Goal: Communication & Community: Answer question/provide support

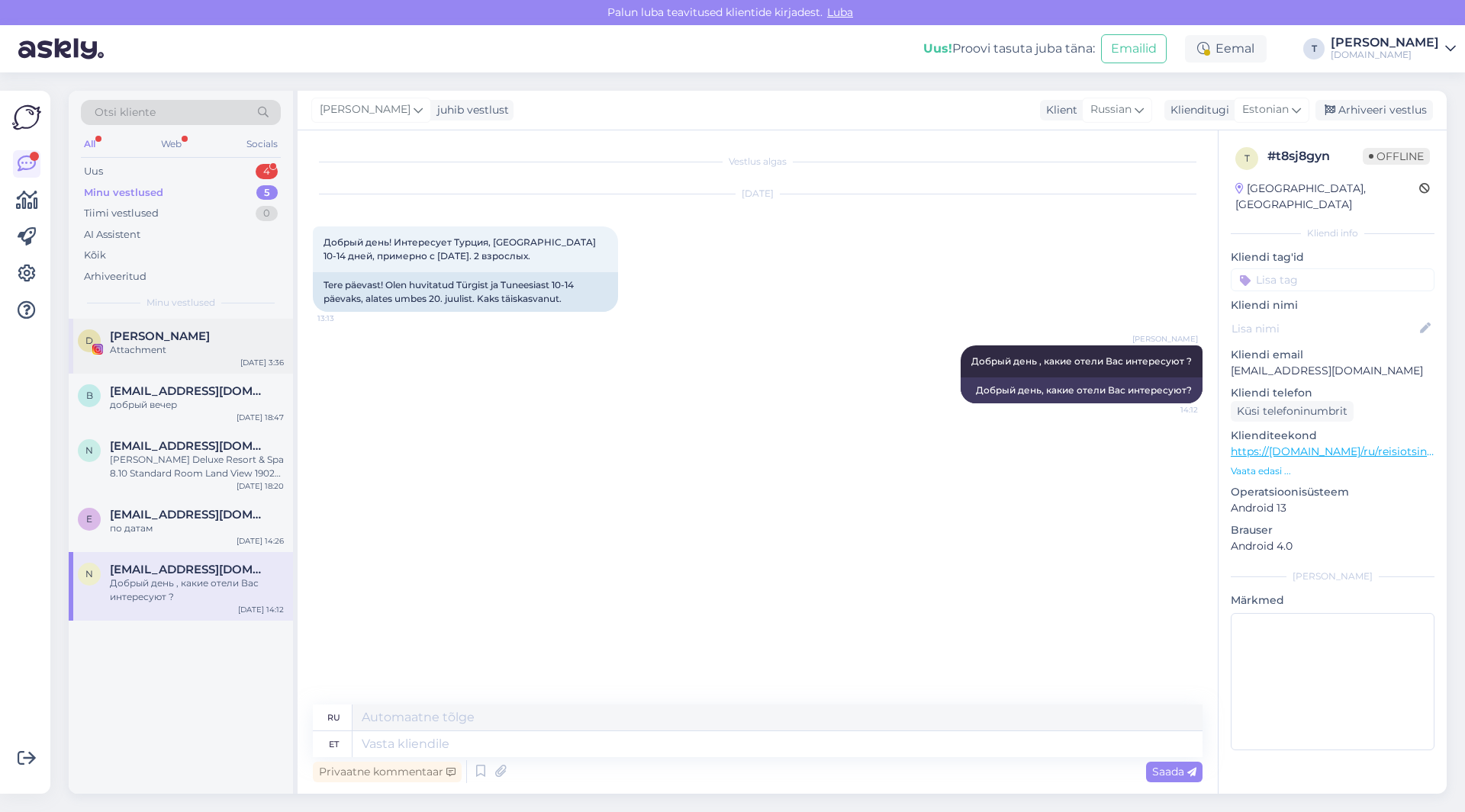
click at [147, 343] on div "Attachment" at bounding box center [196, 350] width 174 height 14
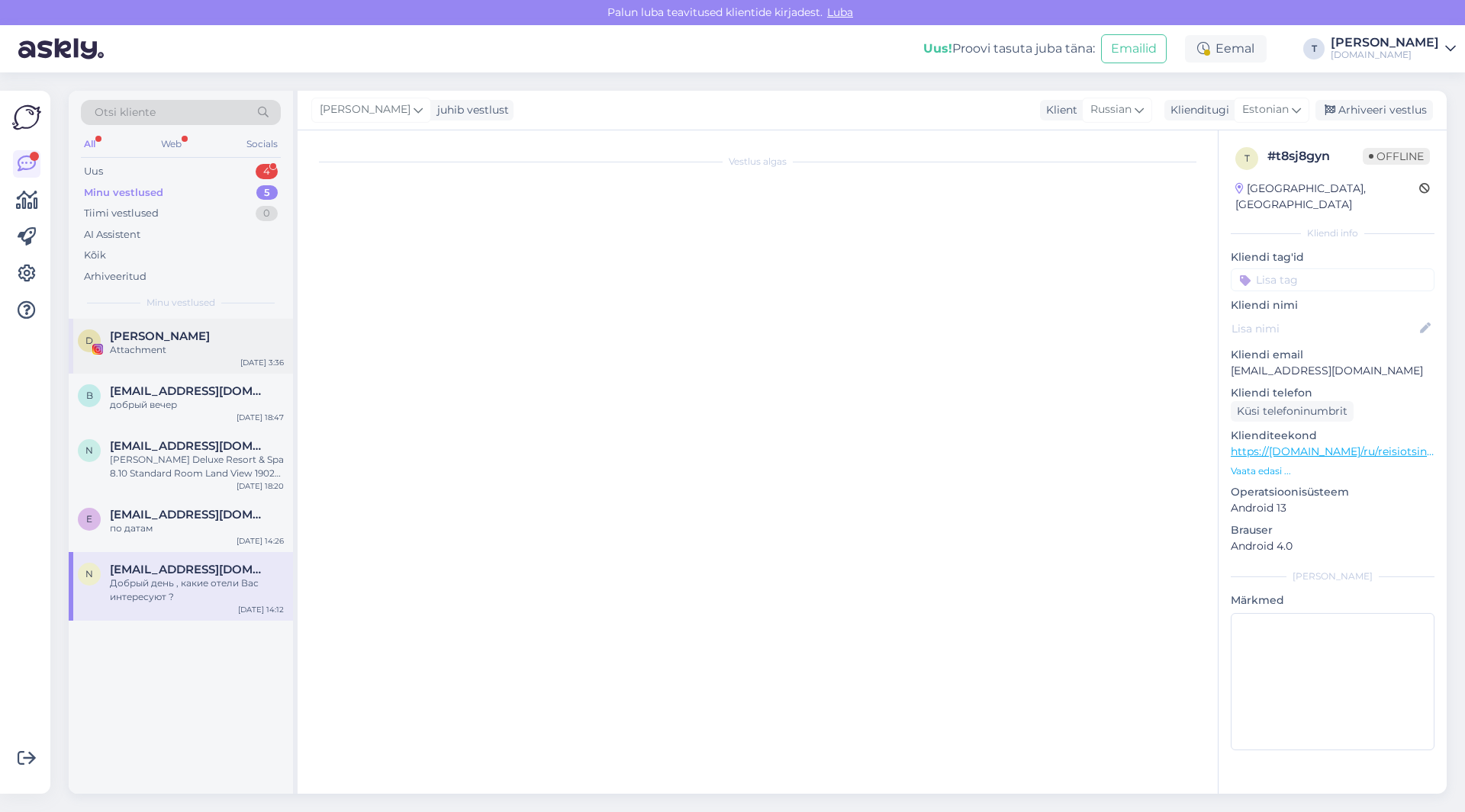
scroll to position [2820, 0]
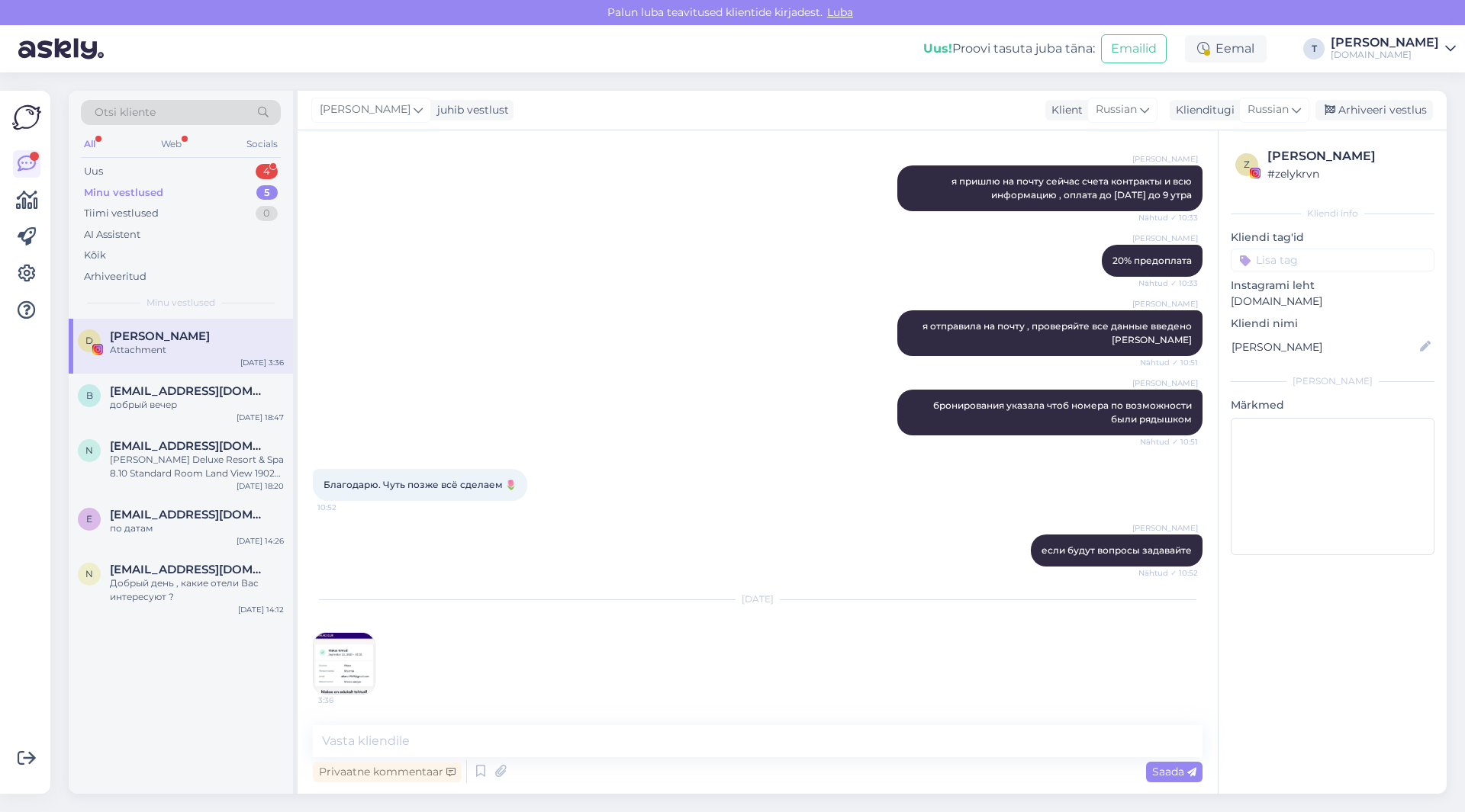
click at [331, 656] on img at bounding box center [343, 663] width 61 height 61
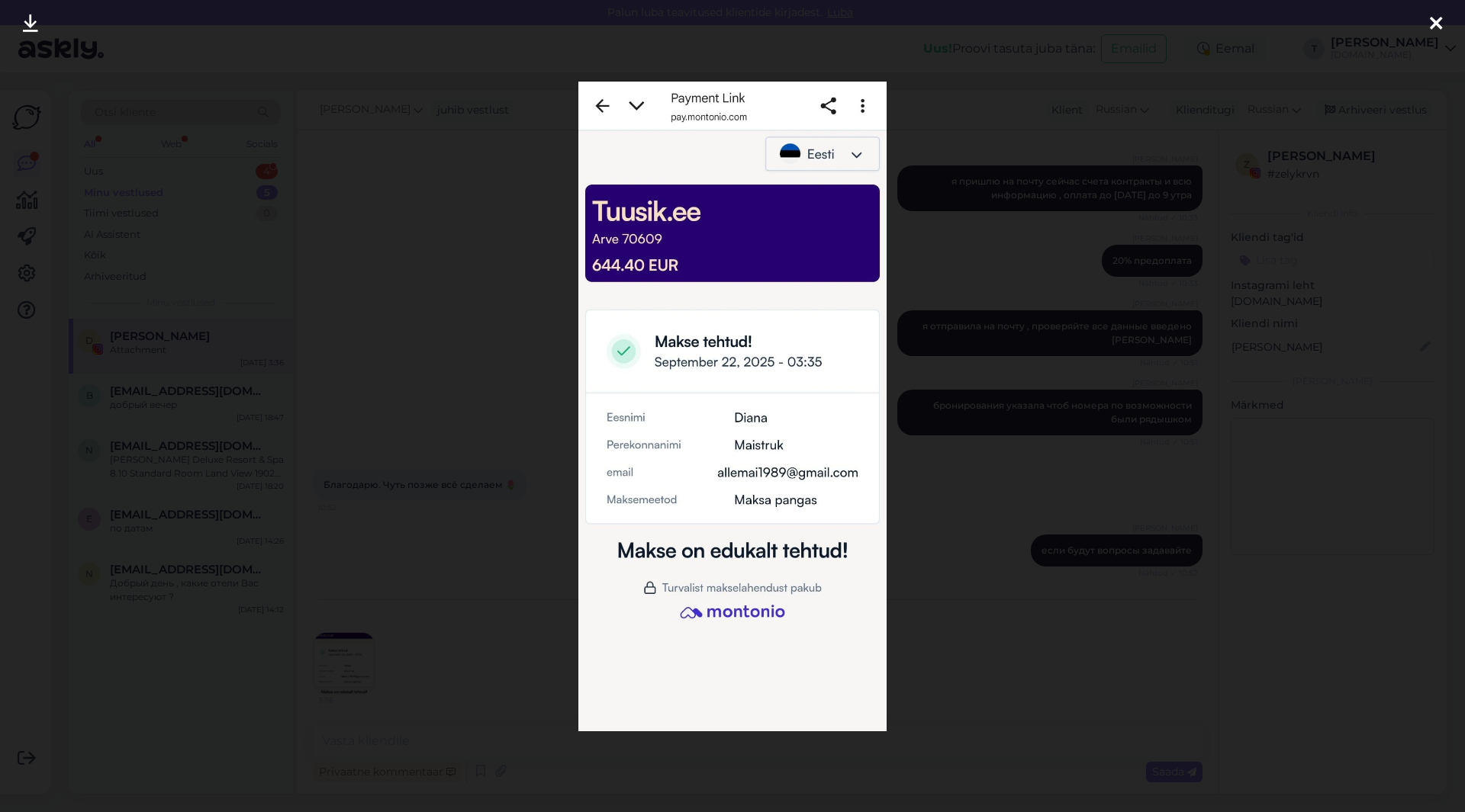
click at [1001, 273] on div at bounding box center [732, 406] width 1465 height 812
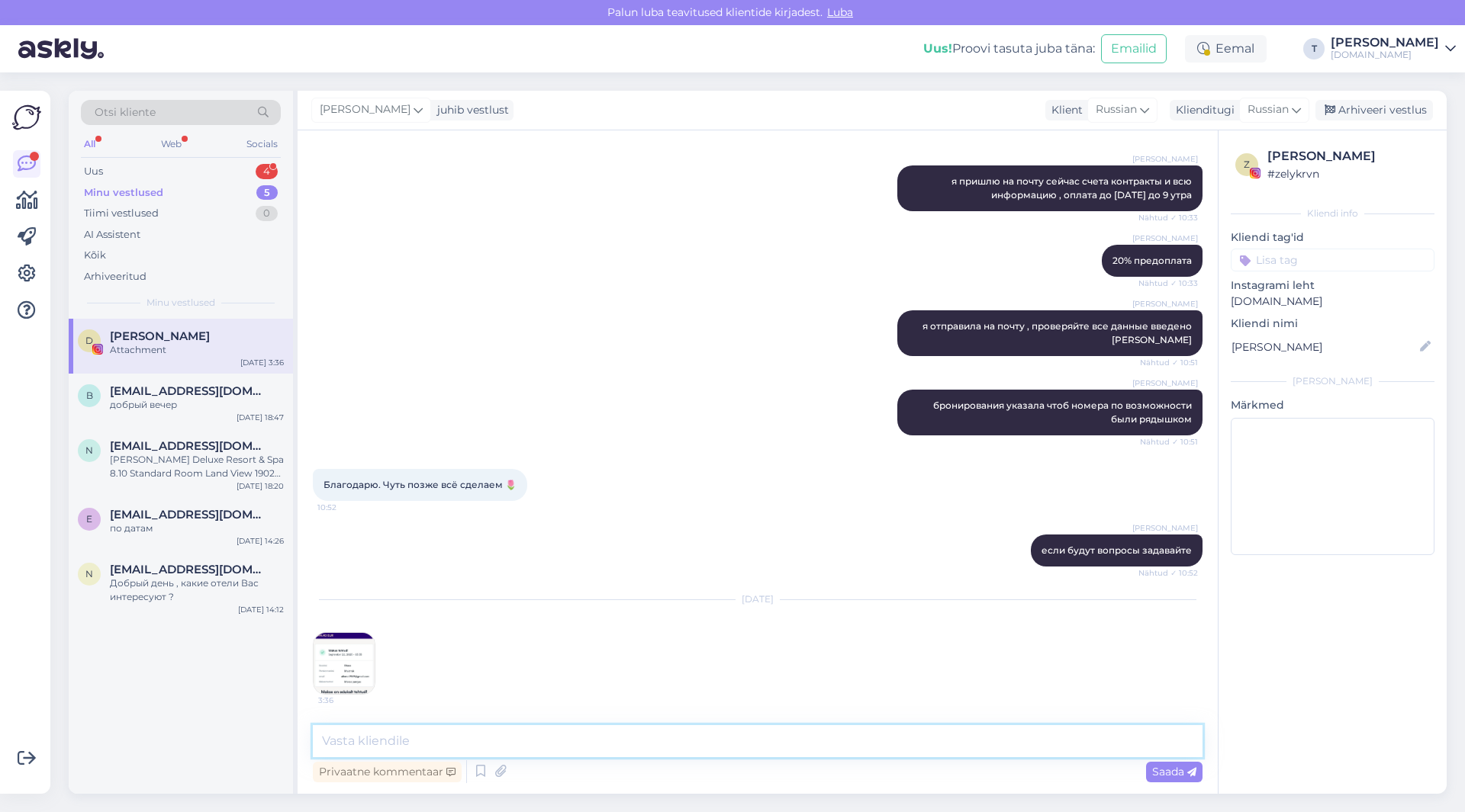
click at [741, 746] on textarea at bounding box center [757, 741] width 890 height 32
click at [885, 743] on textarea "Доброе утро , да спасибо оплата пришла, позже мы запросим паспортные данные все…" at bounding box center [757, 741] width 890 height 32
click at [1079, 733] on textarea "Доброе утро , да спасибо оплата пришла, позже мы запросим паспортные данные все…" at bounding box center [757, 741] width 890 height 32
type textarea "Доброе утро , да спасибо оплата пришла, позже мы запросим паспортные данные все…"
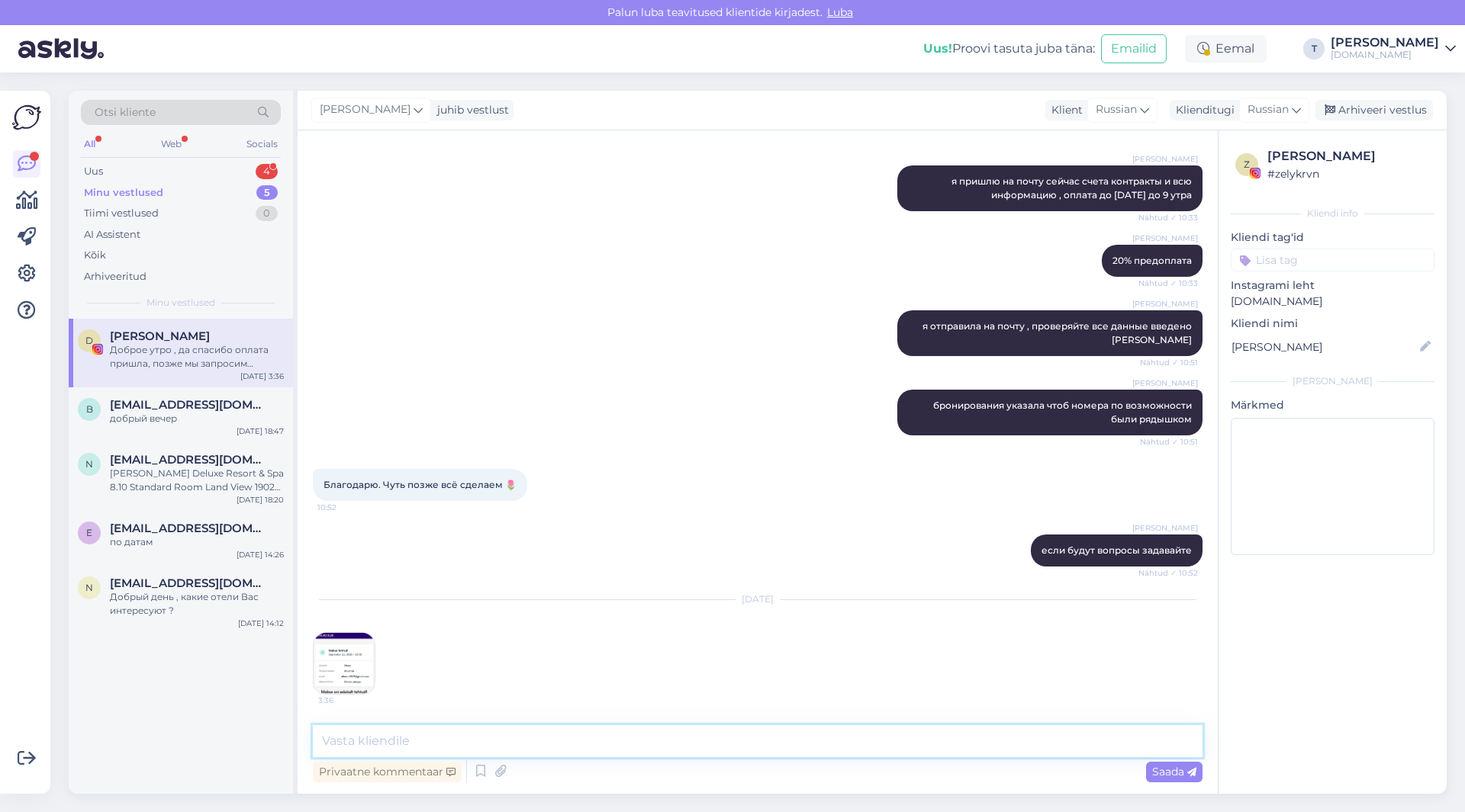
scroll to position [2912, 0]
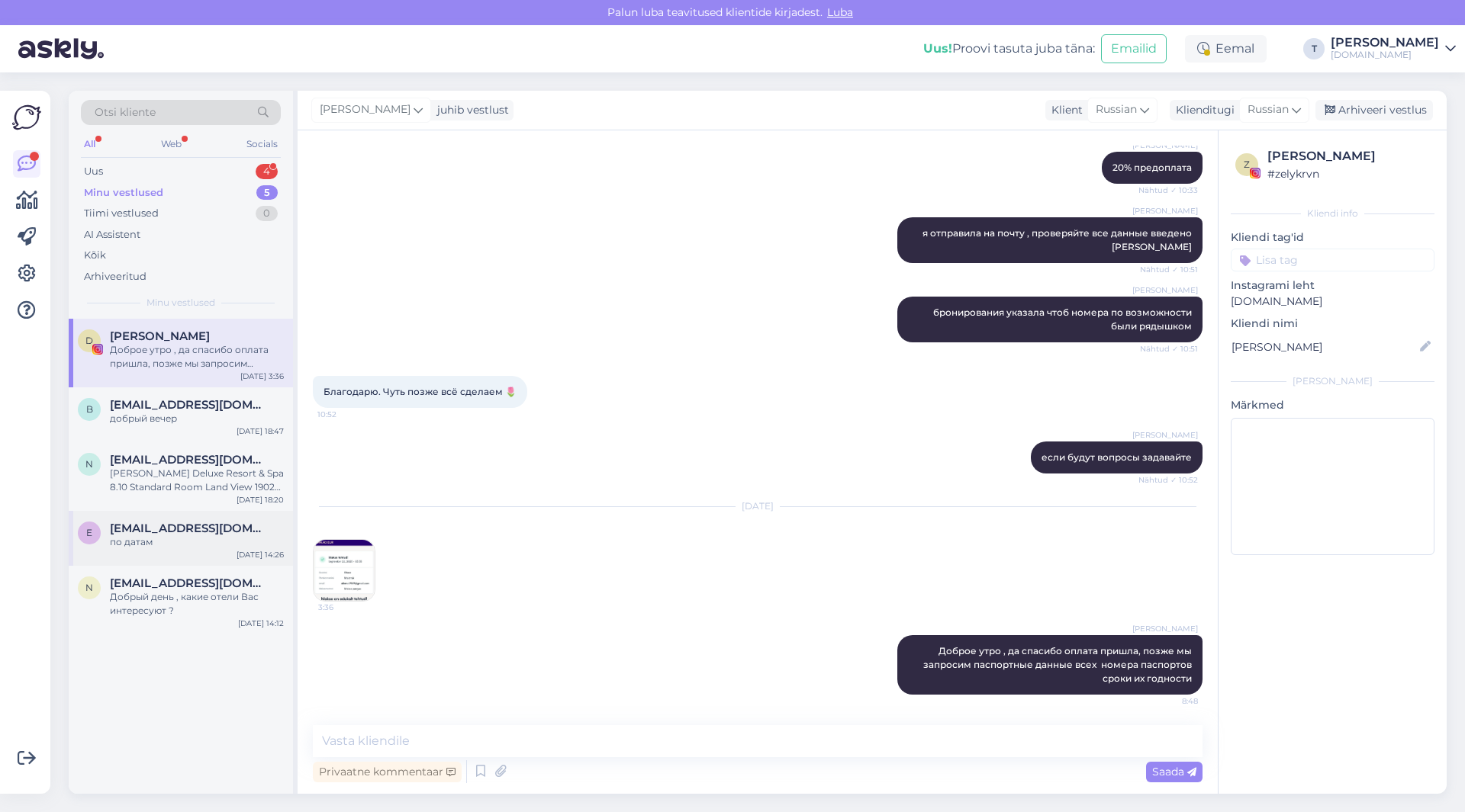
click at [202, 540] on div "по датам" at bounding box center [196, 542] width 174 height 14
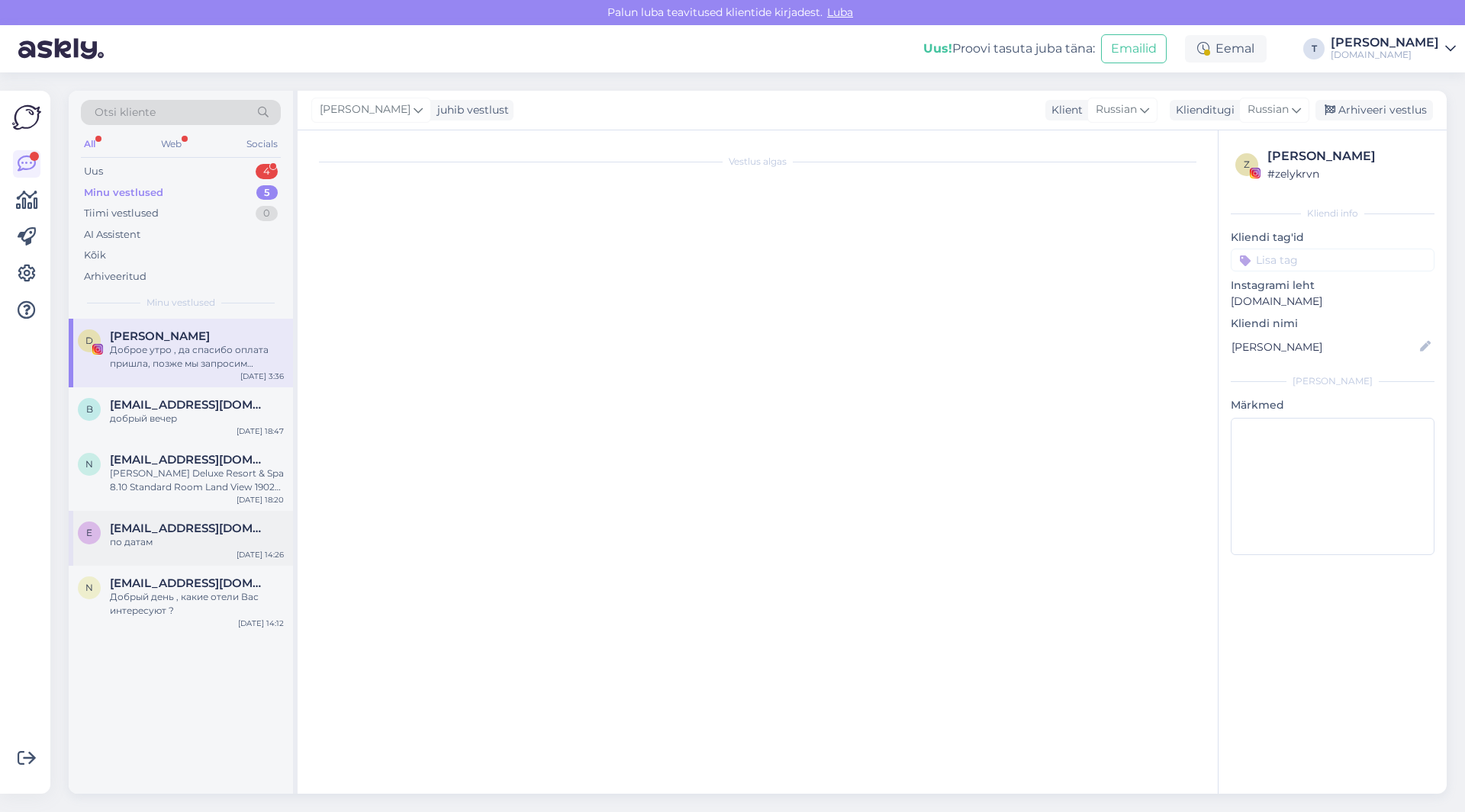
scroll to position [3220, 0]
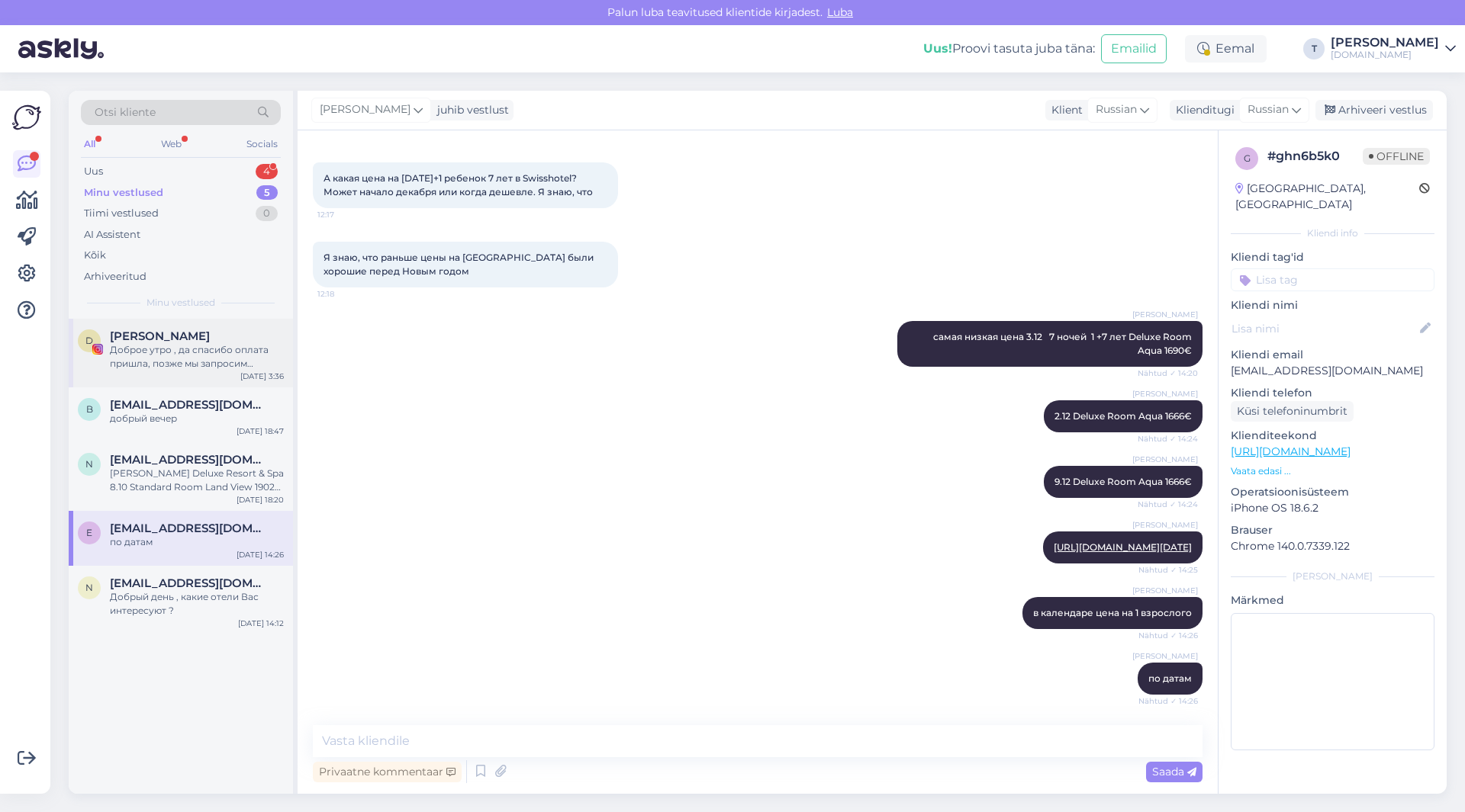
click at [248, 344] on div "Доброе утро , да спасибо оплата пришла, позже мы запросим паспортные данные все…" at bounding box center [196, 357] width 174 height 28
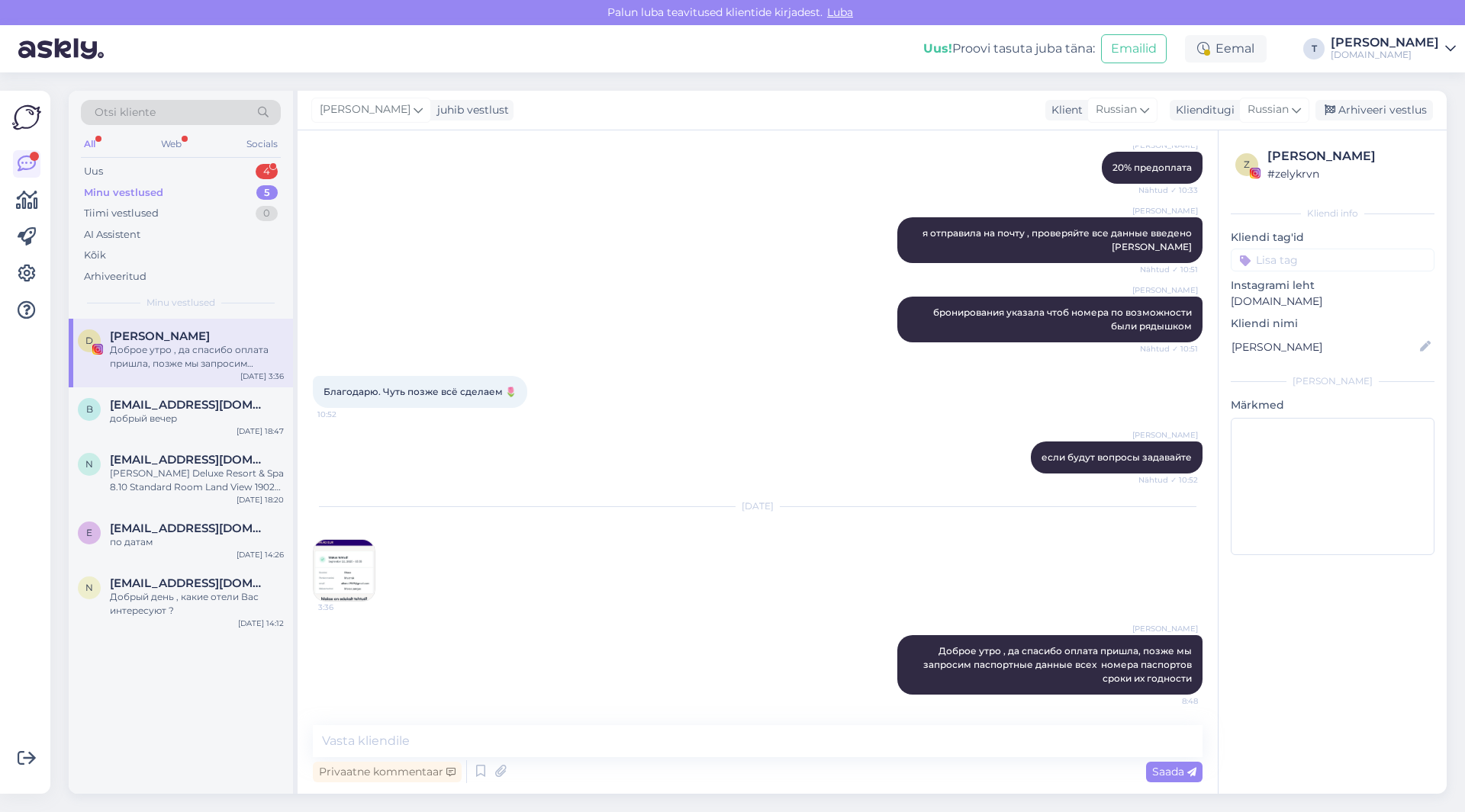
scroll to position [2912, 0]
click at [173, 484] on div "[PERSON_NAME] Deluxe Resort & Spa 8.10 Standard Room Land View 1902€ // 4.10 St…" at bounding box center [196, 480] width 174 height 28
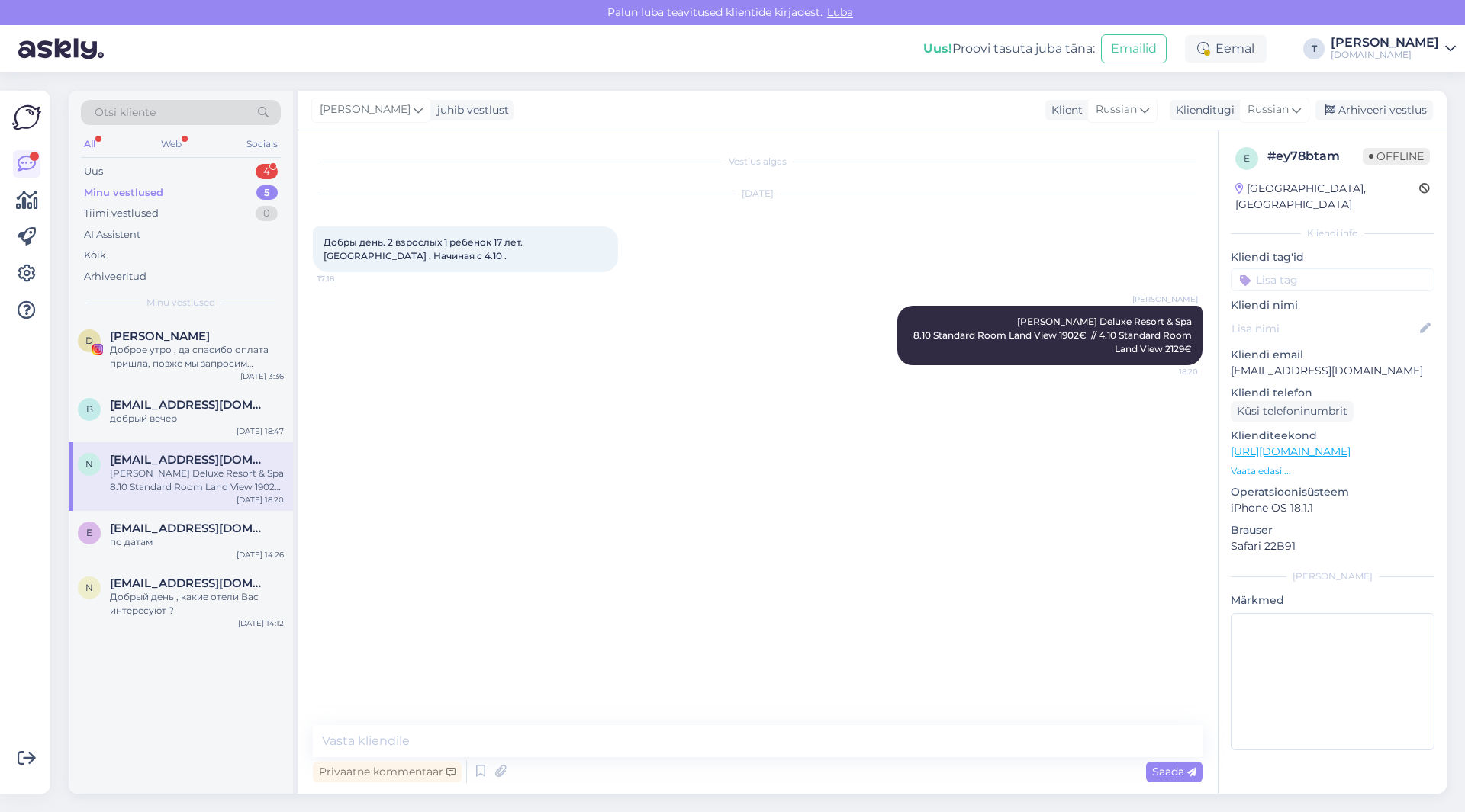
click at [1306, 363] on p "[EMAIL_ADDRESS][DOMAIN_NAME]" at bounding box center [1332, 371] width 204 height 16
click at [1305, 363] on p "[EMAIL_ADDRESS][DOMAIN_NAME]" at bounding box center [1332, 371] width 204 height 16
copy p "[EMAIL_ADDRESS][DOMAIN_NAME]"
click at [184, 342] on span "[PERSON_NAME]" at bounding box center [159, 336] width 100 height 14
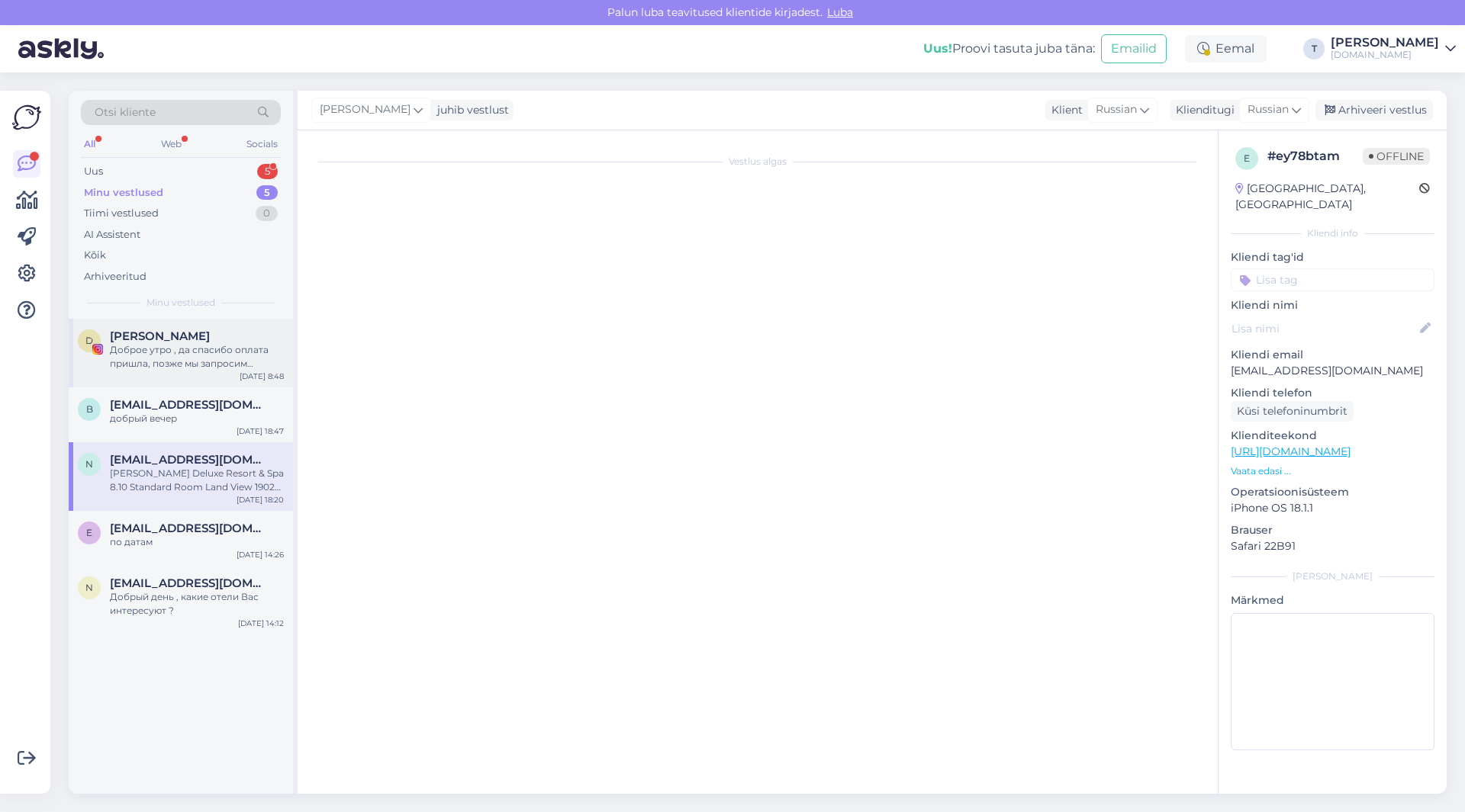
scroll to position [2912, 0]
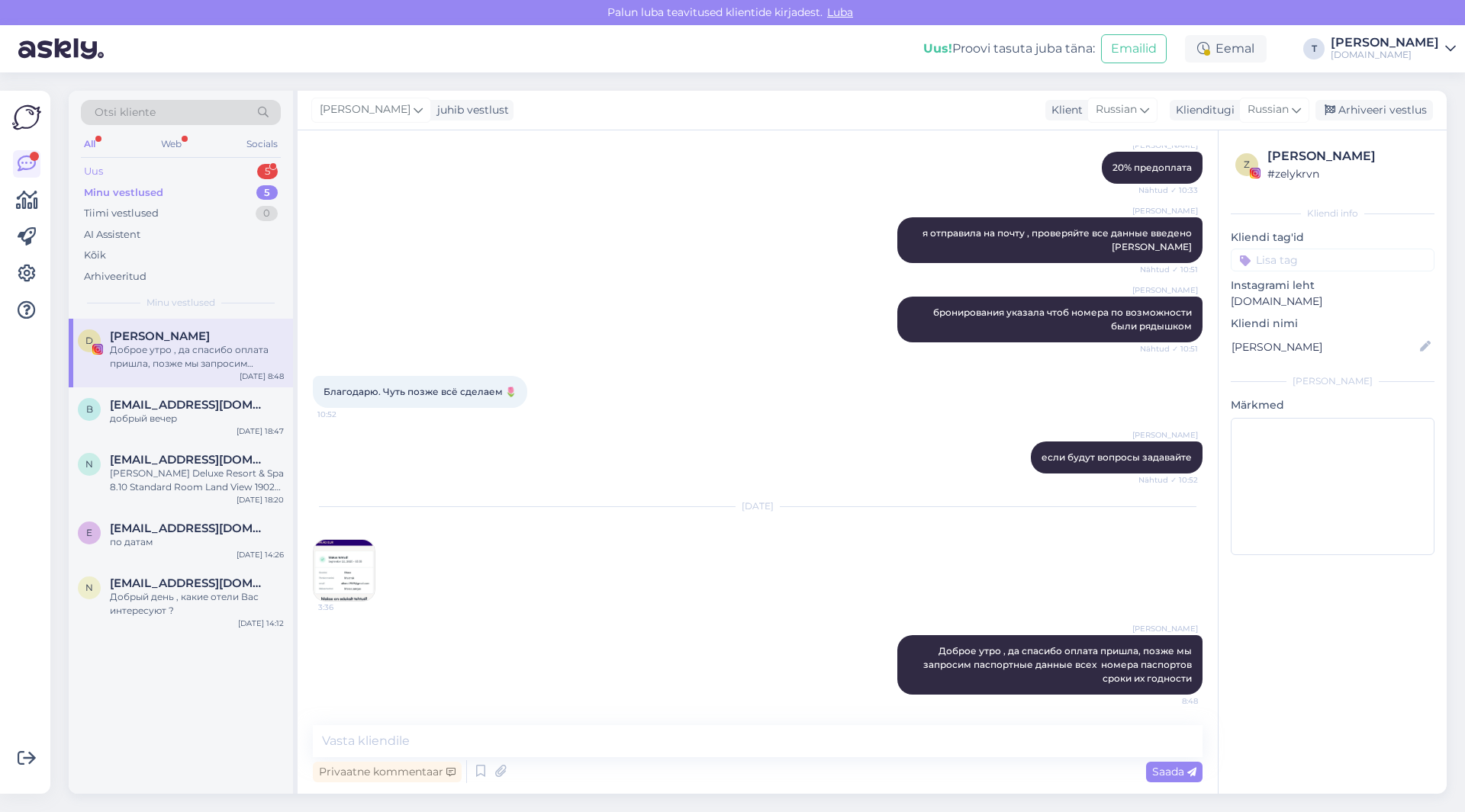
click at [205, 170] on div "Uus 5" at bounding box center [181, 171] width 200 height 21
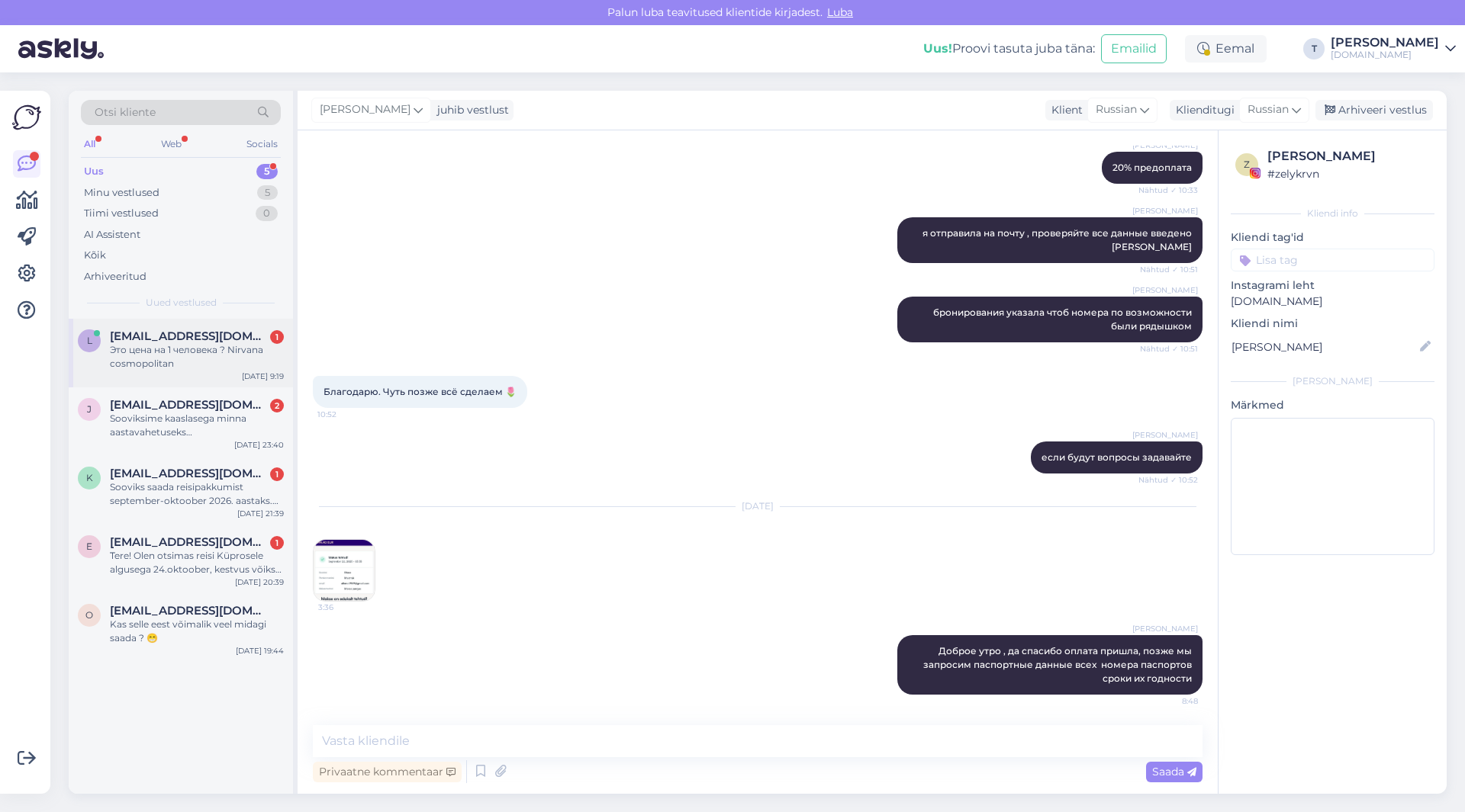
click at [218, 347] on div "Это цена на 1 человека ? Nirvana cosmopolitan" at bounding box center [196, 357] width 174 height 28
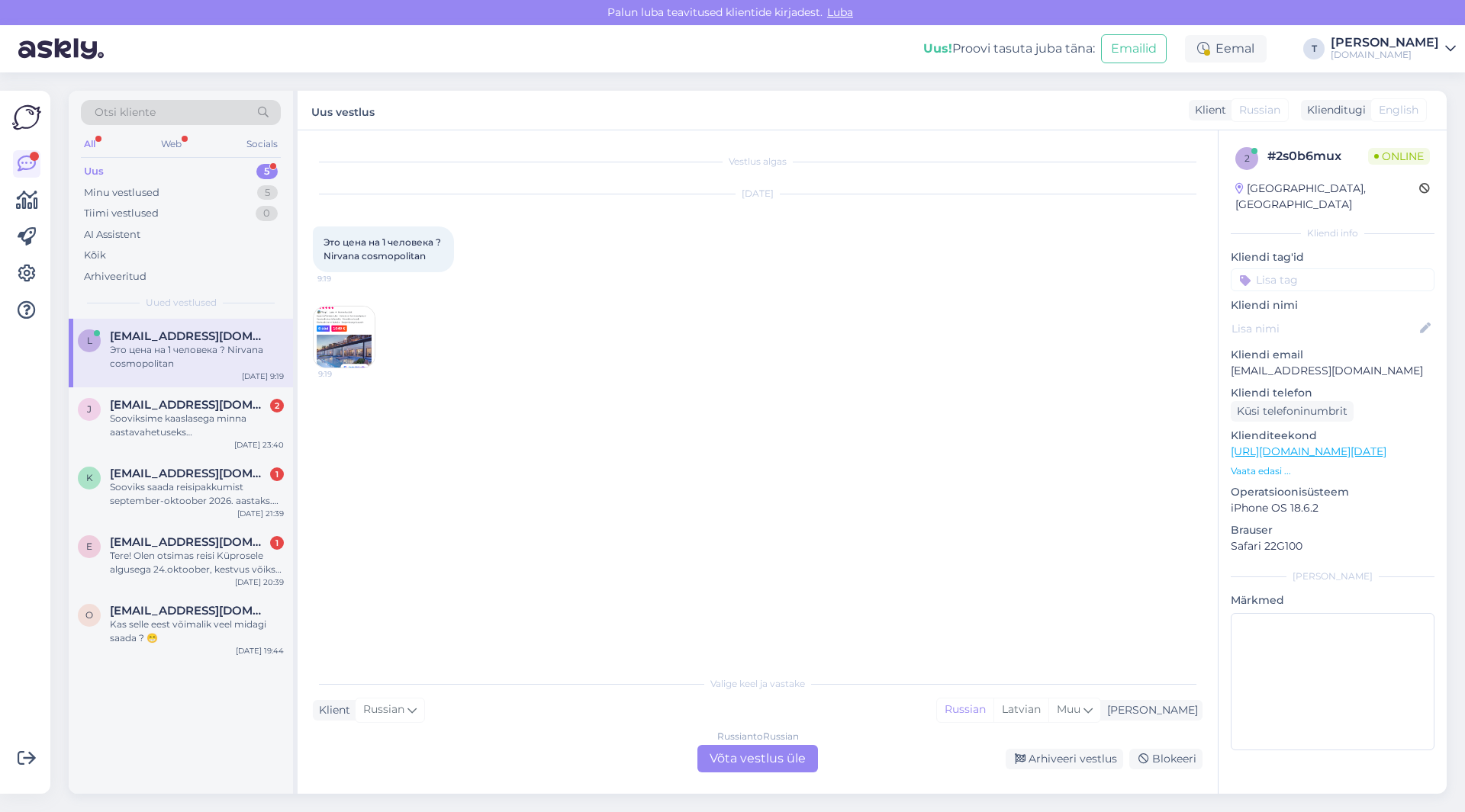
click at [743, 757] on div "Russian to Russian Võta vestlus üle" at bounding box center [757, 758] width 121 height 28
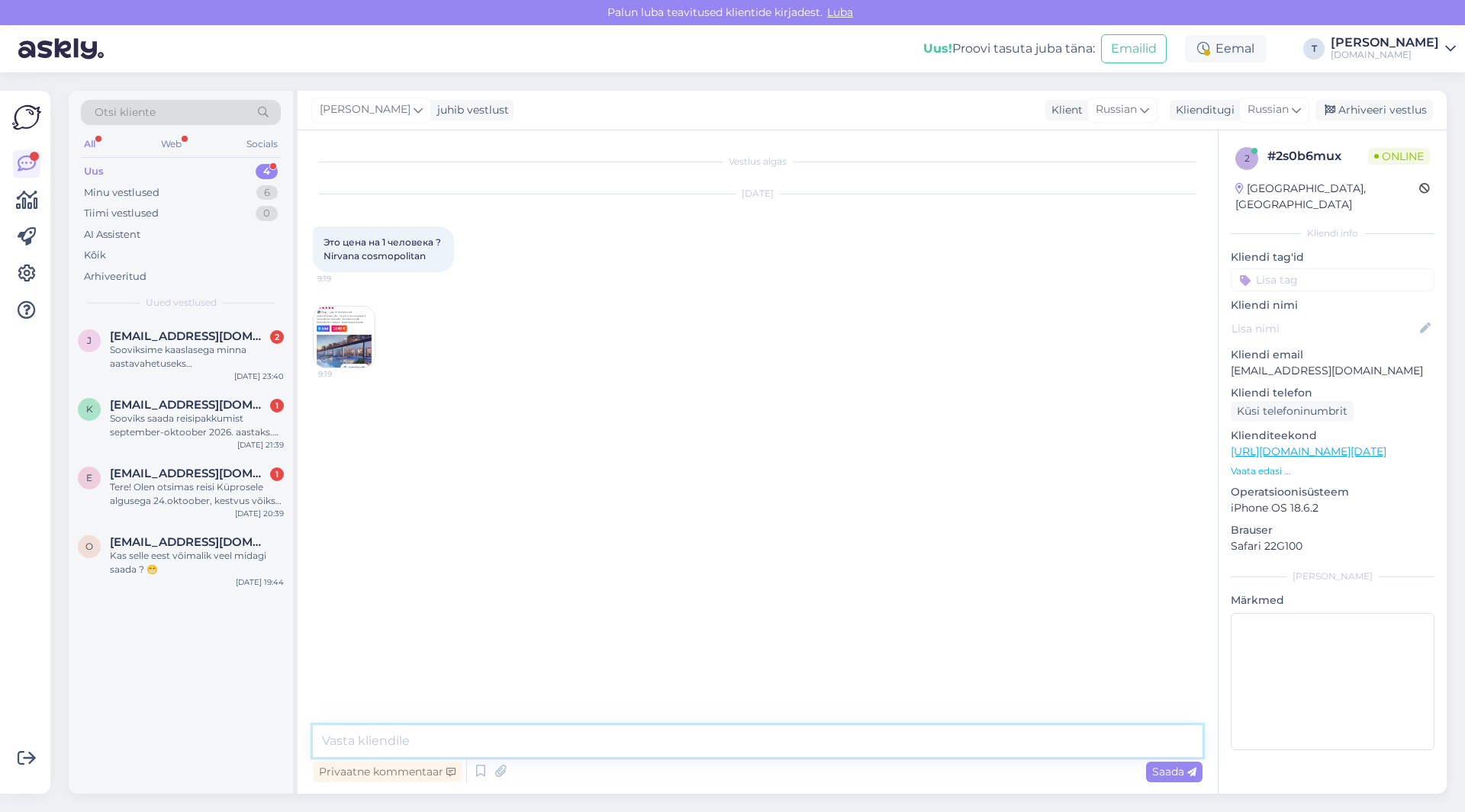
click at [467, 735] on textarea at bounding box center [757, 741] width 890 height 32
type textarea "Это цена на одного при размещении в номере вдвоем"
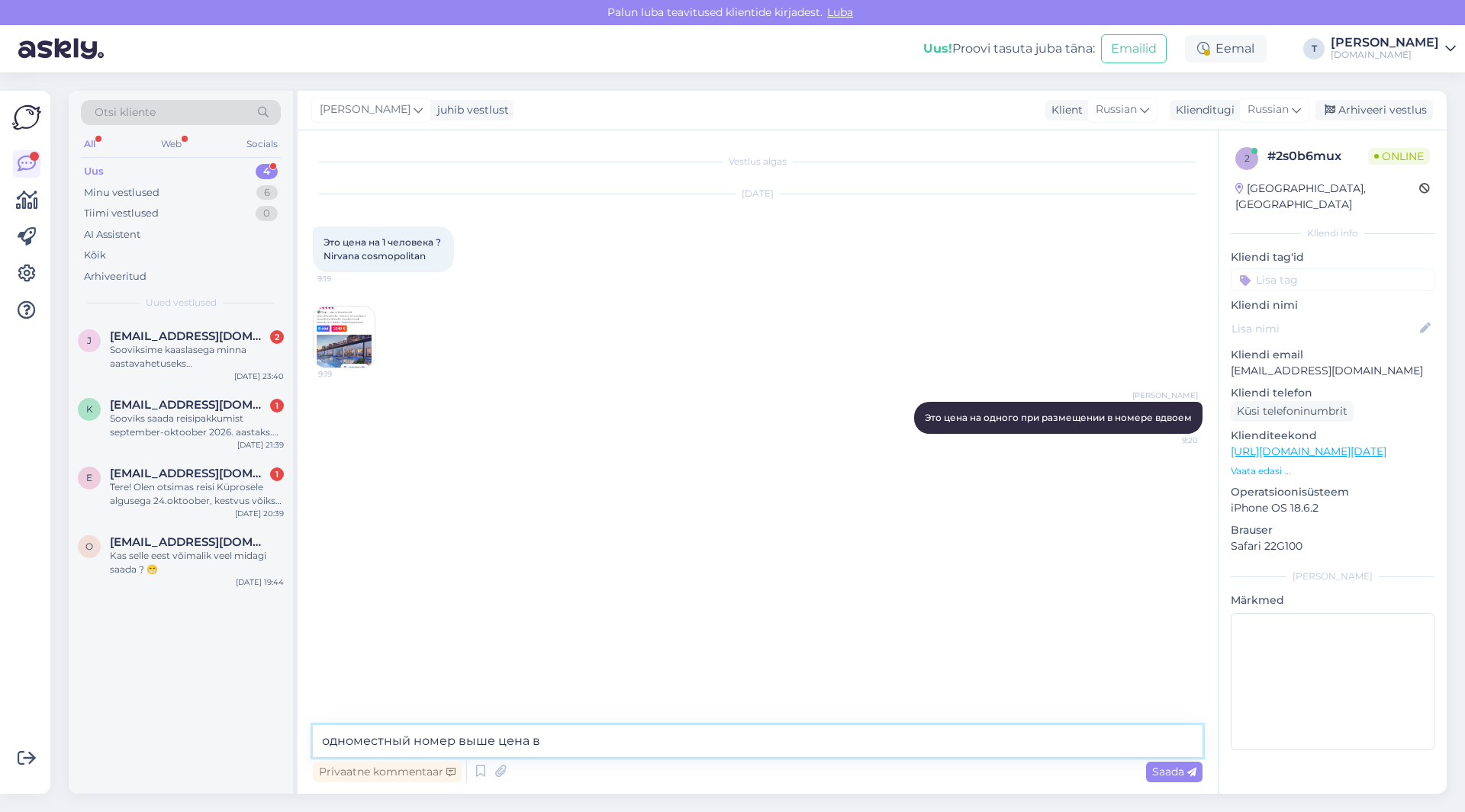
type textarea "одноместный номер выше цена"
click at [199, 185] on div "Minu vestlused 6" at bounding box center [181, 193] width 200 height 21
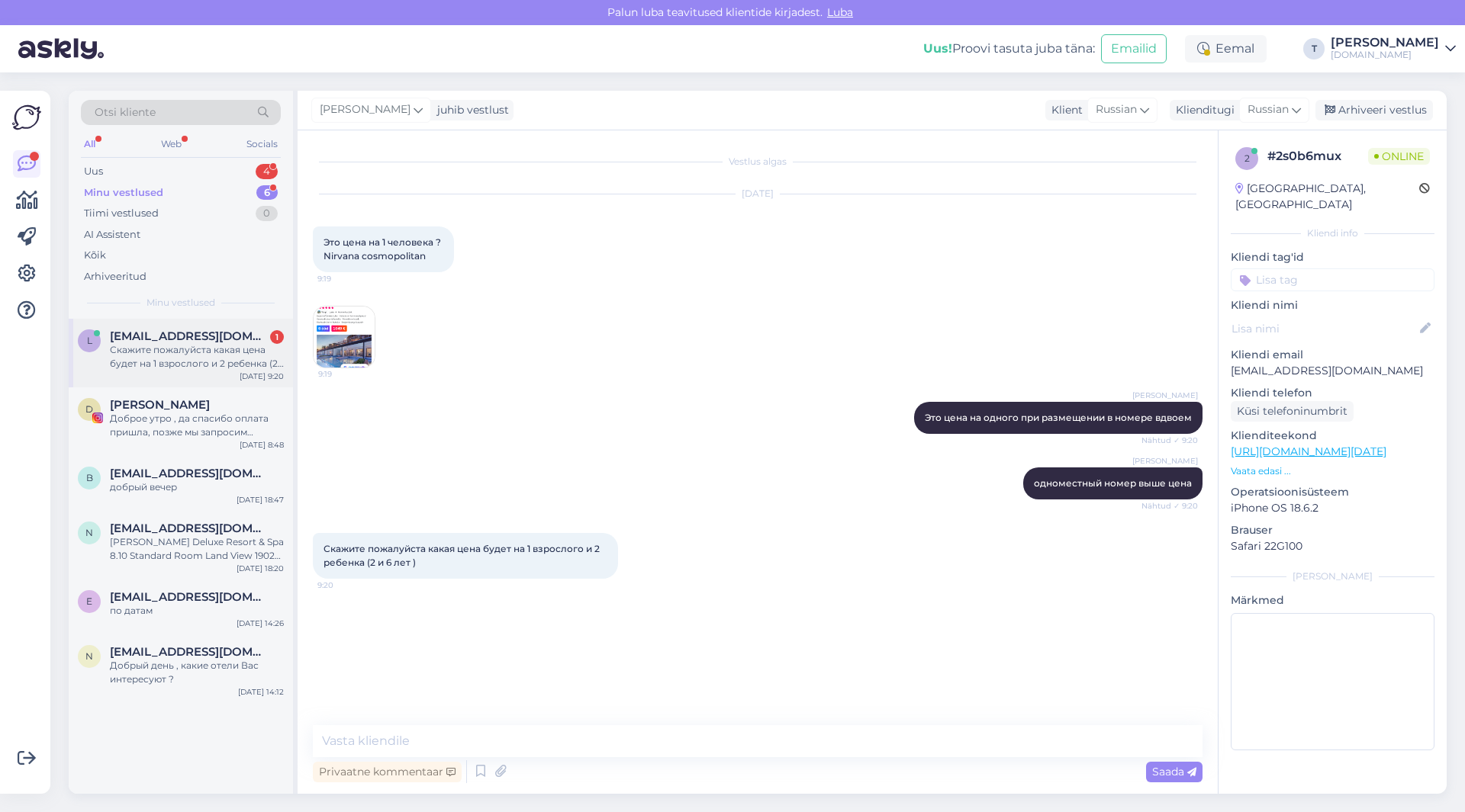
click at [207, 353] on div "Скажите пожалуйста какая цена будет на 1 взрослого и 2 ребенка (2 и 6 лет )" at bounding box center [196, 357] width 174 height 28
click at [359, 330] on img at bounding box center [343, 337] width 61 height 61
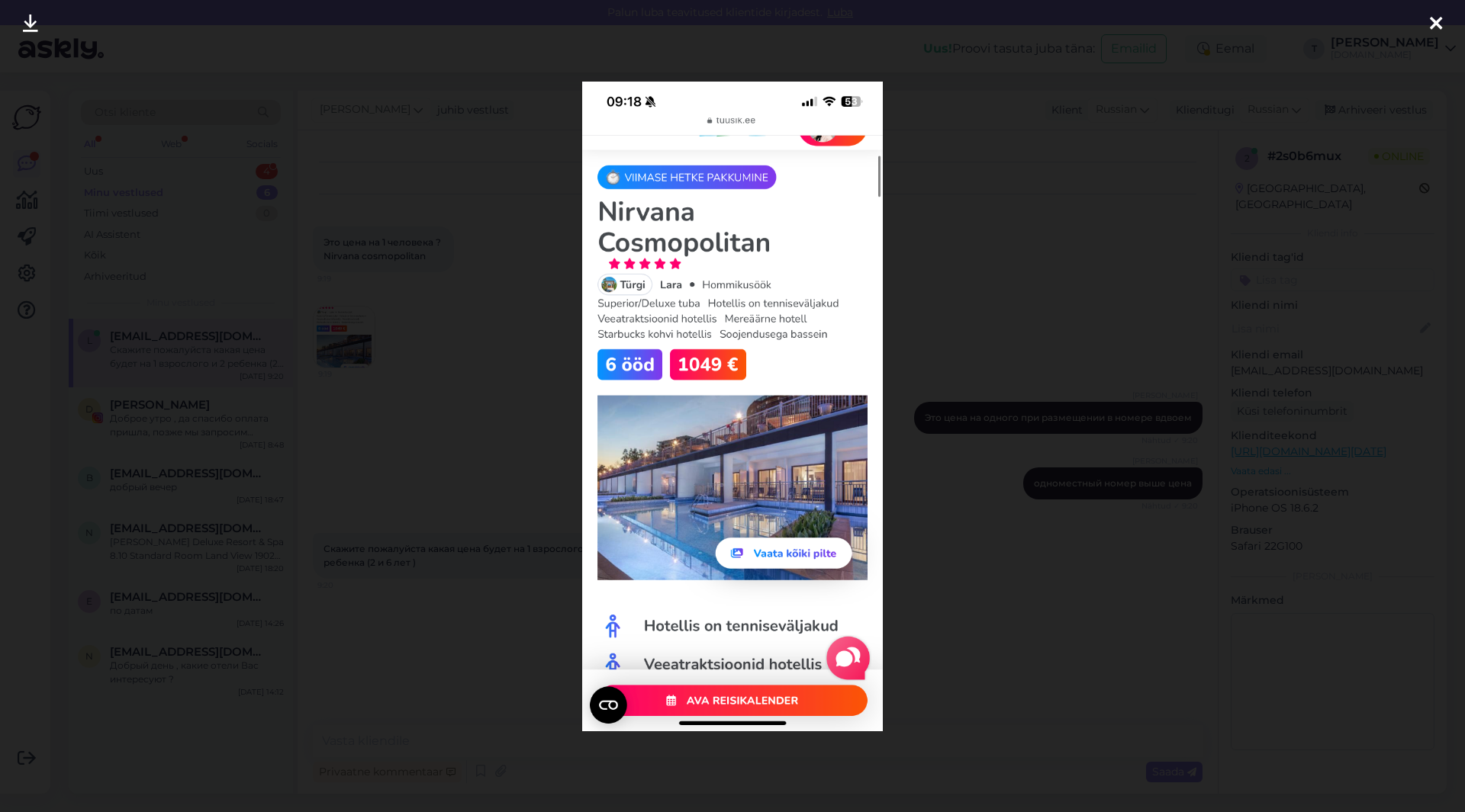
click at [965, 245] on div at bounding box center [732, 406] width 1465 height 812
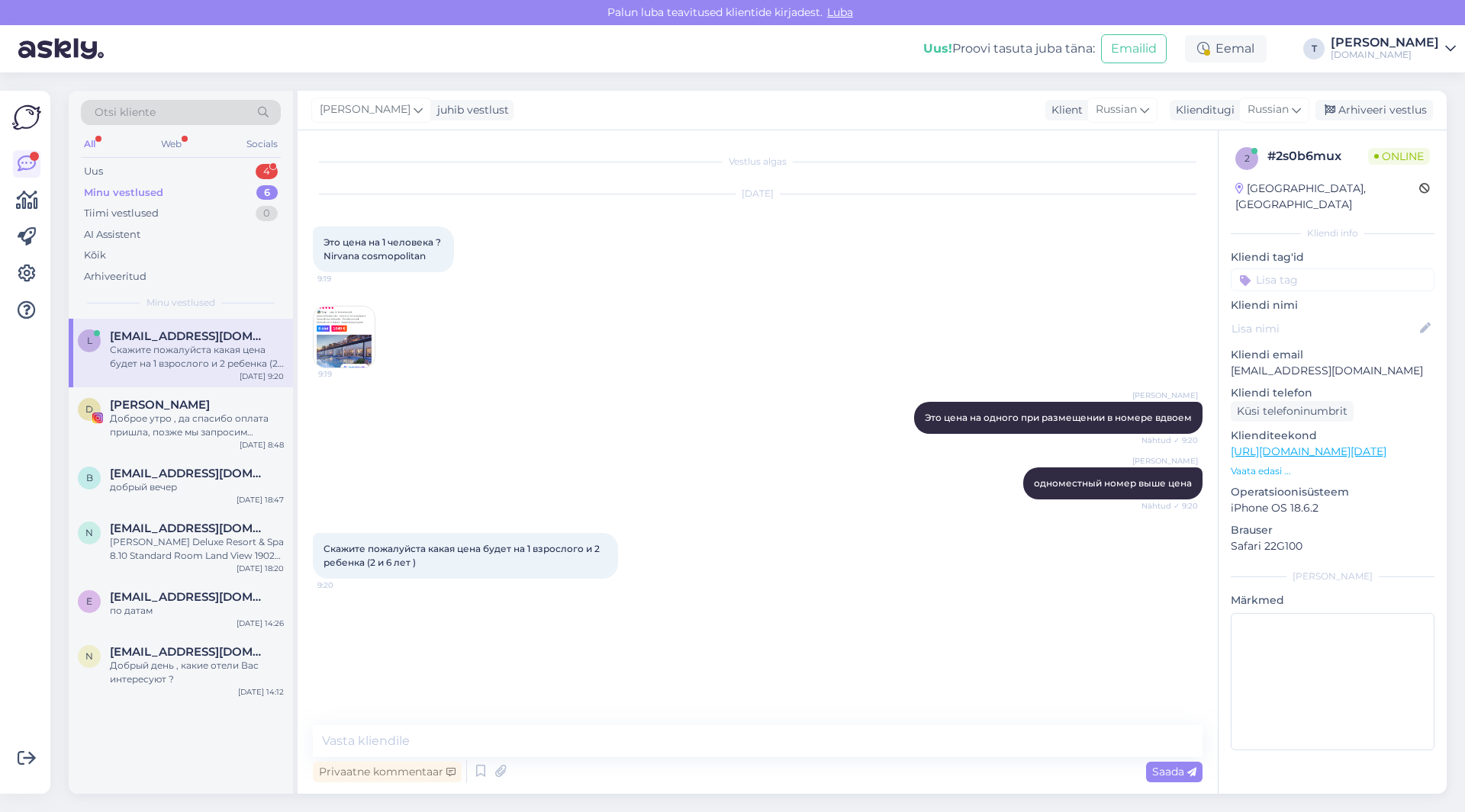
click at [1254, 464] on p "Vaata edasi ..." at bounding box center [1332, 470] width 204 height 14
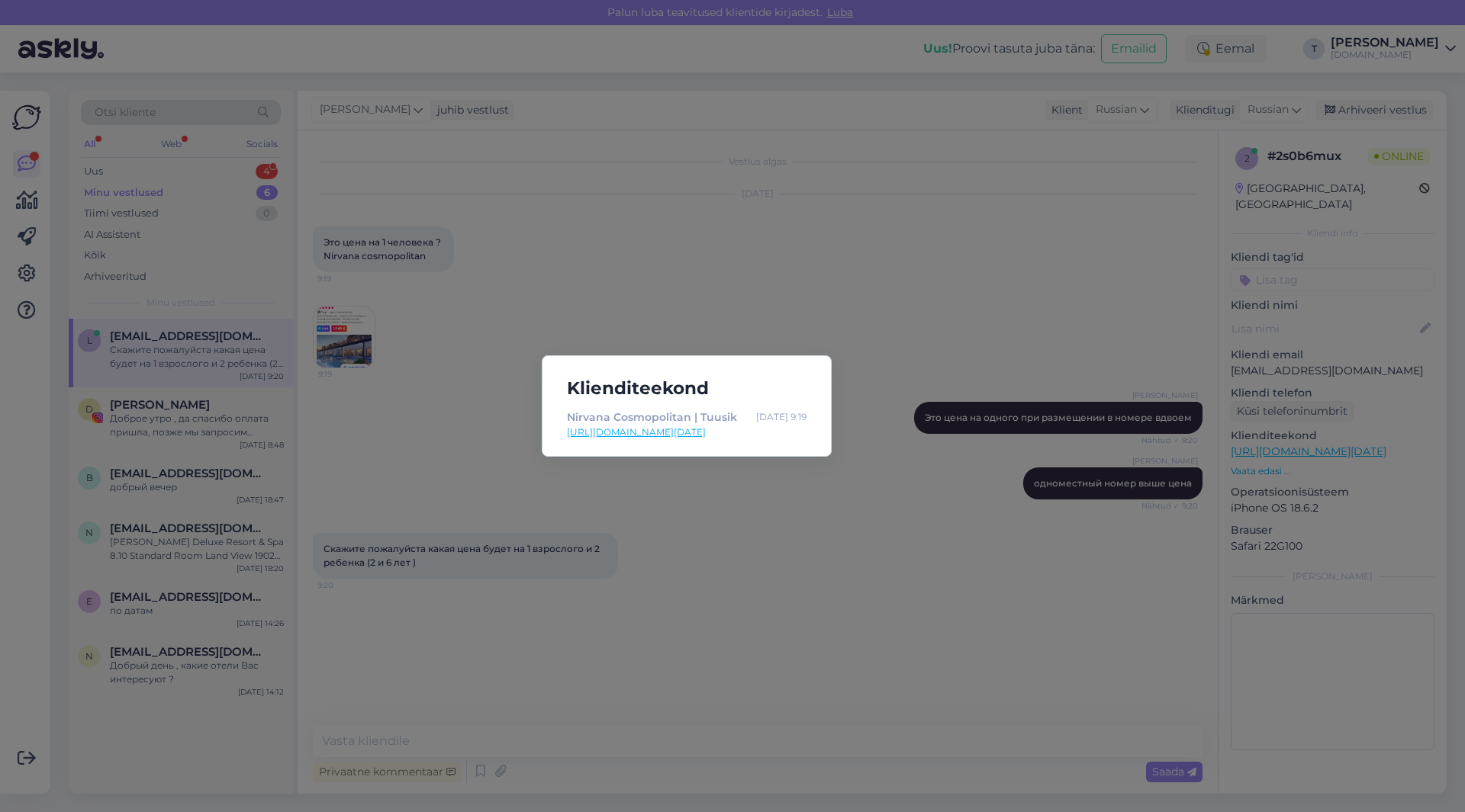
click at [735, 423] on div "Nirvana Cosmopolitan | Tuusik [DATE] 9:19" at bounding box center [686, 417] width 239 height 17
click at [733, 427] on link "[URL][DOMAIN_NAME][DATE]" at bounding box center [686, 432] width 239 height 14
click at [513, 741] on div "Klienditeekond Nirvana Cosmopolitan | Tuusik [DATE] 9:19 [URL][DOMAIN_NAME][DAT…" at bounding box center [732, 406] width 1465 height 812
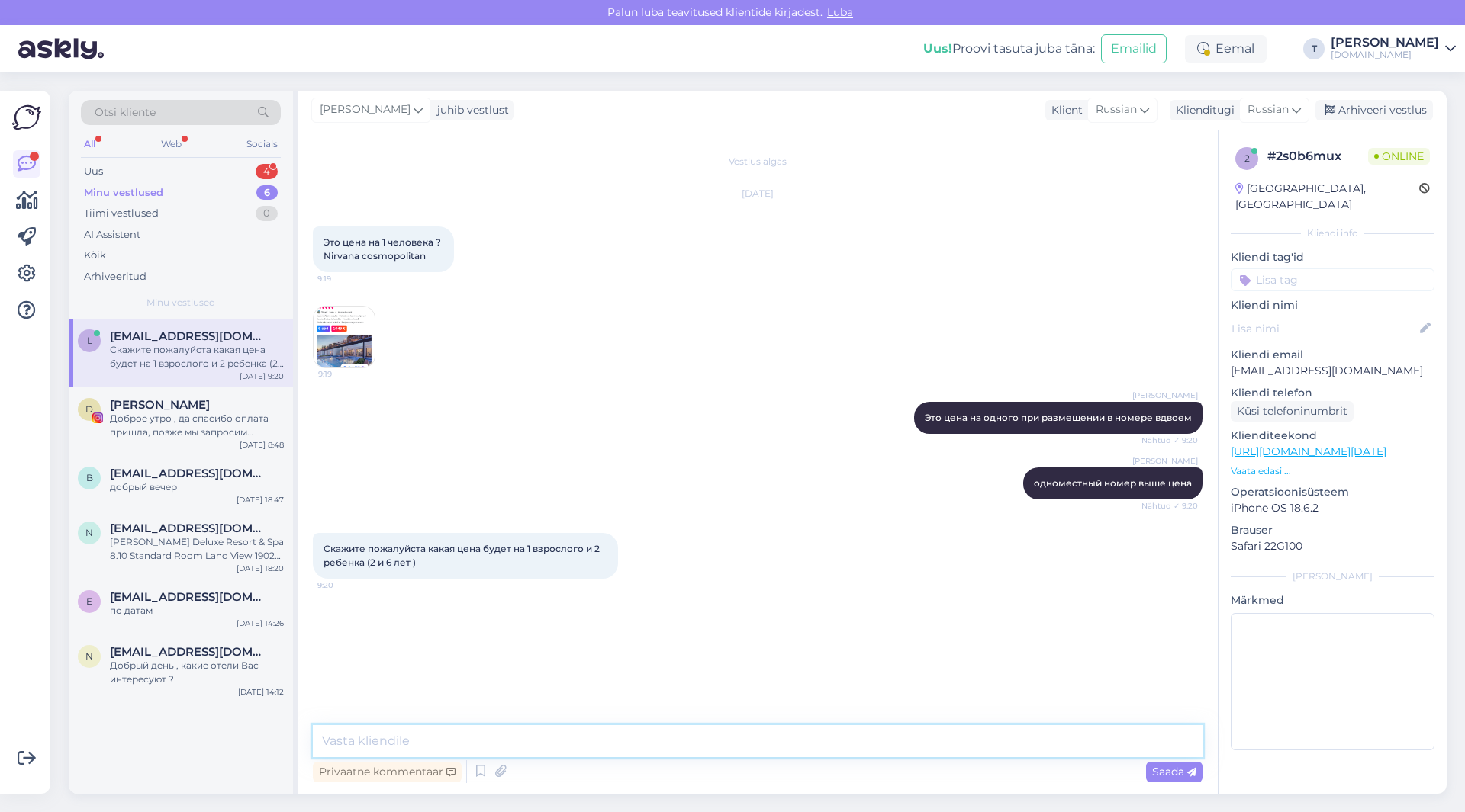
click at [510, 741] on textarea at bounding box center [757, 741] width 890 height 32
type textarea "вам на определенную дату?"
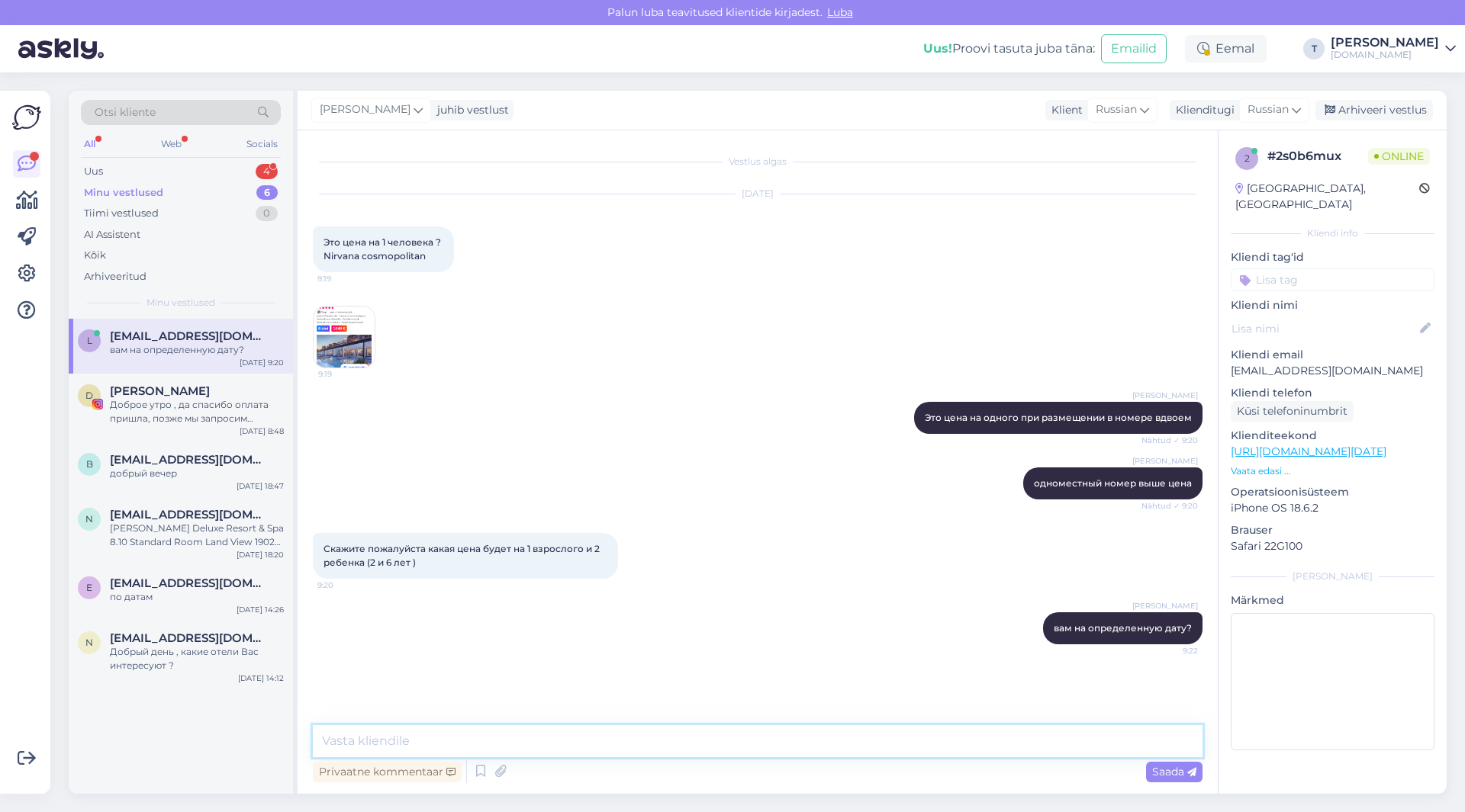
drag, startPoint x: 482, startPoint y: 726, endPoint x: 480, endPoint y: 733, distance: 7.3
click at [481, 729] on textarea at bounding box center [757, 741] width 890 height 32
click at [478, 749] on textarea at bounding box center [757, 741] width 890 height 32
click at [477, 742] on textarea at bounding box center [757, 741] width 890 height 32
type textarea "прошу заметить там есть с завтраками или всё включено"
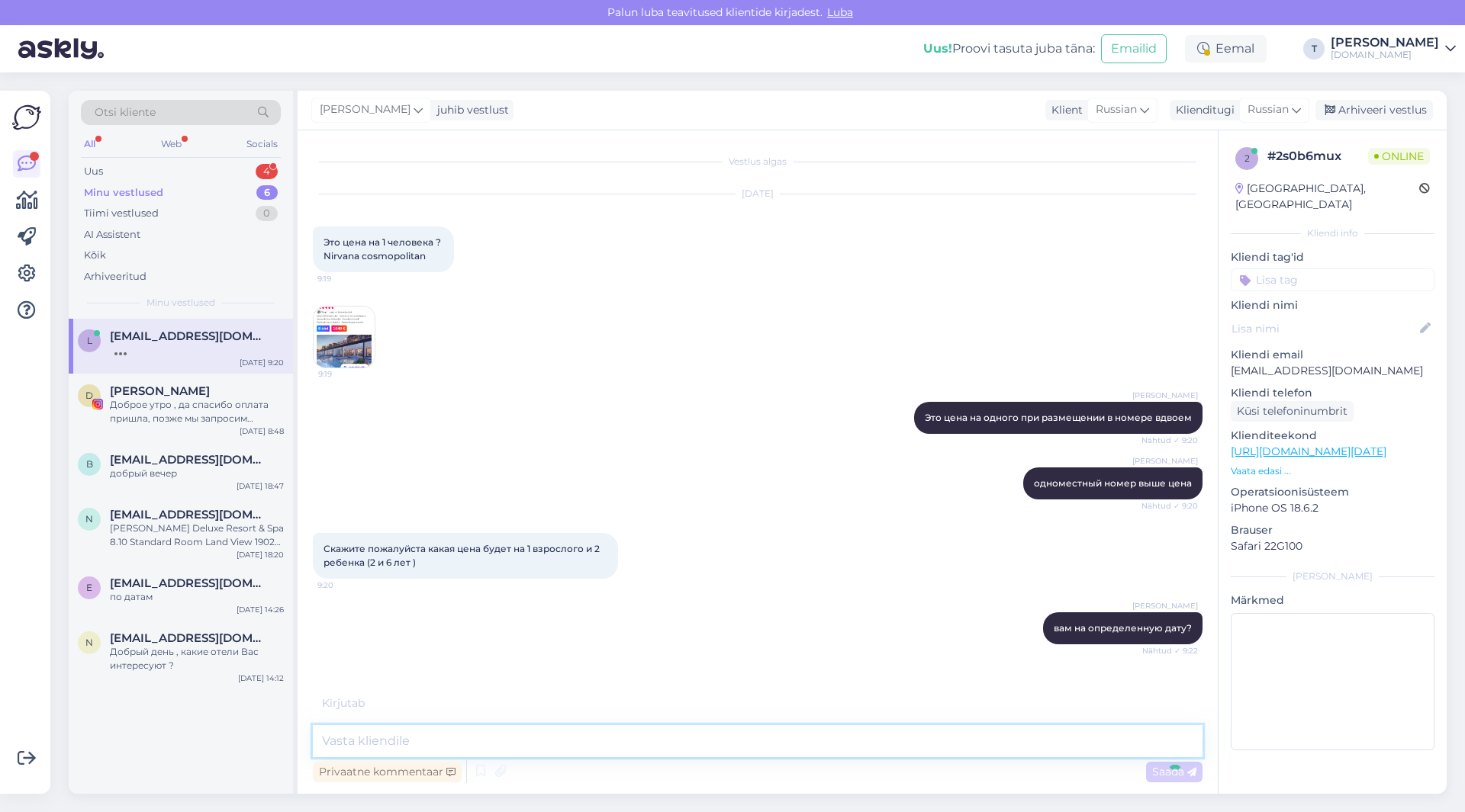
scroll to position [15, 0]
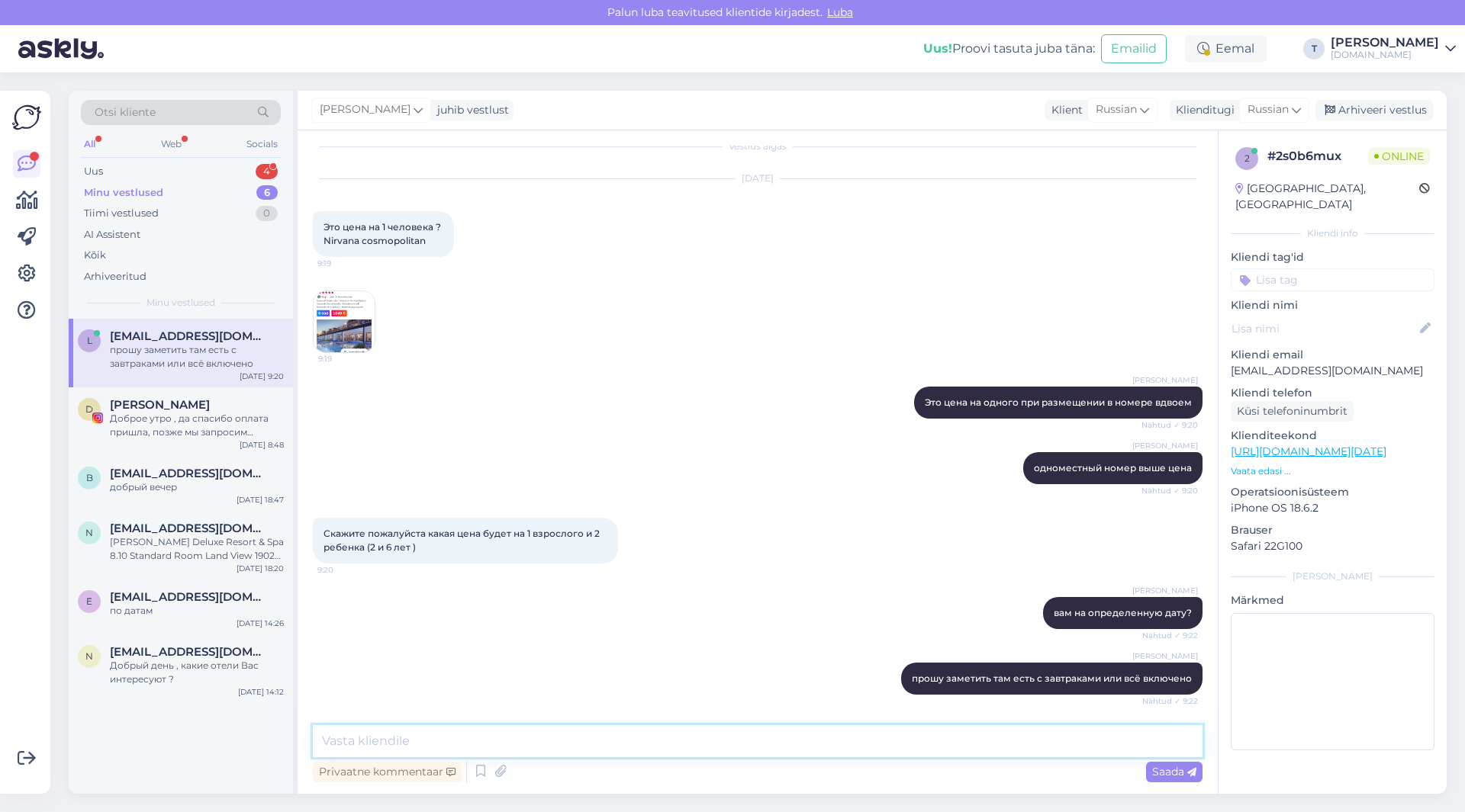
click at [729, 742] on textarea at bounding box center [757, 741] width 890 height 32
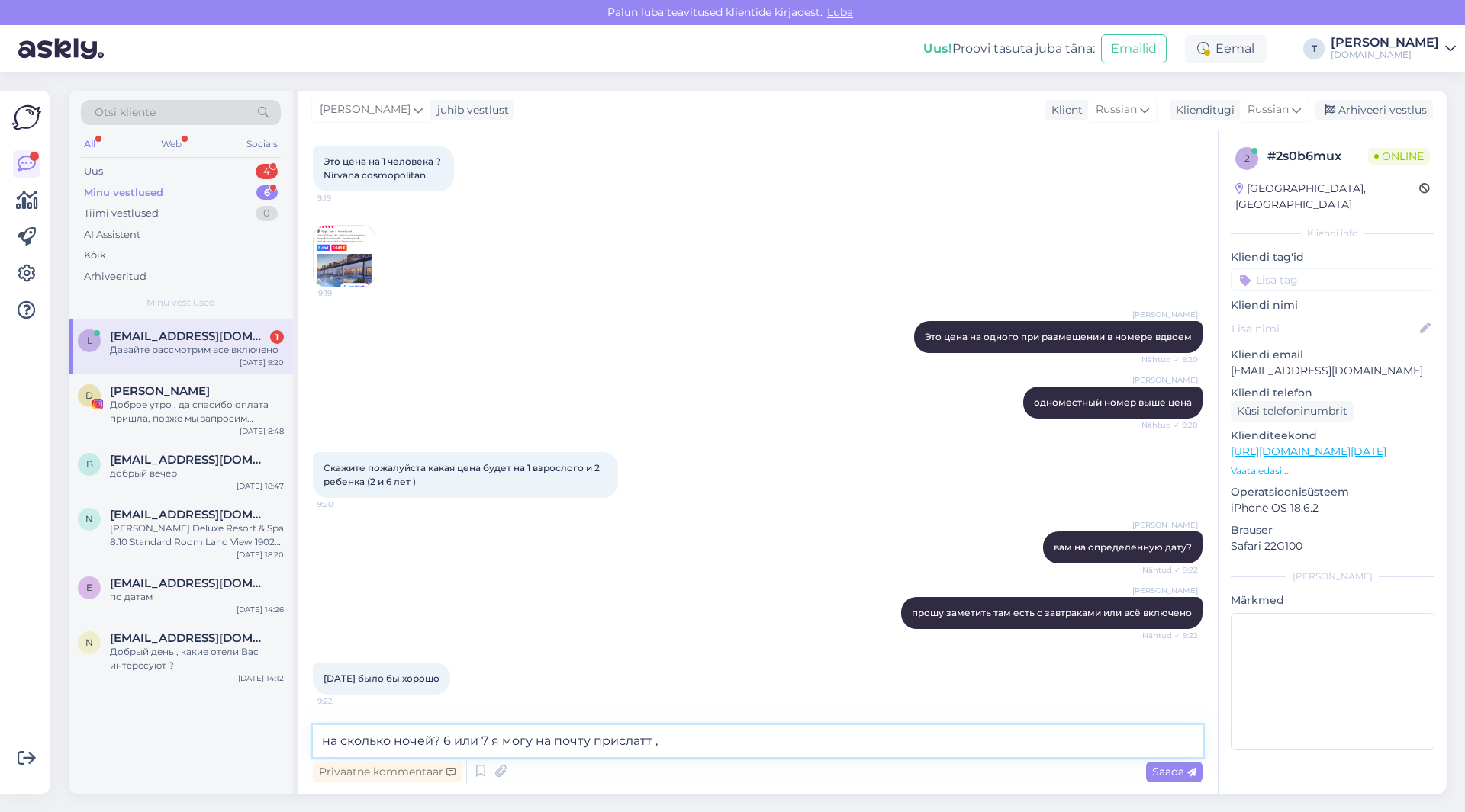
scroll to position [146, 0]
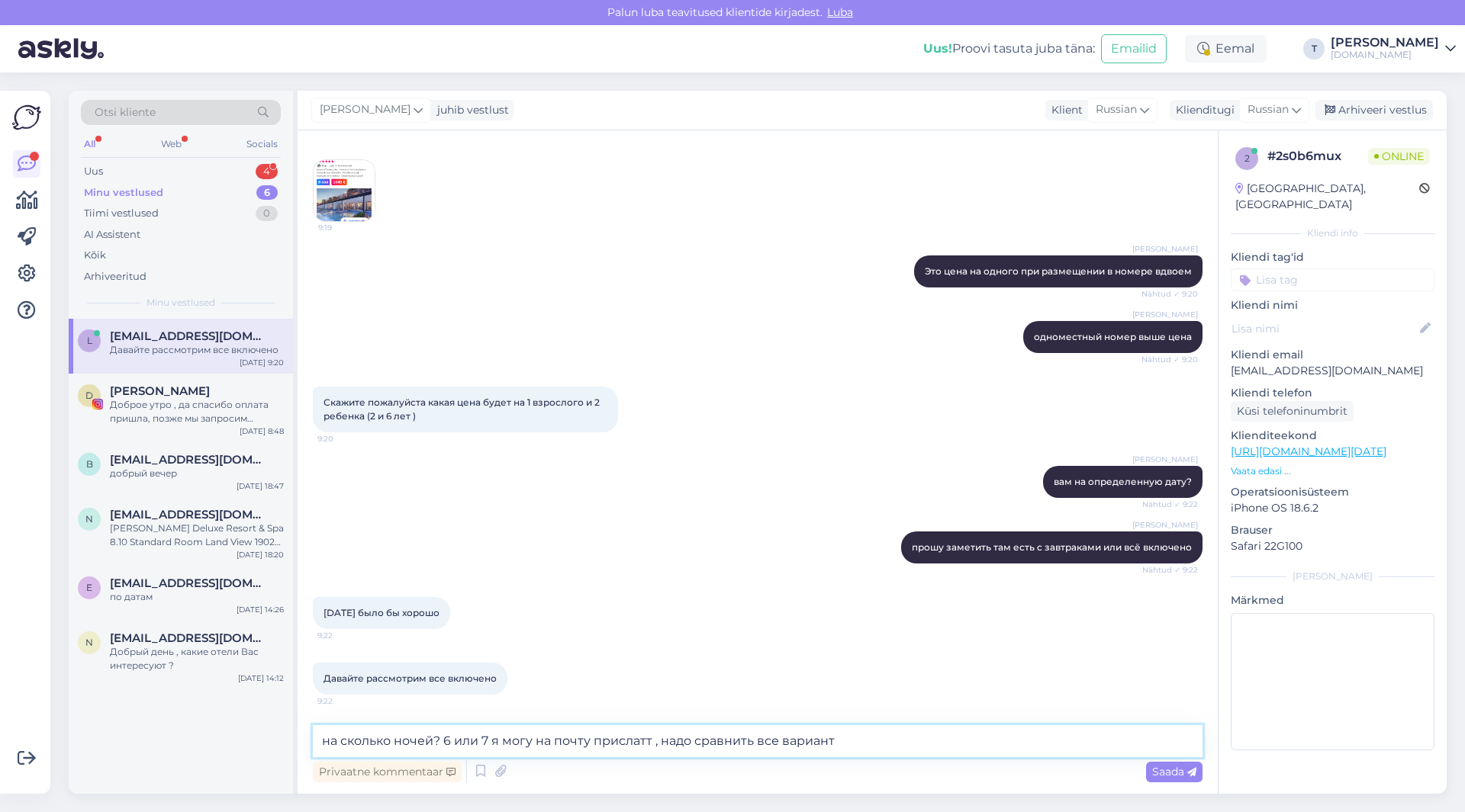
type textarea "на сколько ночей? 6 или 7 я могу на почту прислатт , надо сравнить все варианты"
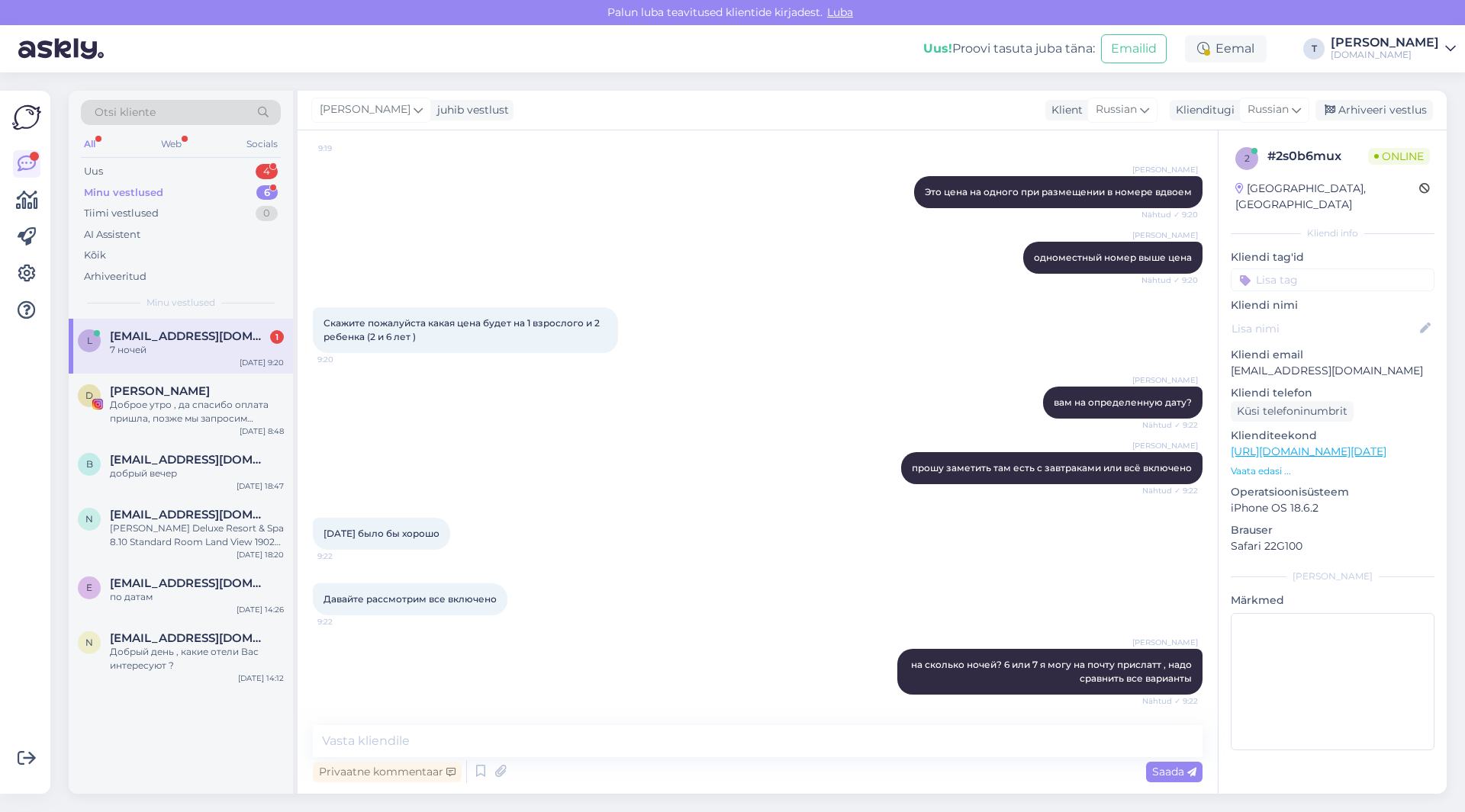
scroll to position [291, 0]
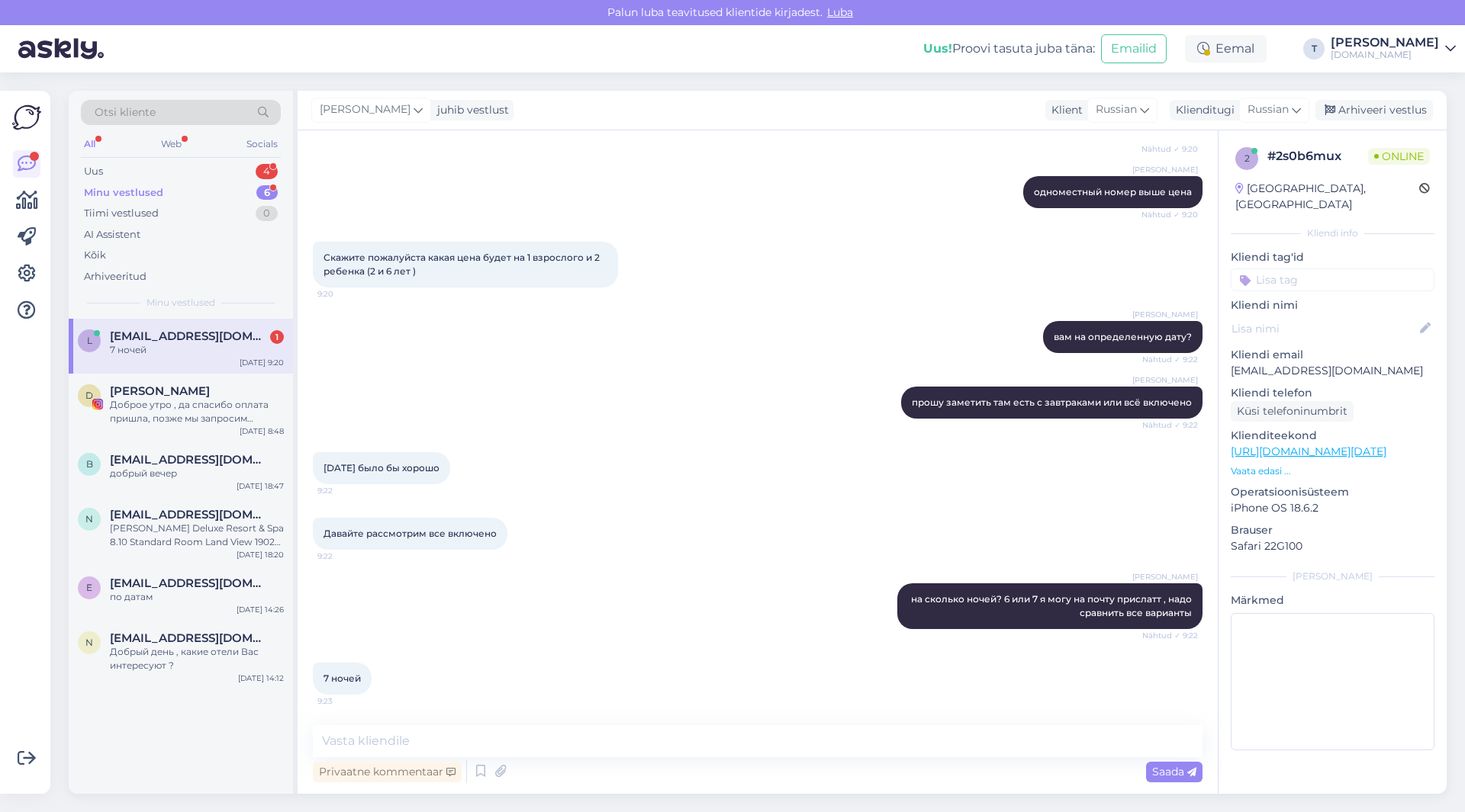
click at [693, 249] on div "Скажите пожалуйста какая цена будет на 1 взрослого и 2 ребенка (2 и 6 лет ) 9:20" at bounding box center [757, 264] width 890 height 79
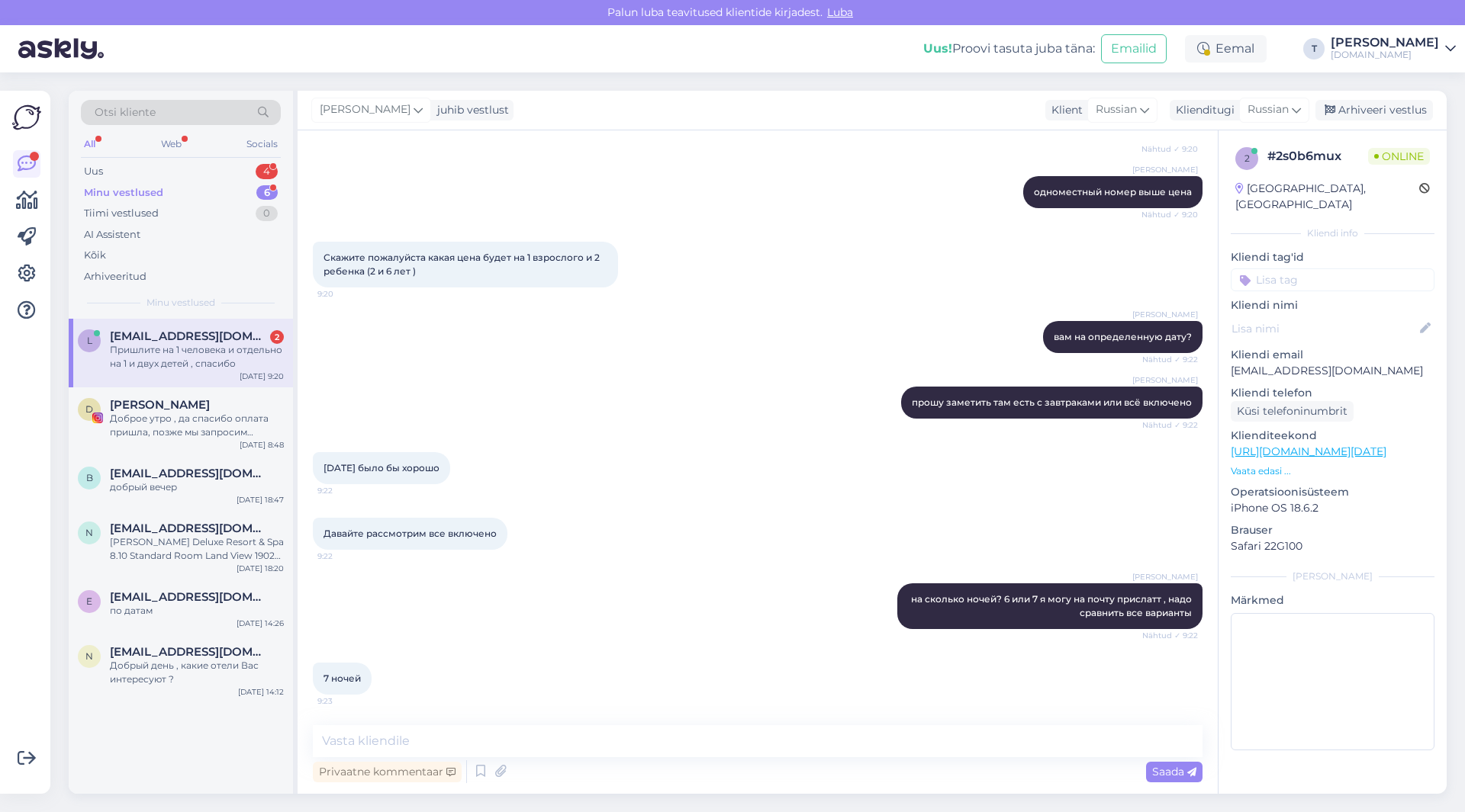
scroll to position [371, 0]
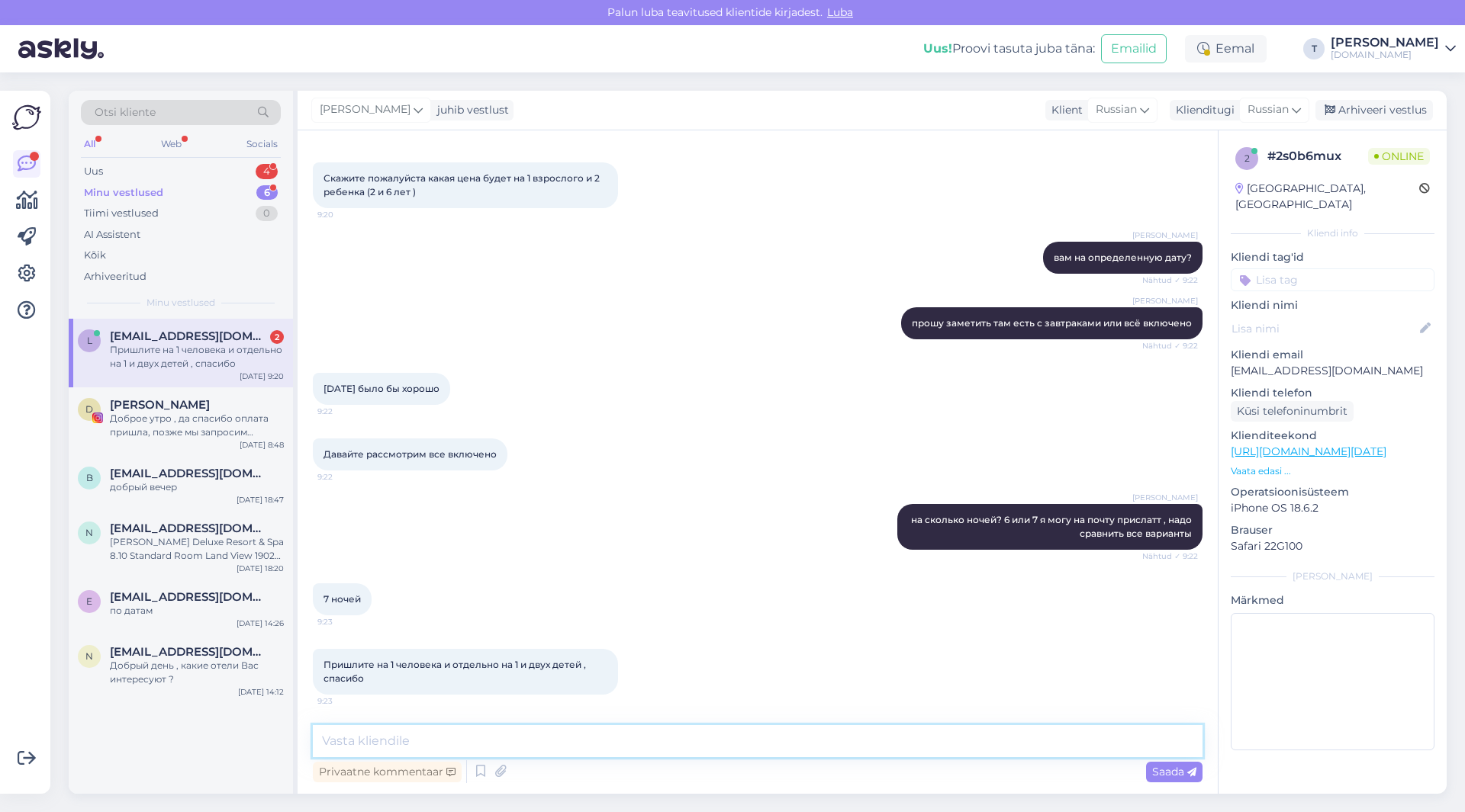
drag, startPoint x: 500, startPoint y: 730, endPoint x: 498, endPoint y: 738, distance: 8.2
click at [499, 738] on textarea at bounding box center [757, 741] width 890 height 32
type textarea "да хорошо"
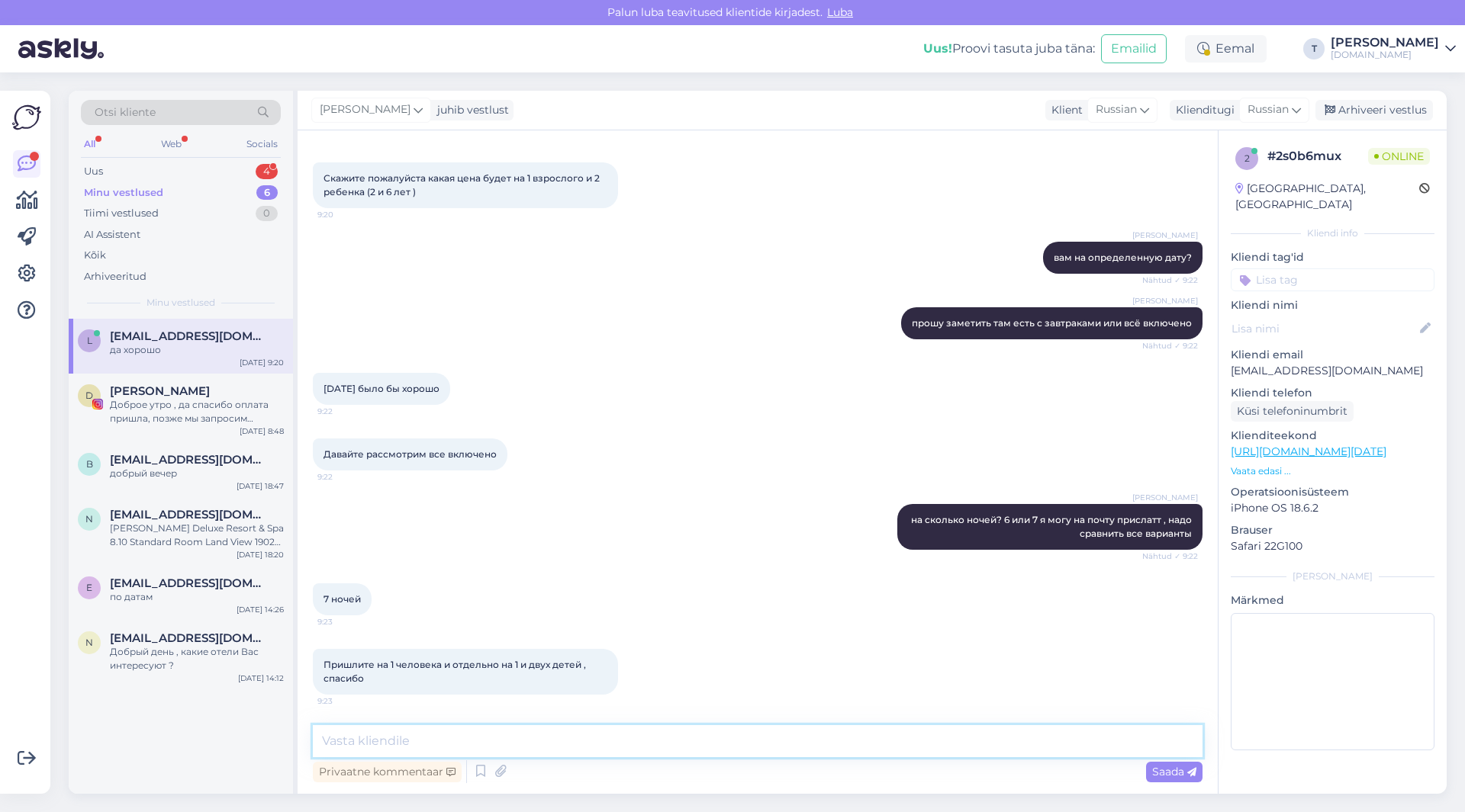
scroll to position [436, 0]
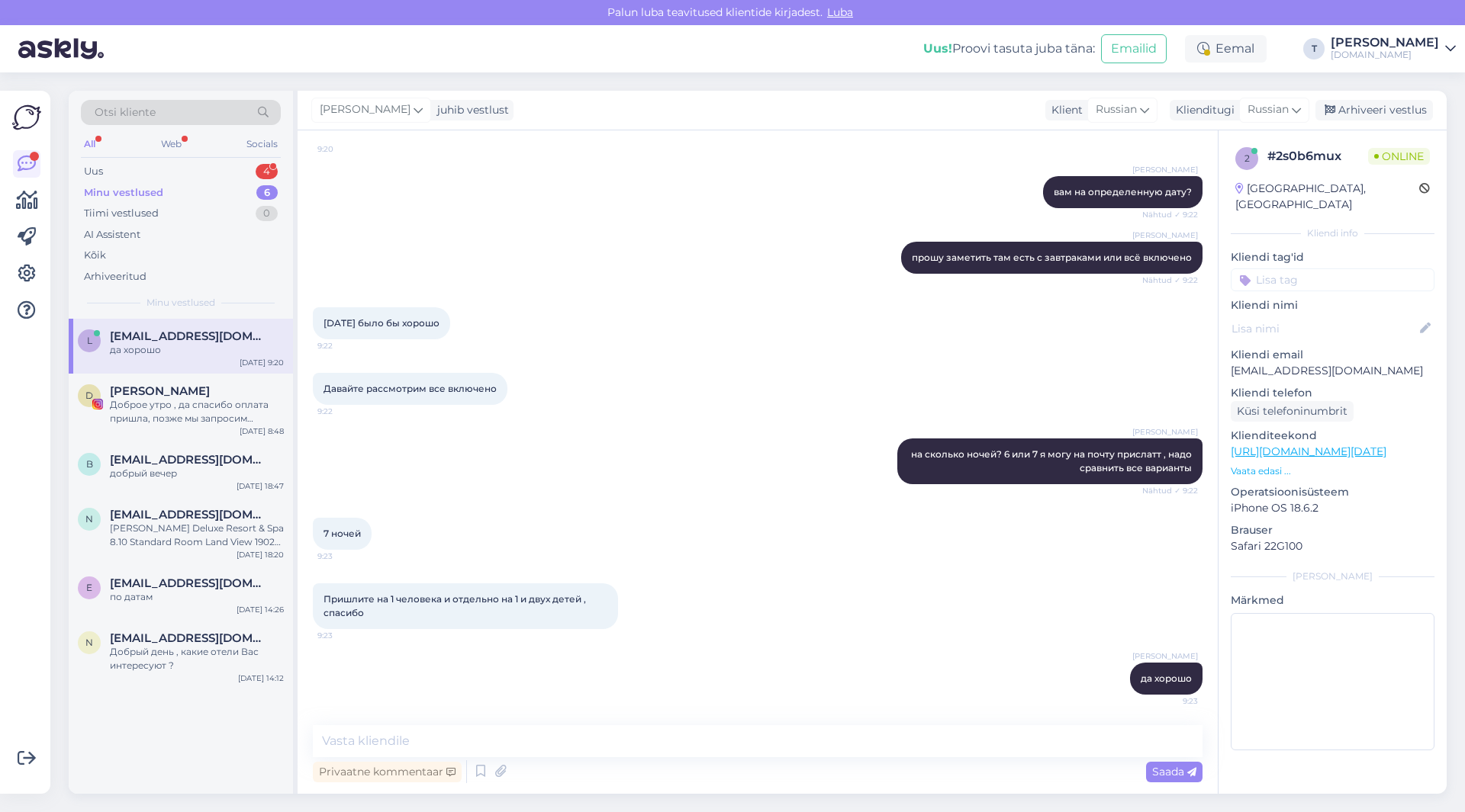
click at [1257, 363] on p "[EMAIL_ADDRESS][DOMAIN_NAME]" at bounding box center [1332, 371] width 204 height 16
copy p "[EMAIL_ADDRESS][DOMAIN_NAME]"
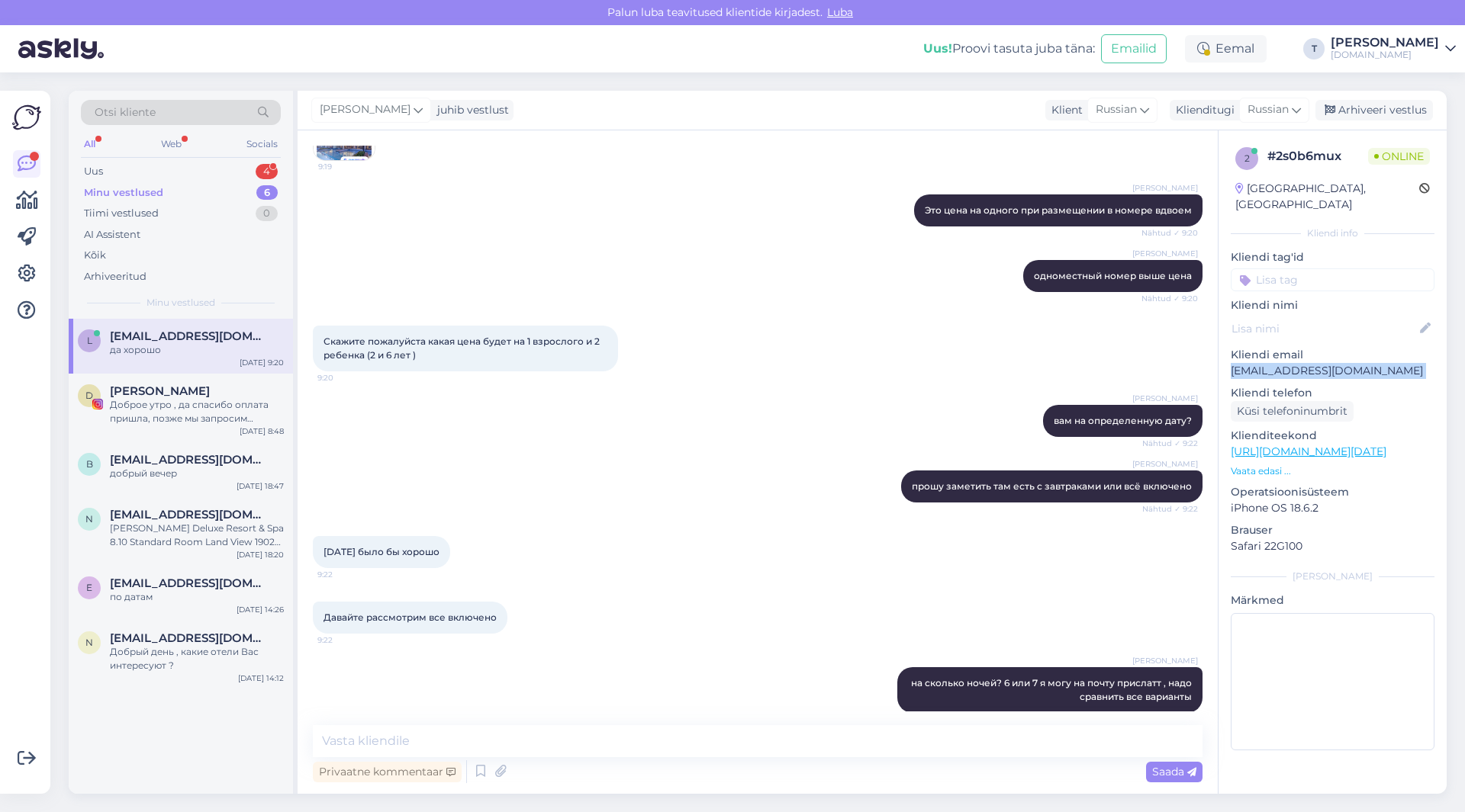
scroll to position [0, 0]
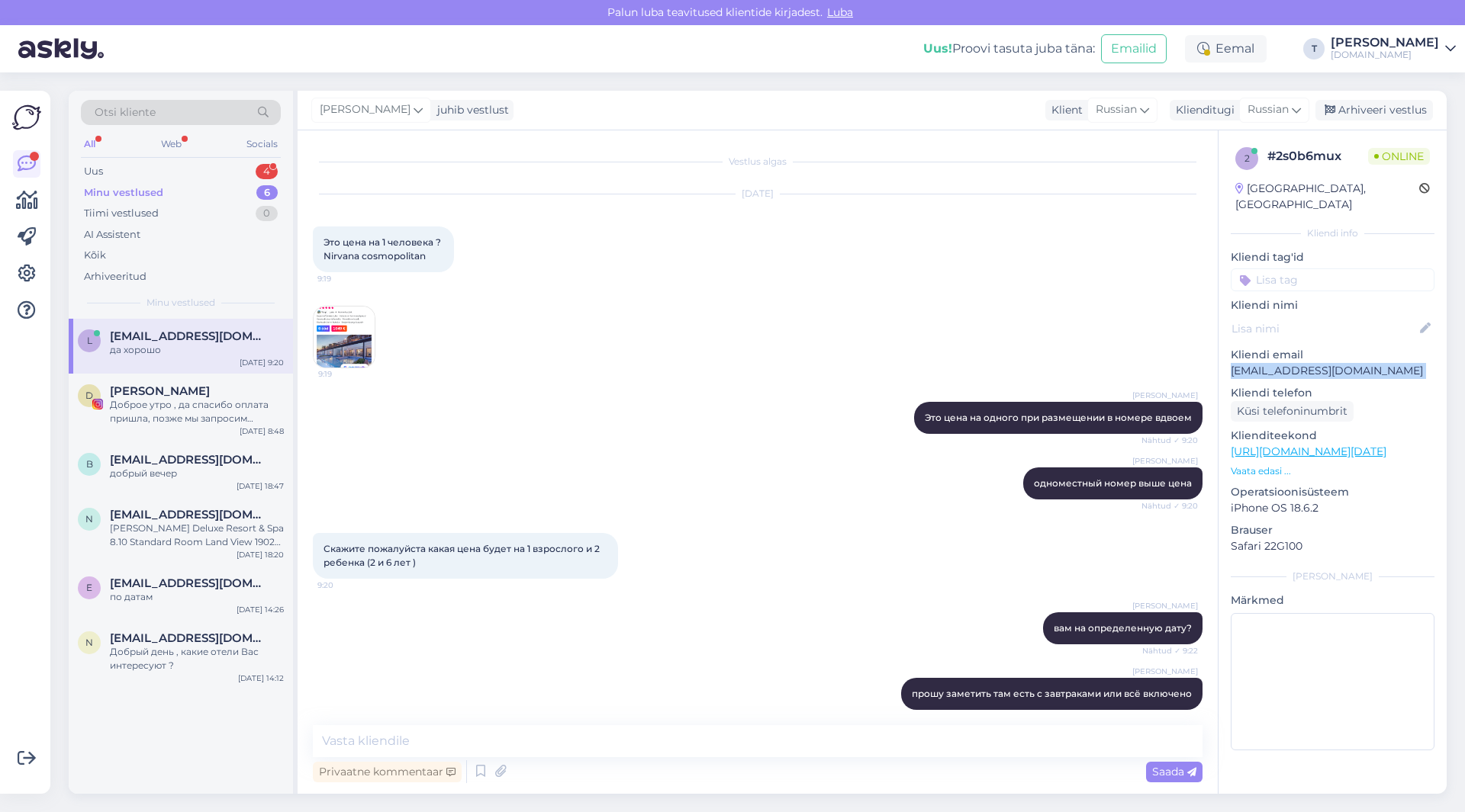
drag, startPoint x: 433, startPoint y: 256, endPoint x: 324, endPoint y: 234, distance: 111.2
click at [324, 234] on div "Это цена на 1 человека ? Nirvana cosmopolitan 9:19" at bounding box center [383, 249] width 141 height 45
drag, startPoint x: 346, startPoint y: 246, endPoint x: 459, endPoint y: 466, distance: 247.3
click at [459, 466] on div "[PERSON_NAME] одноместный номер выше цена Nähtud ✓ 9:20" at bounding box center [757, 483] width 890 height 66
drag, startPoint x: 321, startPoint y: 547, endPoint x: 446, endPoint y: 561, distance: 125.8
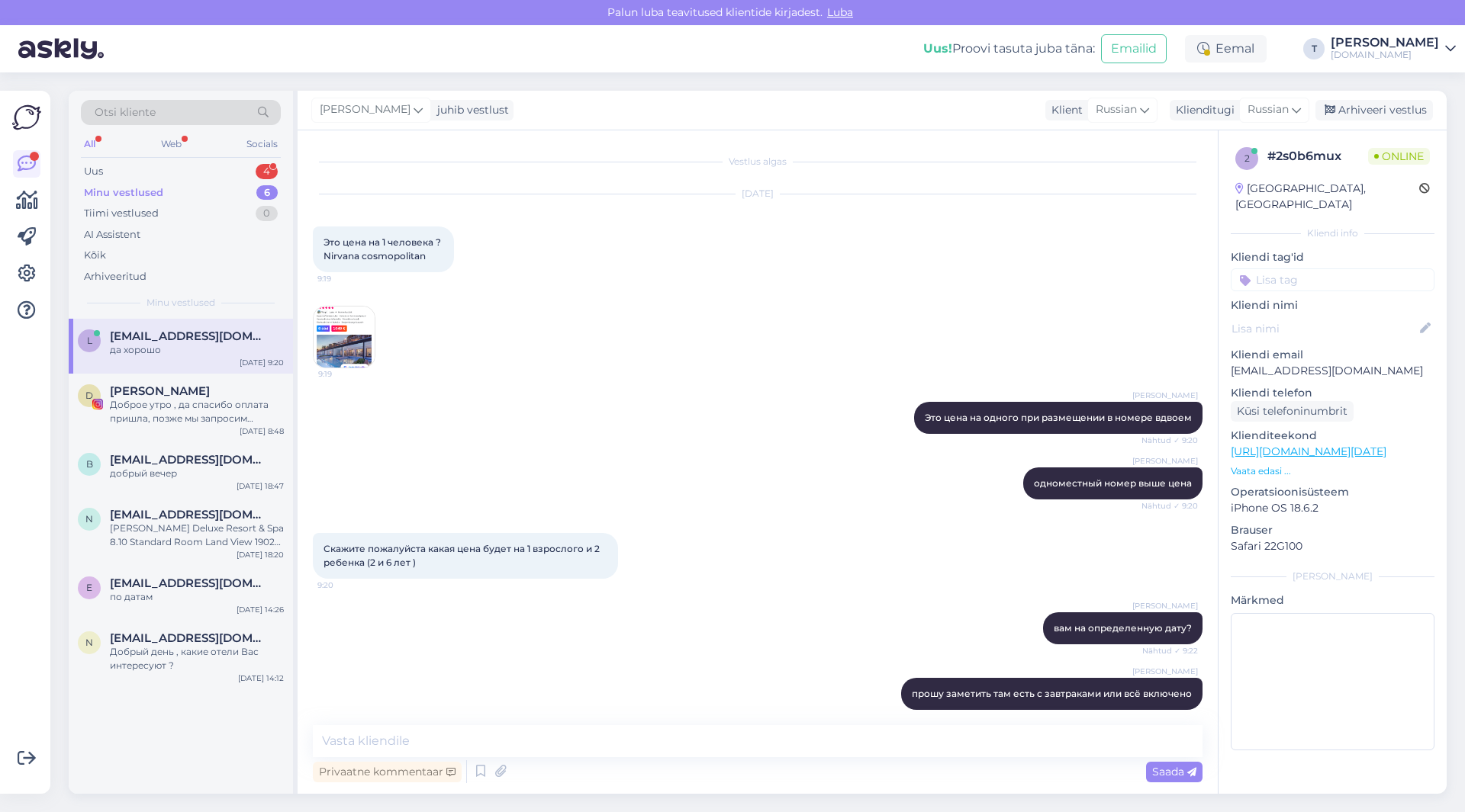
click at [448, 561] on div "Скажите пожалуйста какая цена будет на 1 взрослого и 2 ребенка (2 и 6 лет ) 9:20" at bounding box center [465, 556] width 305 height 45
copy span "Скажите пожалуйста какая цена будет на 1 взрослого и 2 ребенка (2 и 6 лет )"
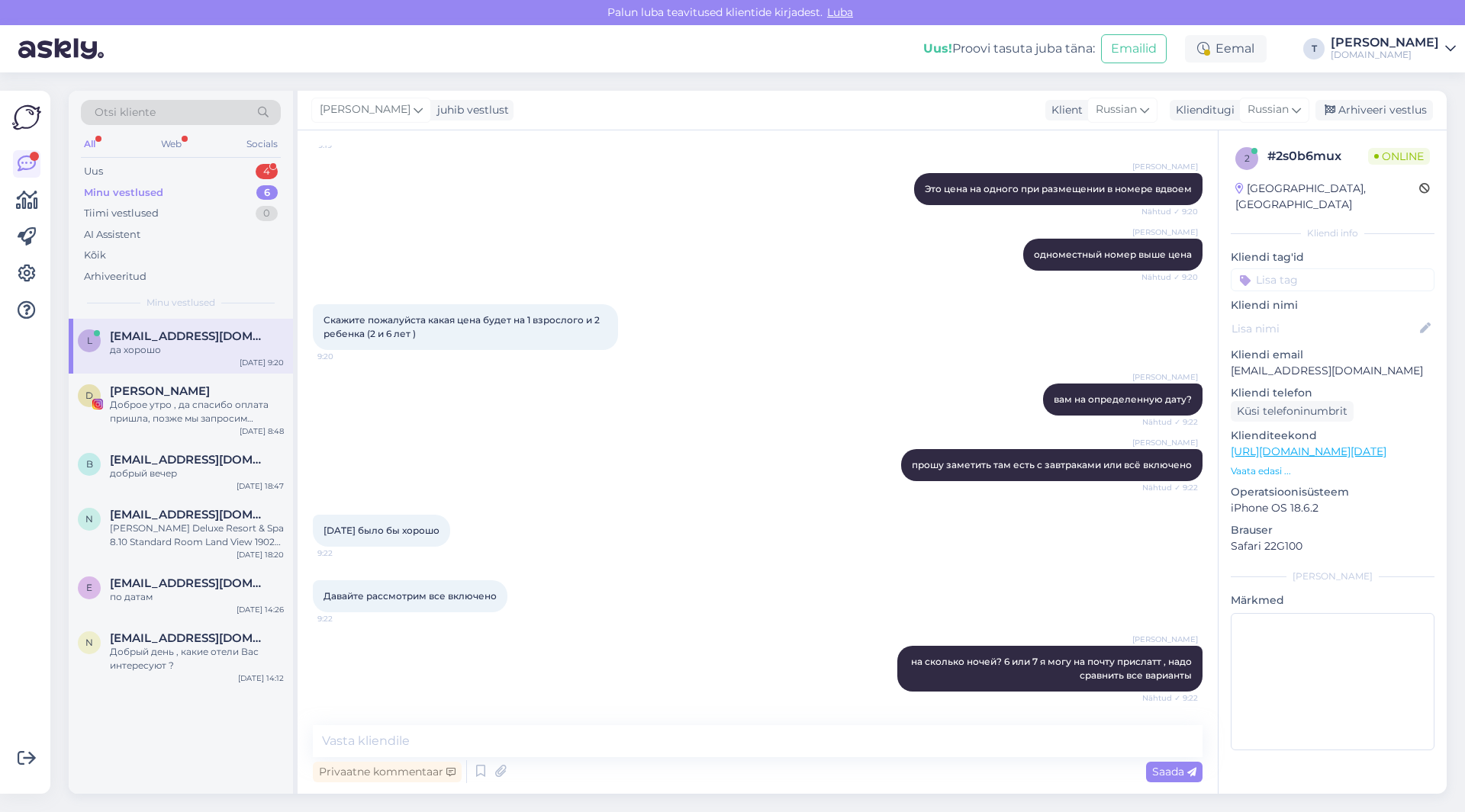
scroll to position [436, 0]
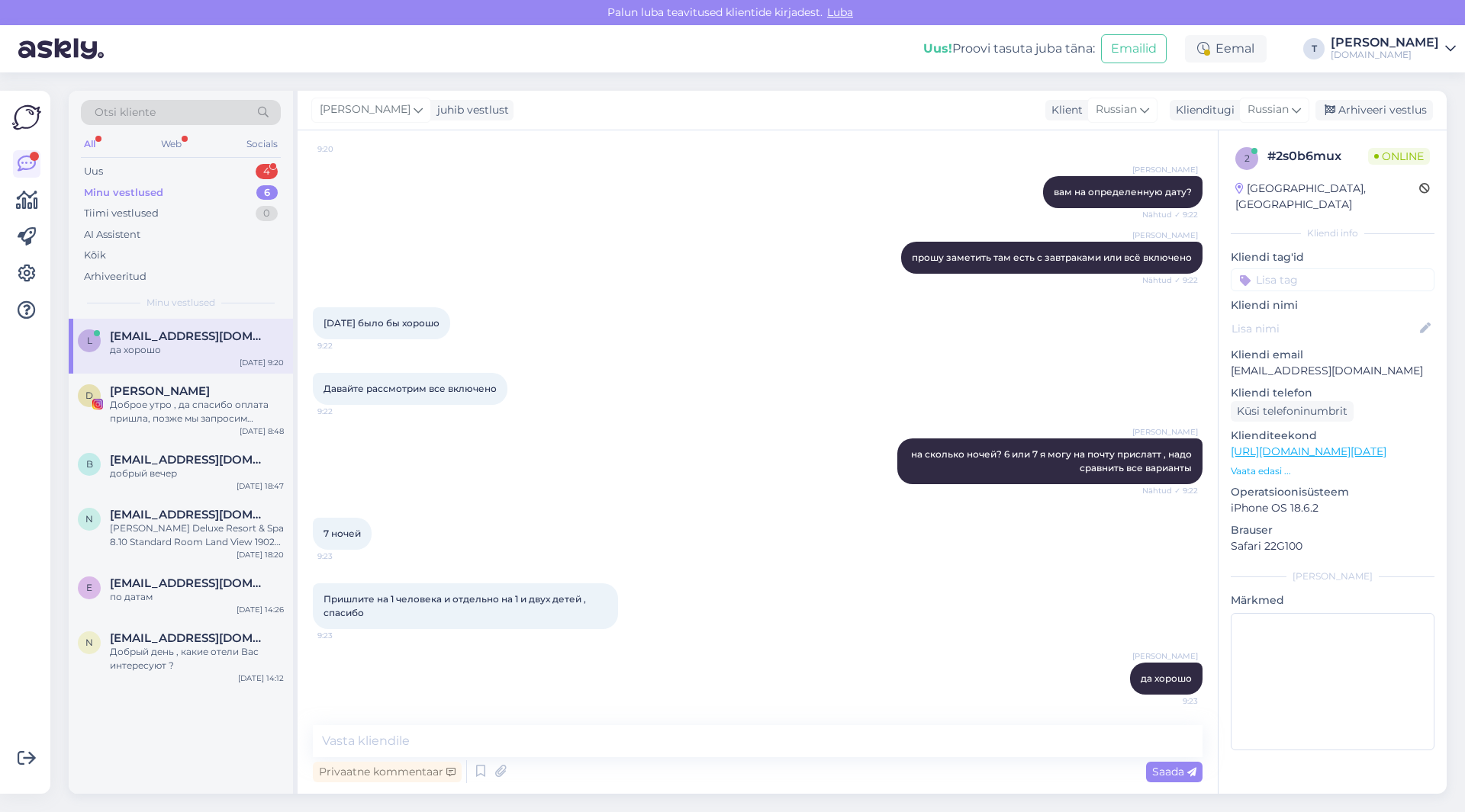
drag, startPoint x: 319, startPoint y: 320, endPoint x: 460, endPoint y: 320, distance: 141.0
click at [450, 319] on div "[DATE] было бы хорошо 9:22" at bounding box center [381, 323] width 137 height 32
copy span "[DATE] было бы хорошо"
drag, startPoint x: 372, startPoint y: 613, endPoint x: 315, endPoint y: 543, distance: 90.3
click at [320, 580] on div "Пришлите на 1 человека и отдельно на 1 и двух детей , спасибо 9:23" at bounding box center [757, 606] width 890 height 79
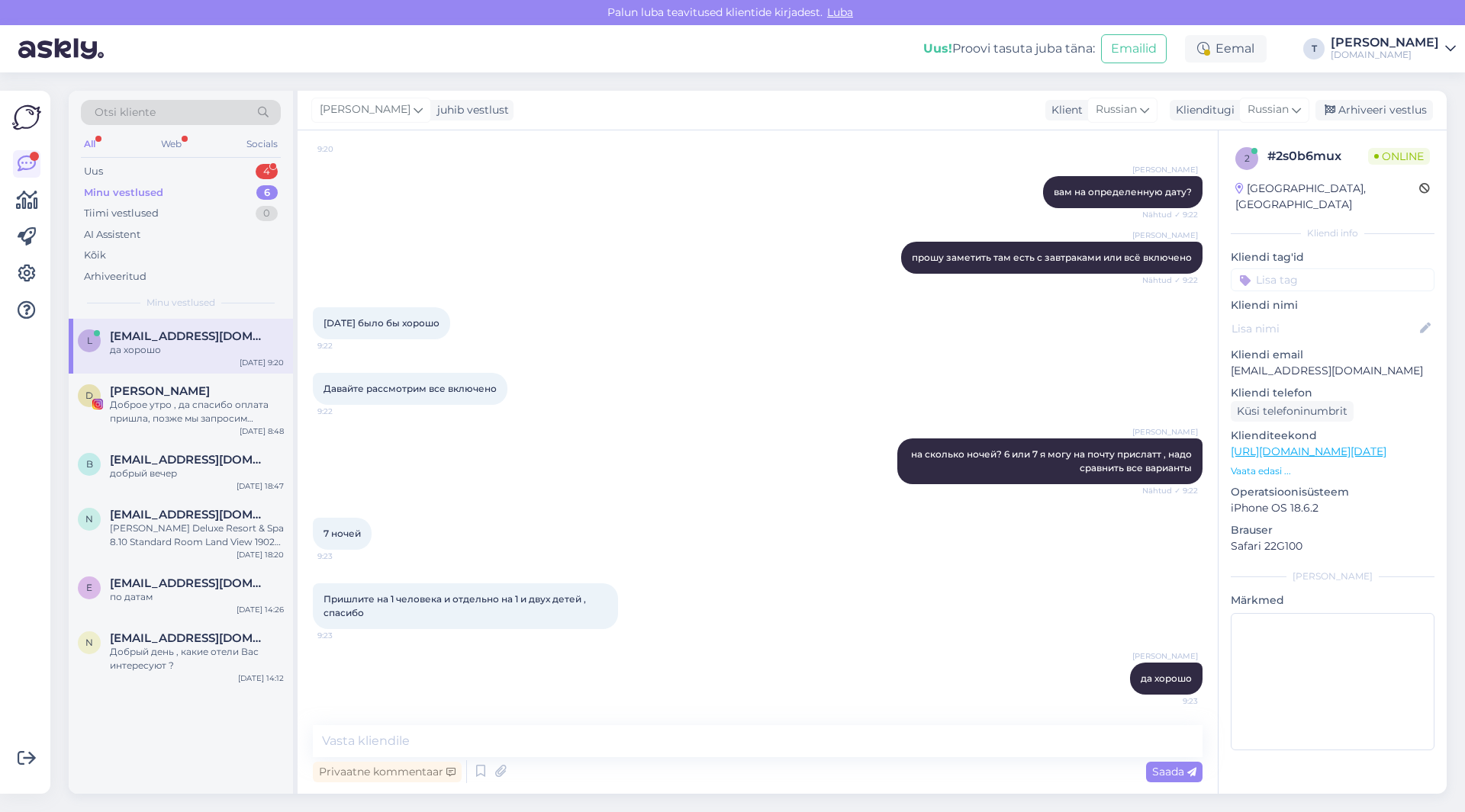
drag, startPoint x: 315, startPoint y: 543, endPoint x: 313, endPoint y: 536, distance: 7.3
click at [313, 536] on div "7 ночей 9:23" at bounding box center [342, 533] width 58 height 32
drag, startPoint x: 319, startPoint y: 534, endPoint x: 360, endPoint y: 535, distance: 41.0
click at [360, 535] on div "7 ночей 9:23" at bounding box center [342, 533] width 58 height 32
copy span "7 ночей"
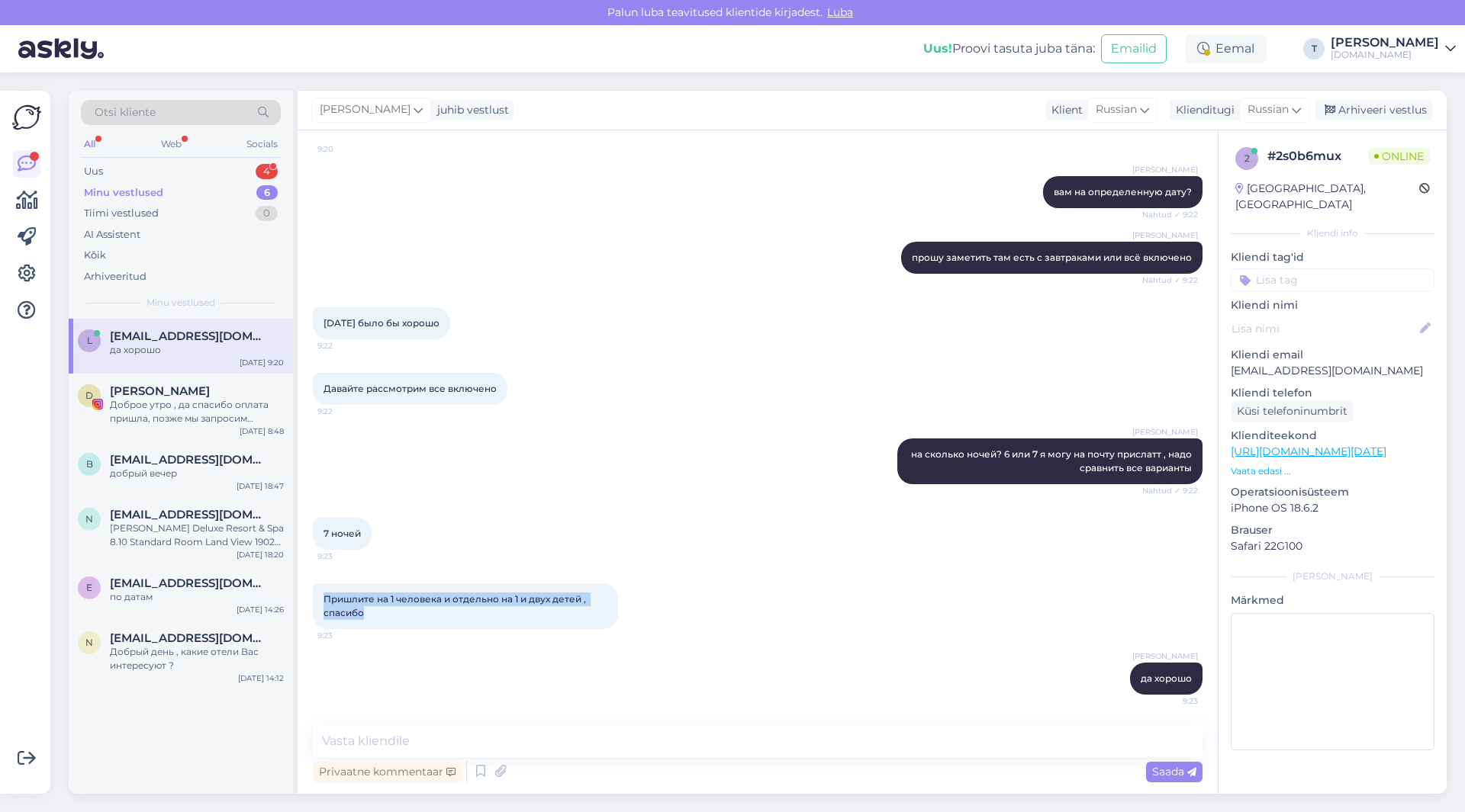
drag, startPoint x: 364, startPoint y: 612, endPoint x: 325, endPoint y: 602, distance: 40.3
click at [321, 599] on div "Пришлите на 1 человека и отдельно на 1 и двух детей , спасибо 9:23" at bounding box center [465, 606] width 305 height 45
copy span "Пришлите на 1 человека и отдельно на 1 и двух детей , спасибо"
click at [205, 168] on div "Uus 5" at bounding box center [181, 171] width 200 height 21
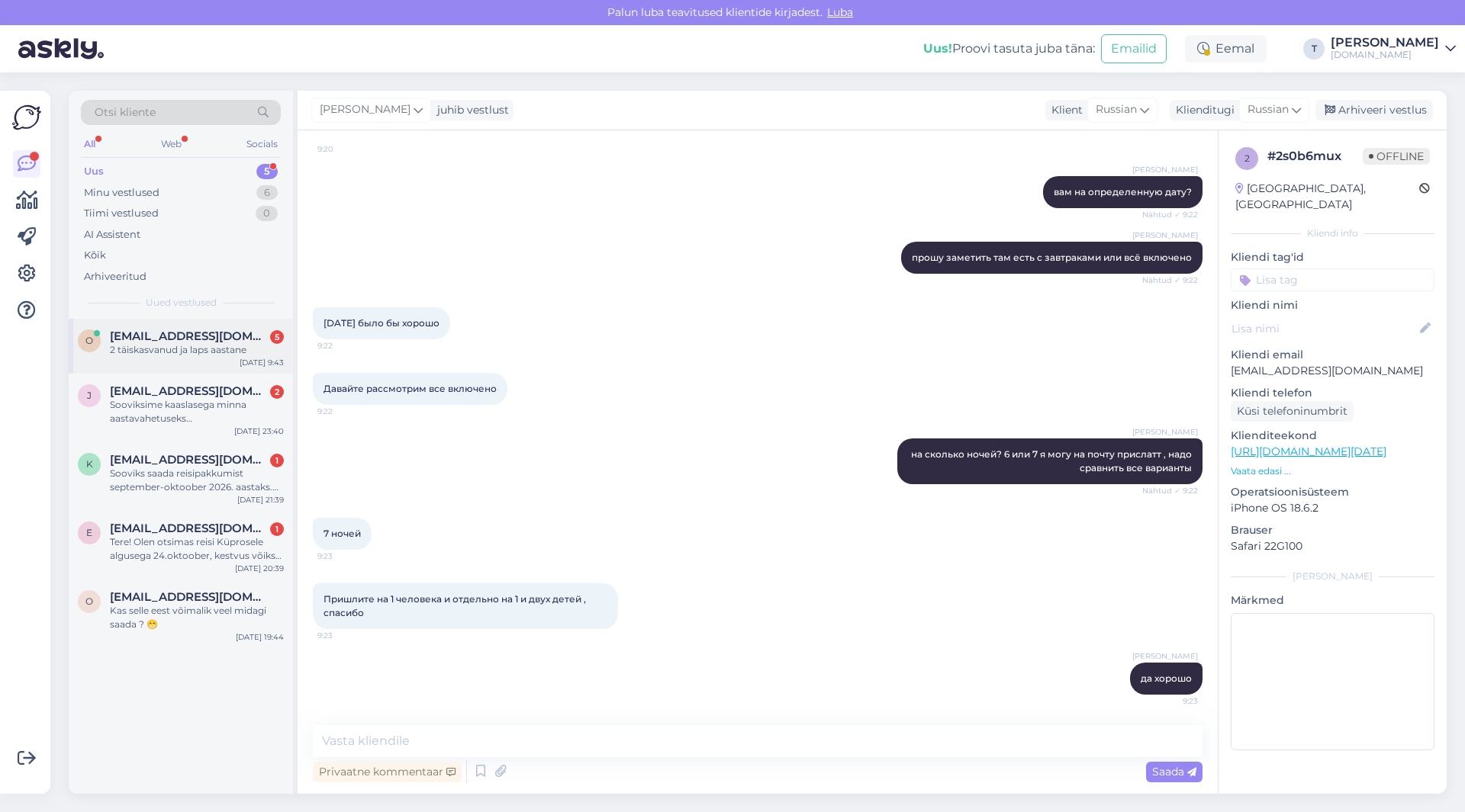
click at [198, 363] on div "o [EMAIL_ADDRESS][DOMAIN_NAME] 5 2 täiskasvanud ja laps aastane [DATE] 9:43" at bounding box center [181, 346] width 224 height 55
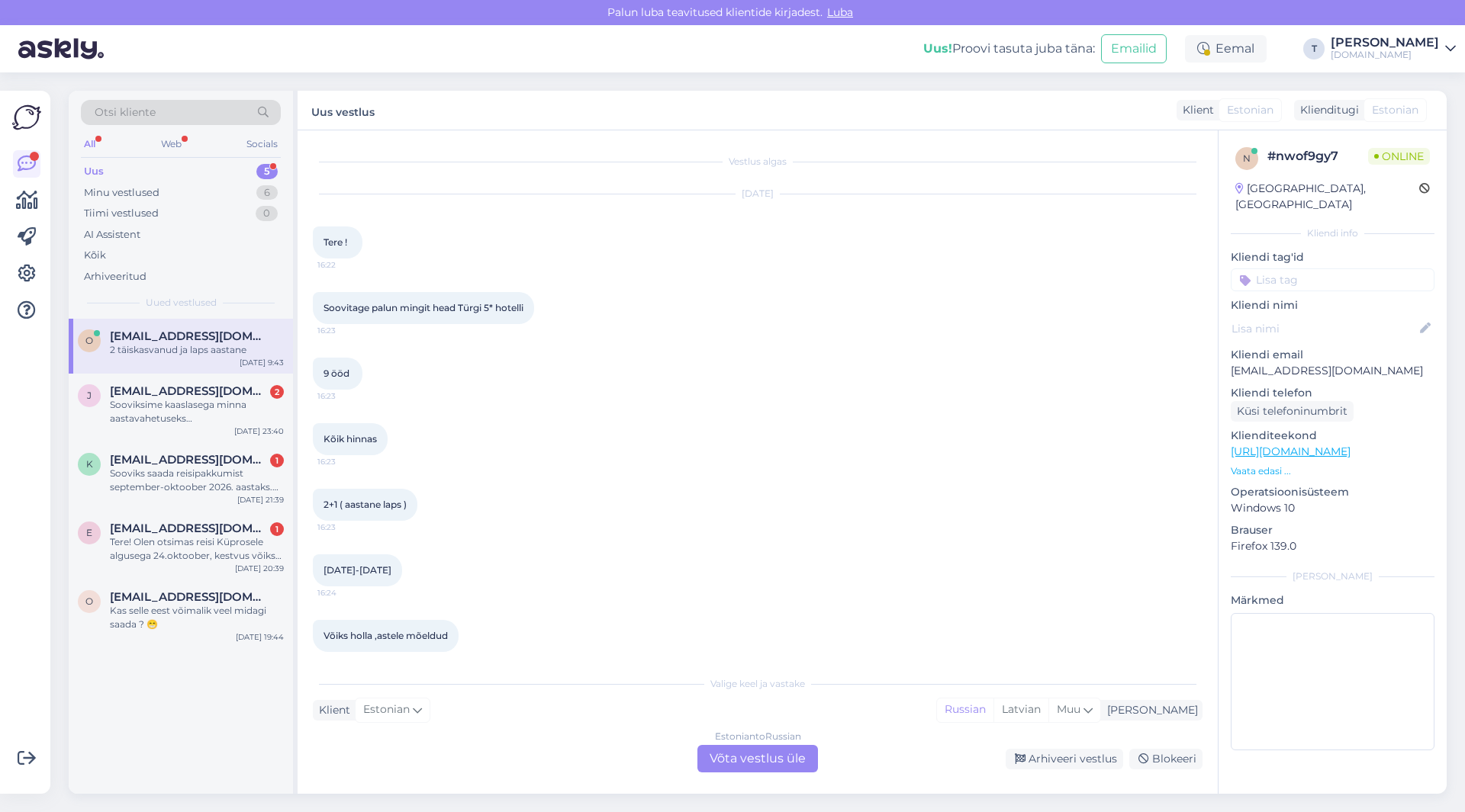
scroll to position [2206, 0]
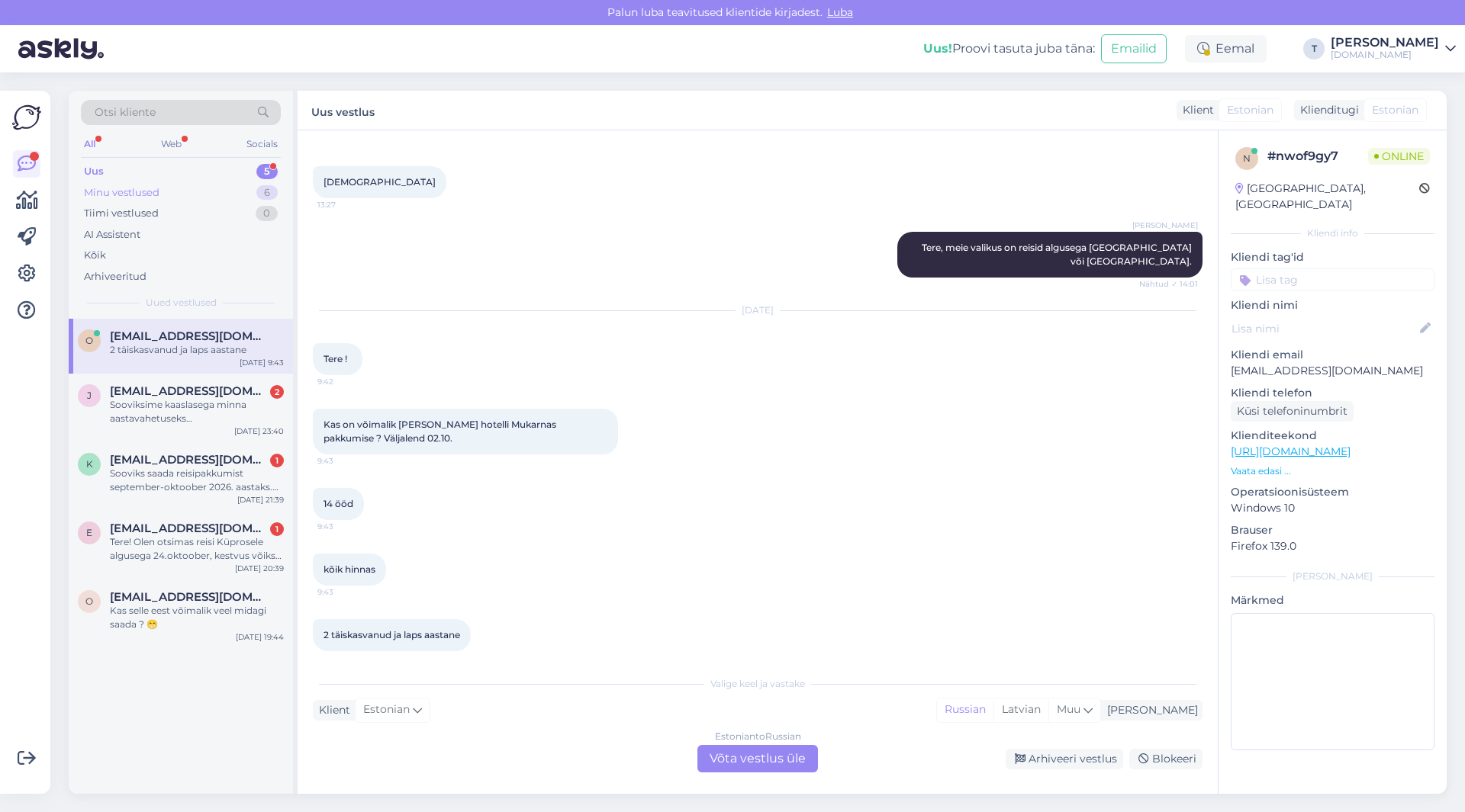
click at [235, 194] on div "Minu vestlused 6" at bounding box center [181, 193] width 200 height 21
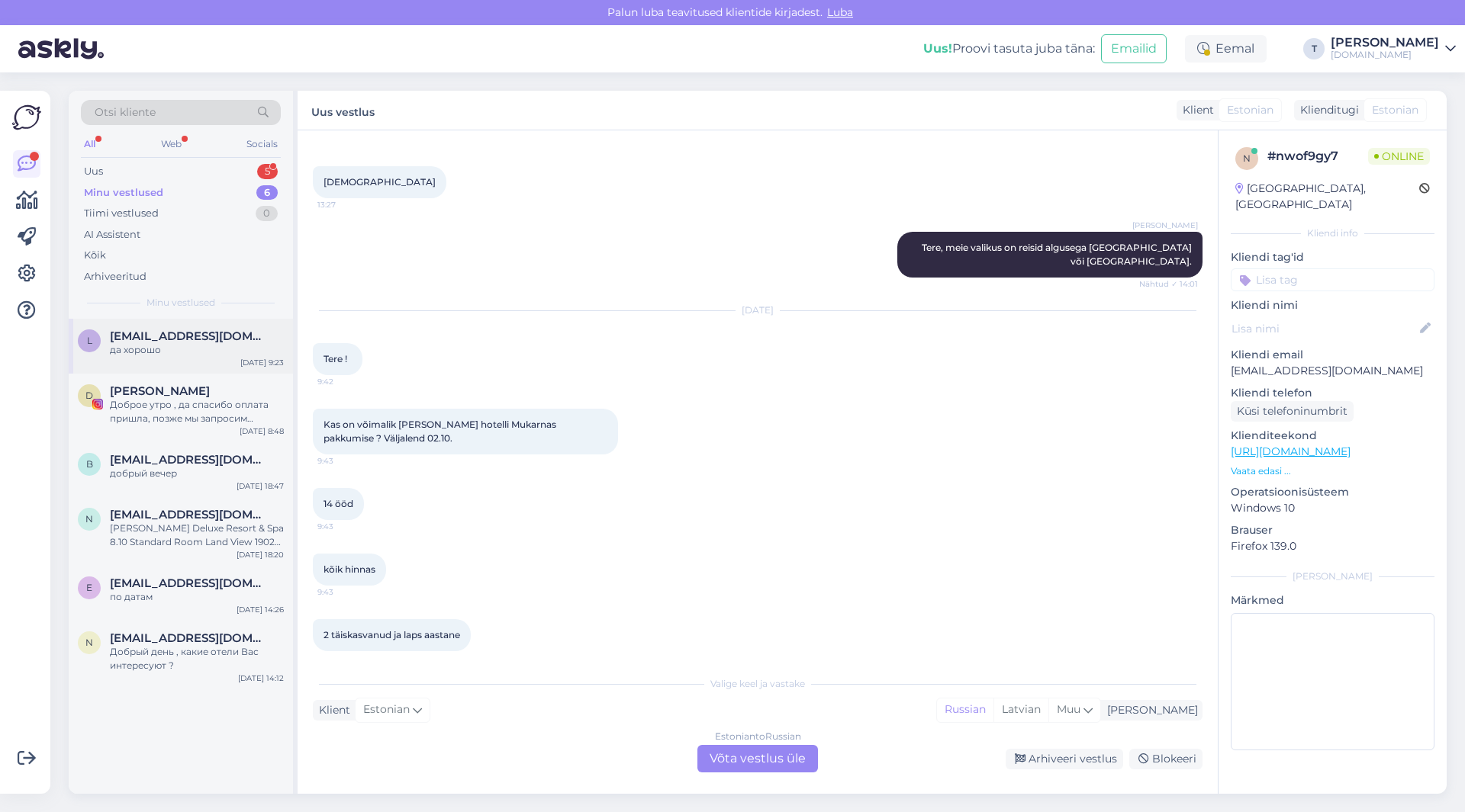
click at [208, 320] on div "L [EMAIL_ADDRESS][DOMAIN_NAME] да хорошо [DATE] 9:23" at bounding box center [181, 346] width 224 height 55
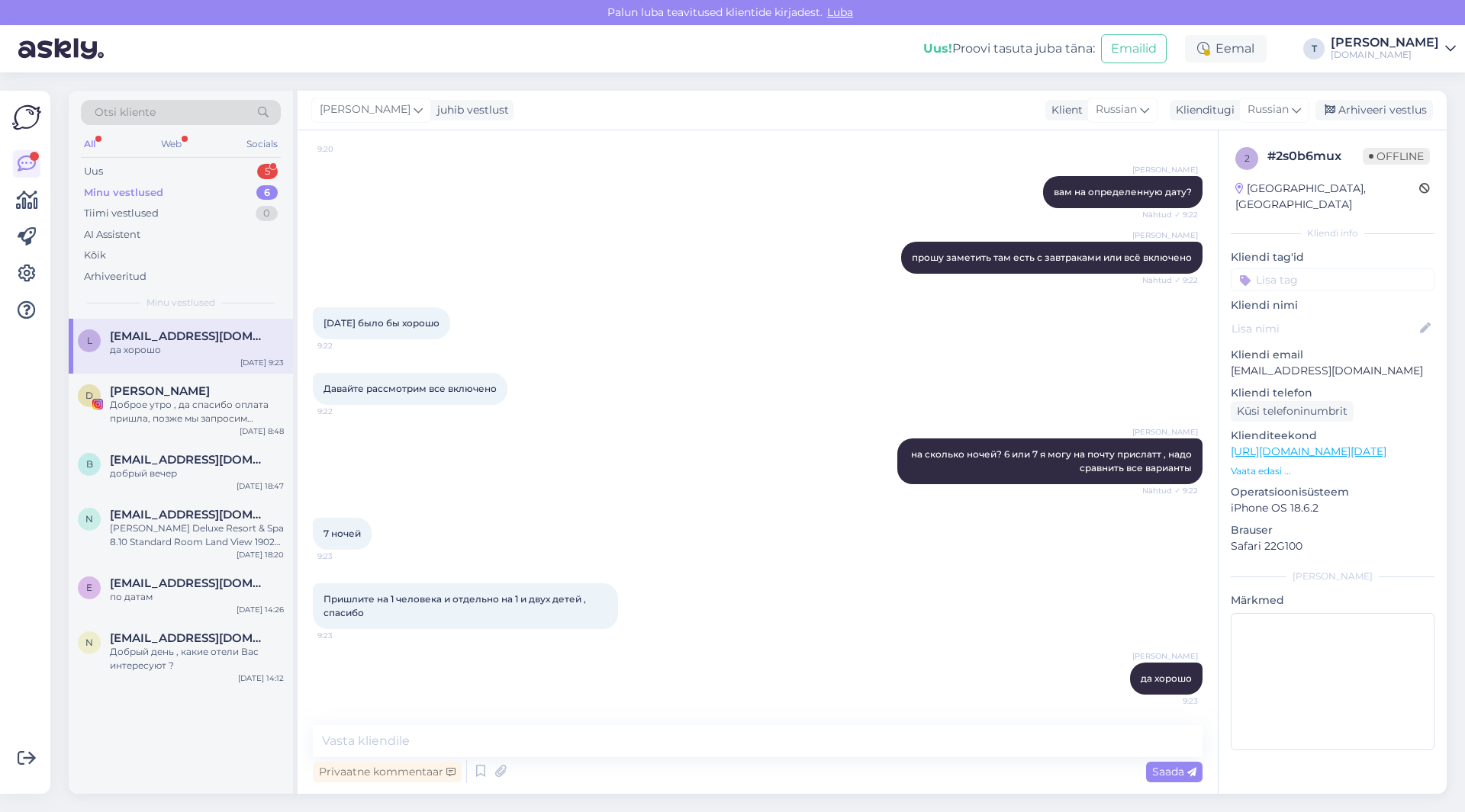
scroll to position [436, 0]
click at [1391, 115] on div "Arhiveeri vestlus" at bounding box center [1373, 110] width 118 height 20
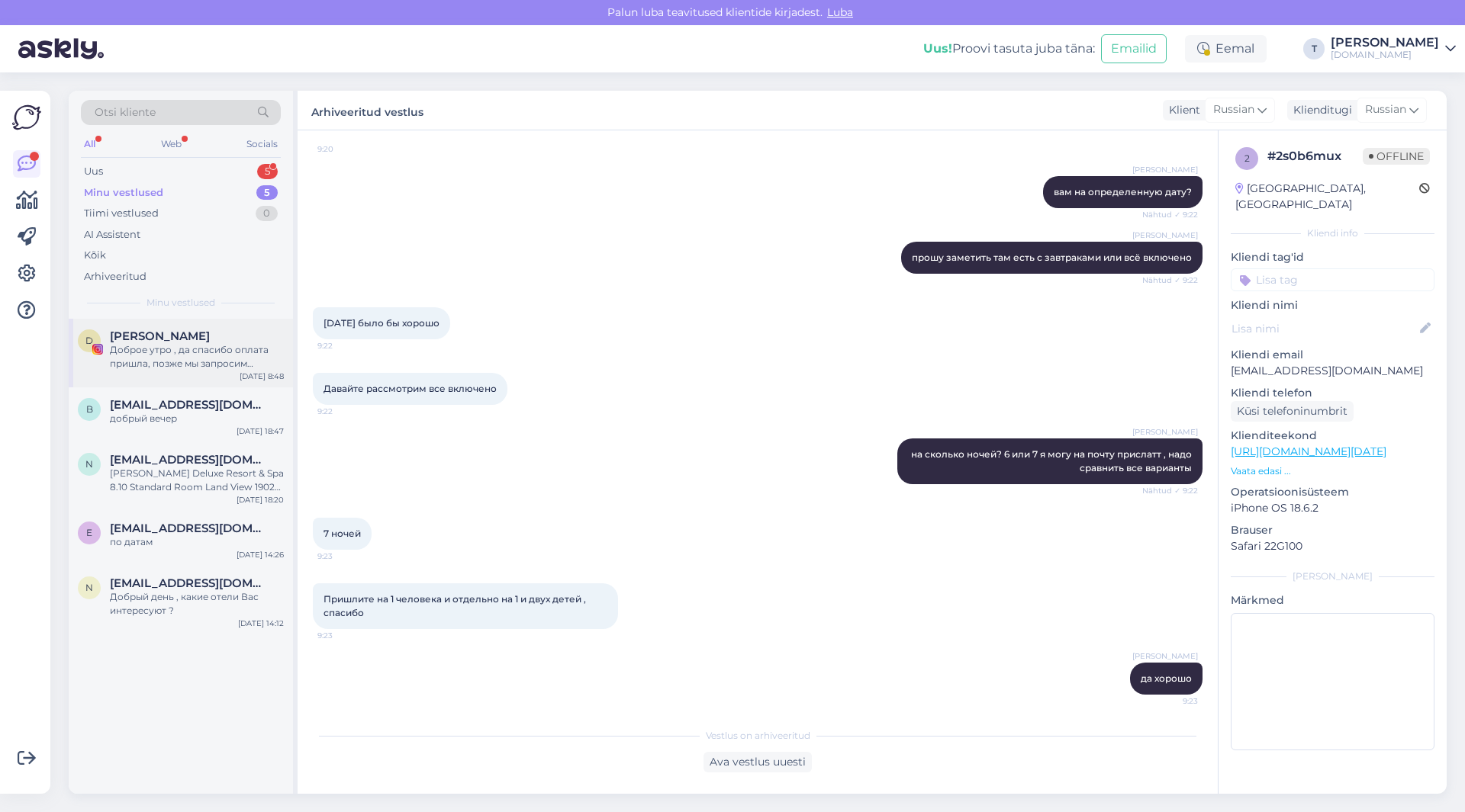
click at [173, 361] on div "Доброе утро , да спасибо оплата пришла, позже мы запросим паспортные данные все…" at bounding box center [196, 357] width 174 height 28
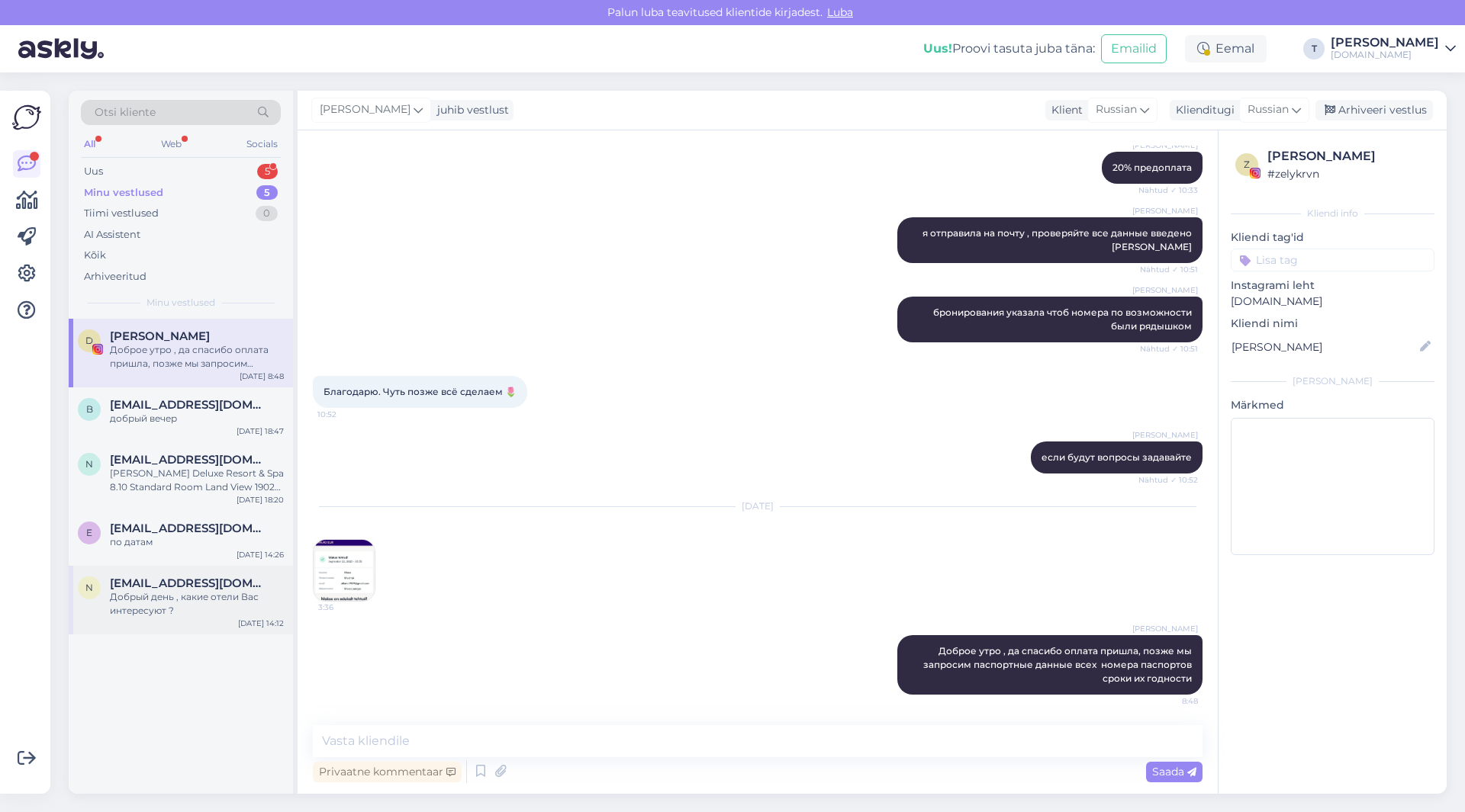
click at [180, 599] on div "Добрый день , какие отели Вас интересуют ?" at bounding box center [196, 604] width 174 height 28
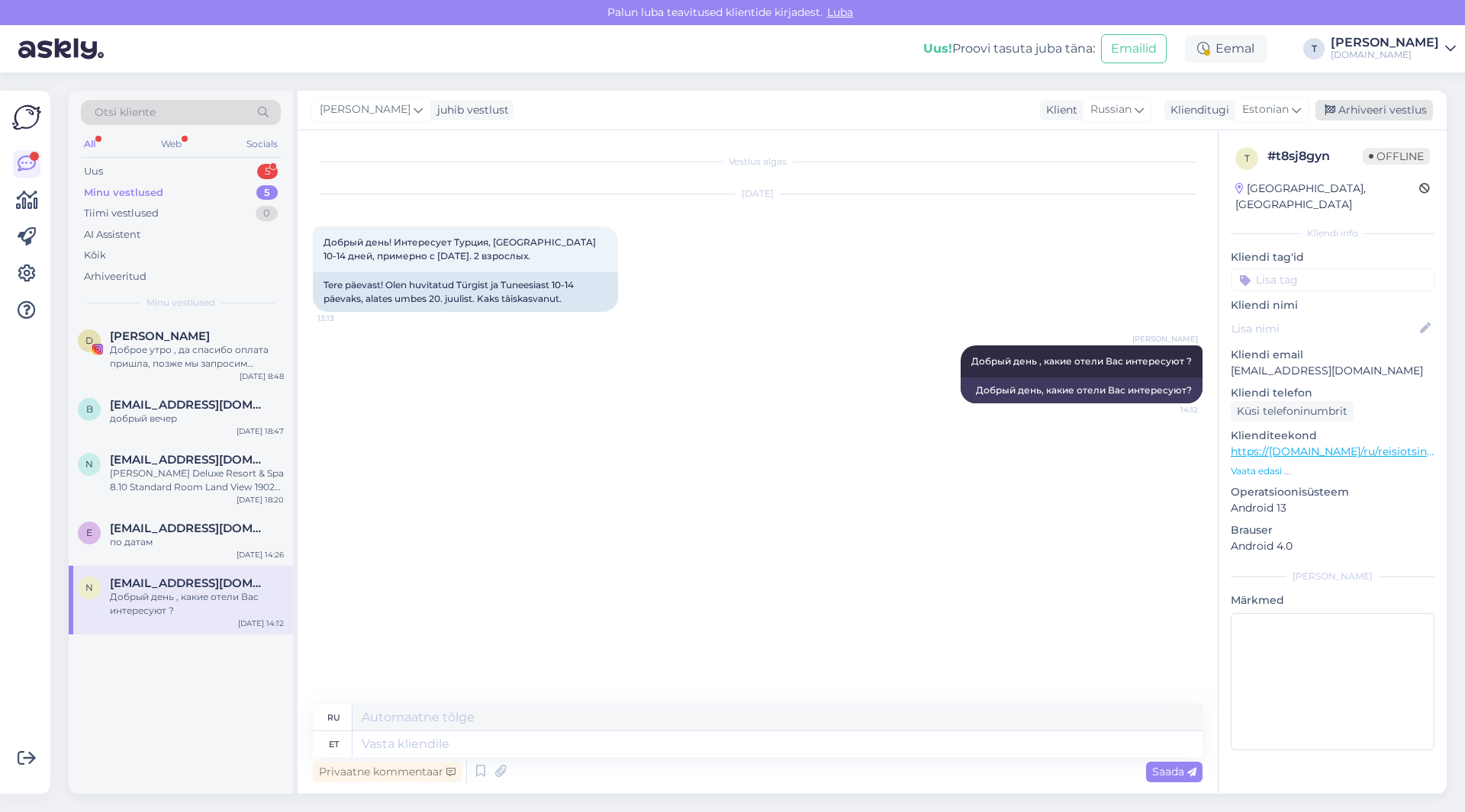
click at [1367, 105] on div "Arhiveeri vestlus" at bounding box center [1373, 110] width 118 height 20
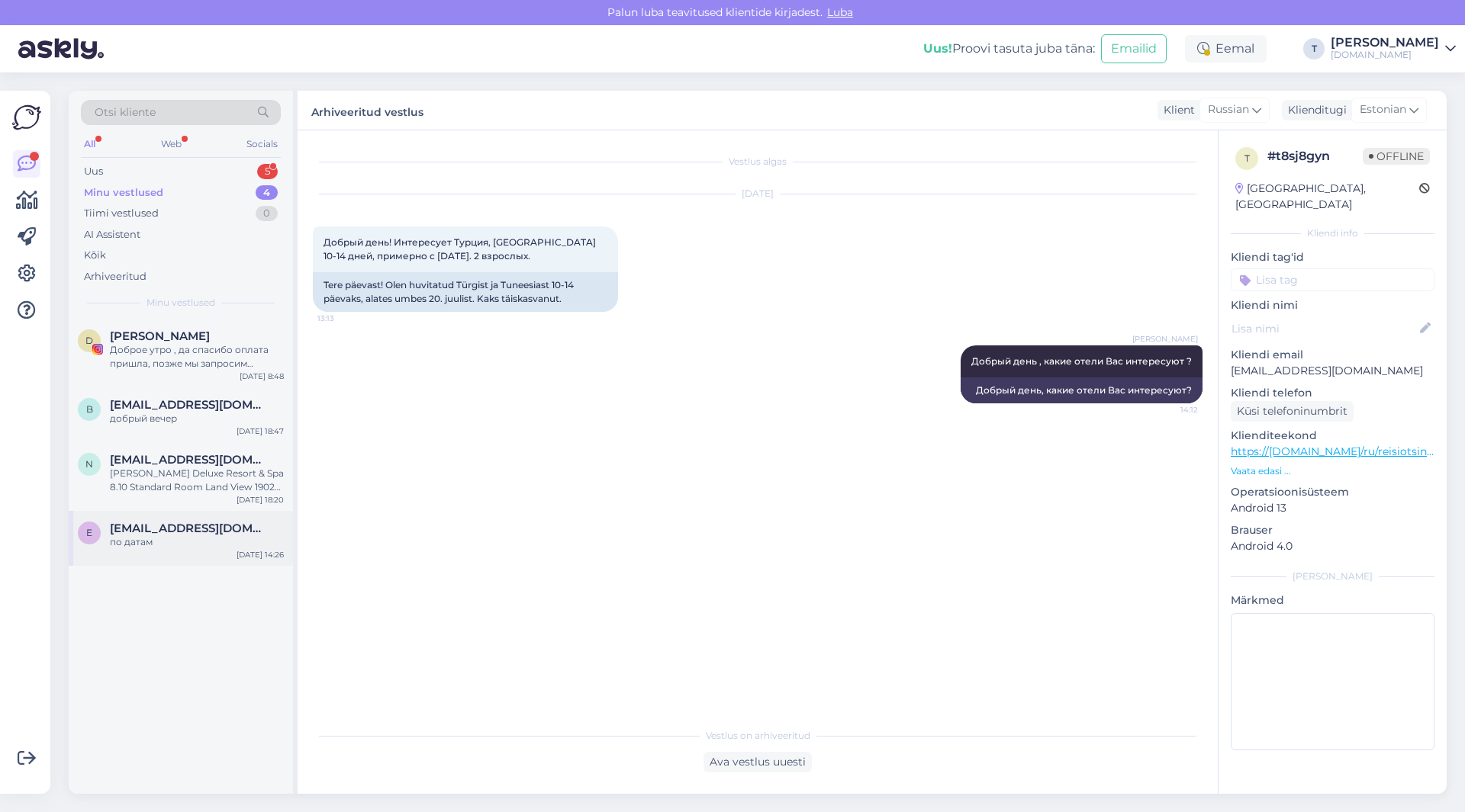
click at [181, 538] on div "по датам" at bounding box center [196, 542] width 174 height 14
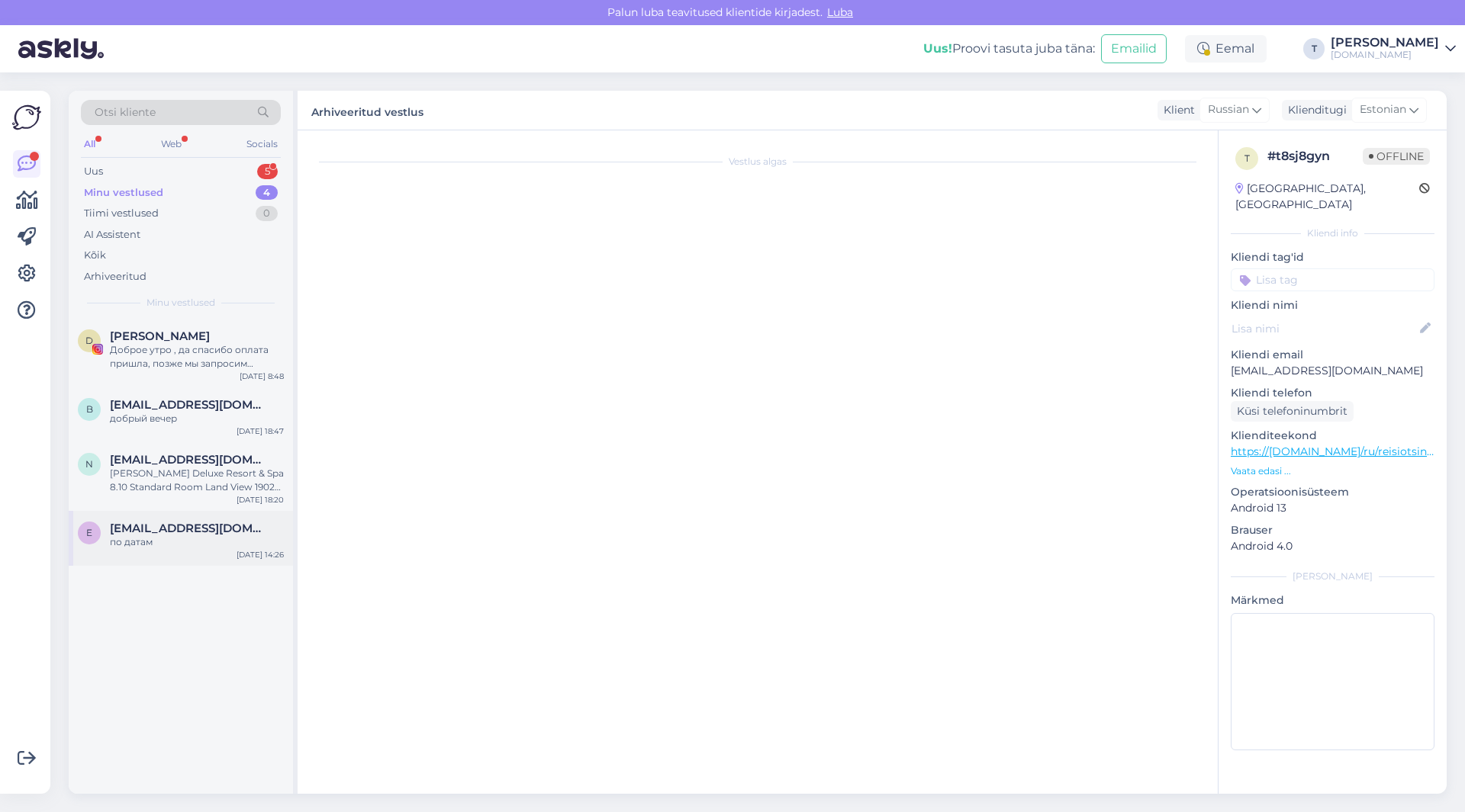
scroll to position [3220, 0]
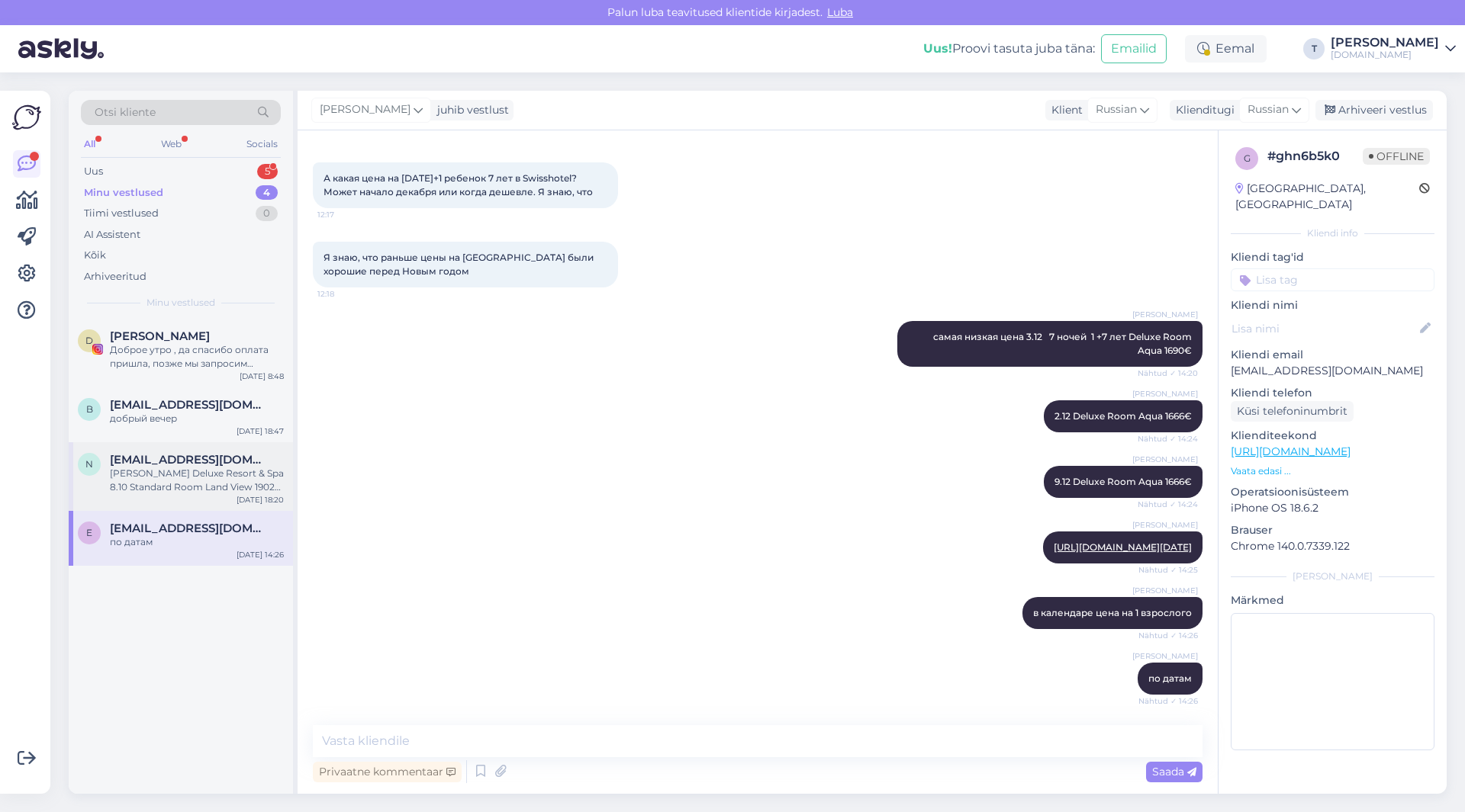
click at [210, 463] on div "[EMAIL_ADDRESS][DOMAIN_NAME]" at bounding box center [196, 459] width 174 height 14
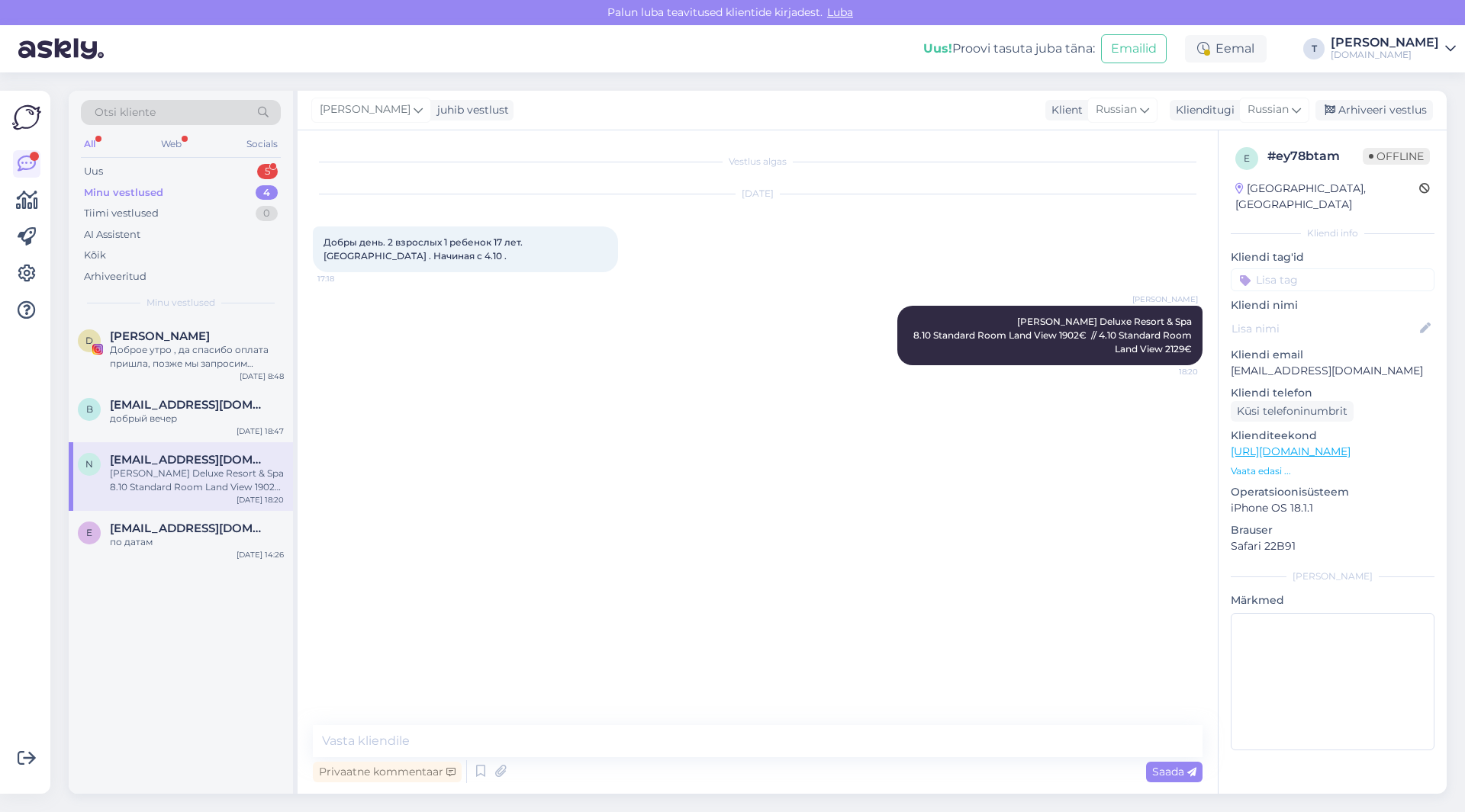
scroll to position [0, 0]
click at [1353, 107] on div "Arhiveeri vestlus" at bounding box center [1373, 110] width 118 height 20
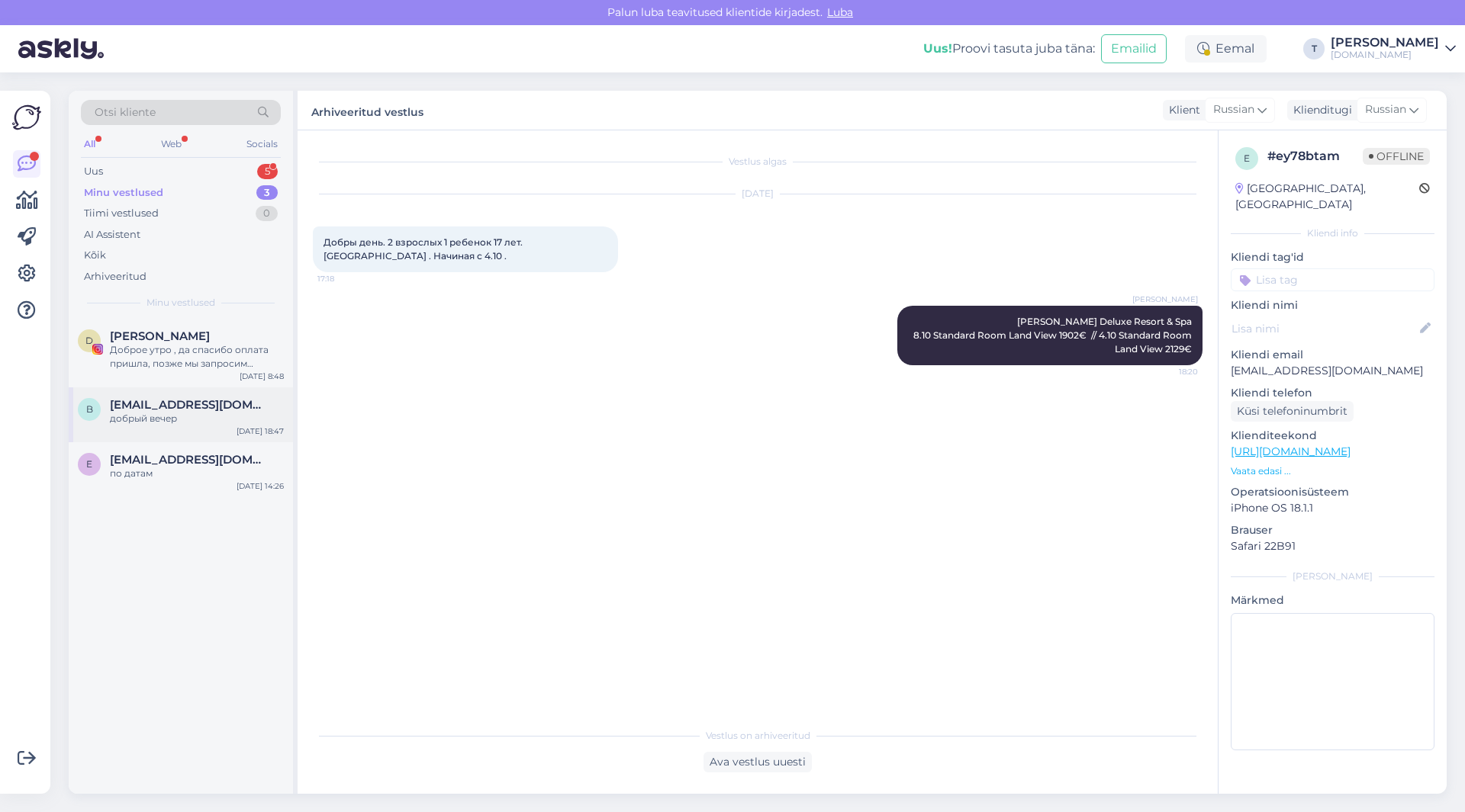
click at [167, 397] on div "b [EMAIL_ADDRESS][DOMAIN_NAME] добрый вечер [DATE] 18:47" at bounding box center [181, 415] width 224 height 55
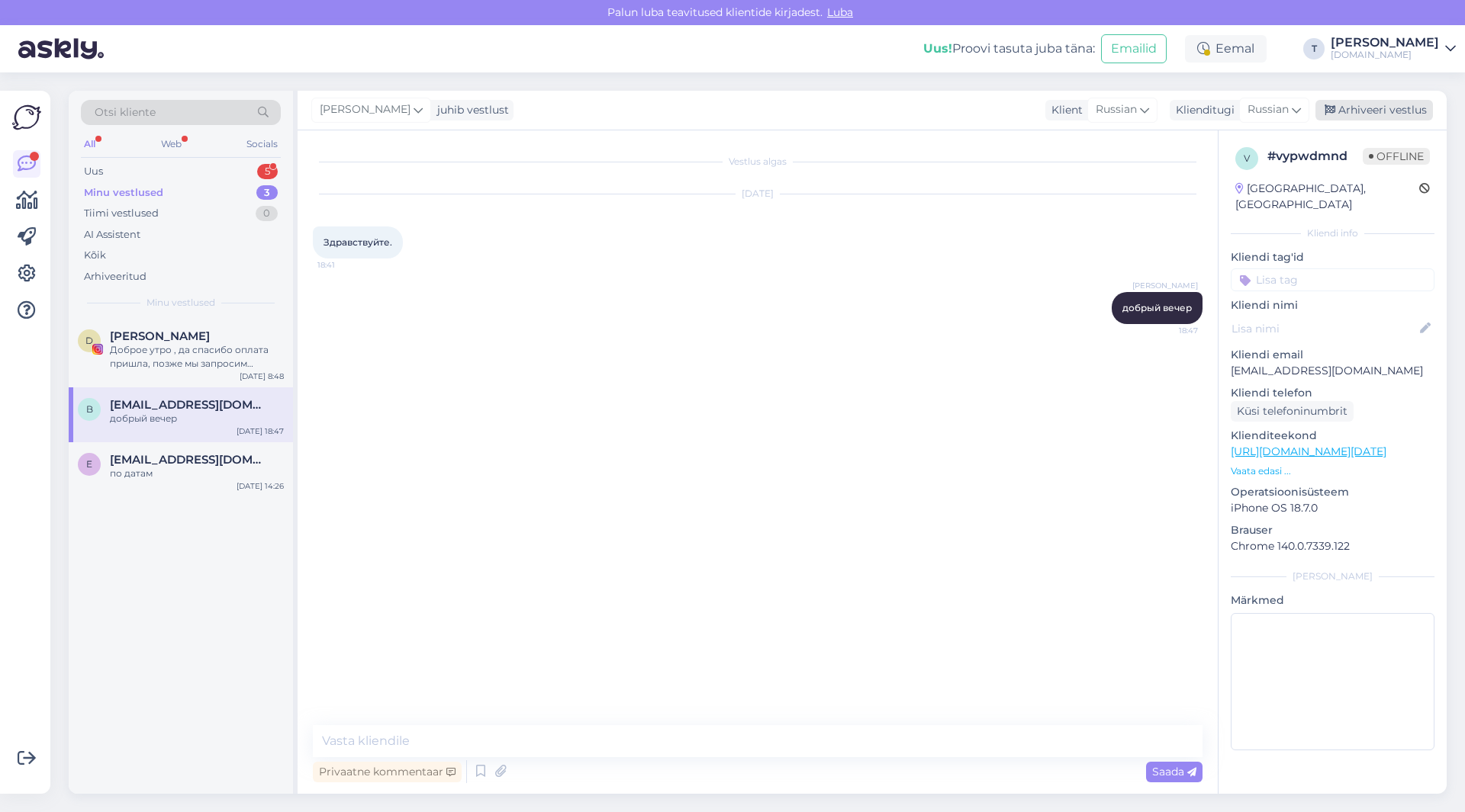
click at [1346, 102] on div "Arhiveeri vestlus" at bounding box center [1373, 110] width 118 height 20
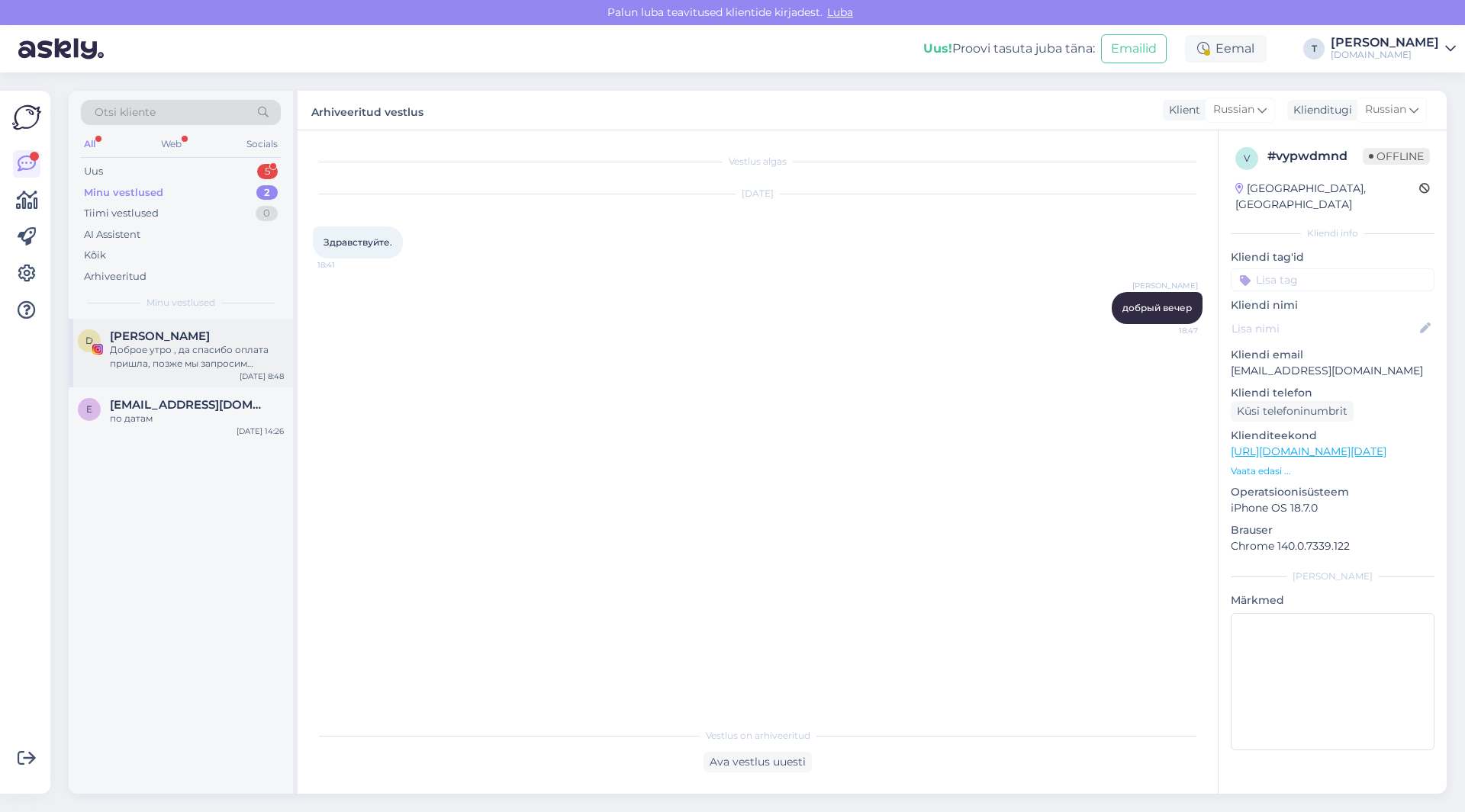
click at [187, 342] on span "[PERSON_NAME]" at bounding box center [159, 336] width 100 height 14
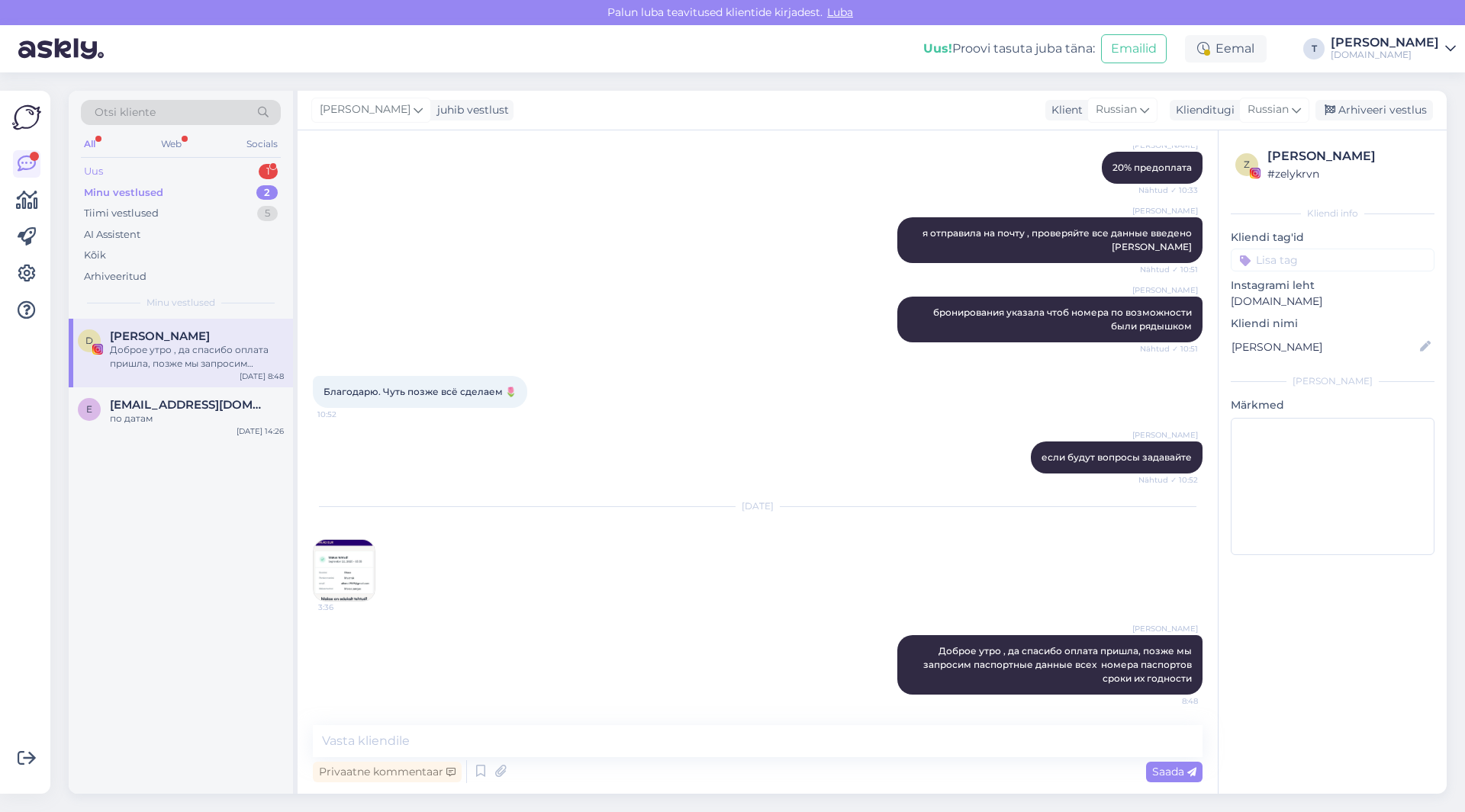
click at [212, 170] on div "Uus 1" at bounding box center [181, 171] width 200 height 21
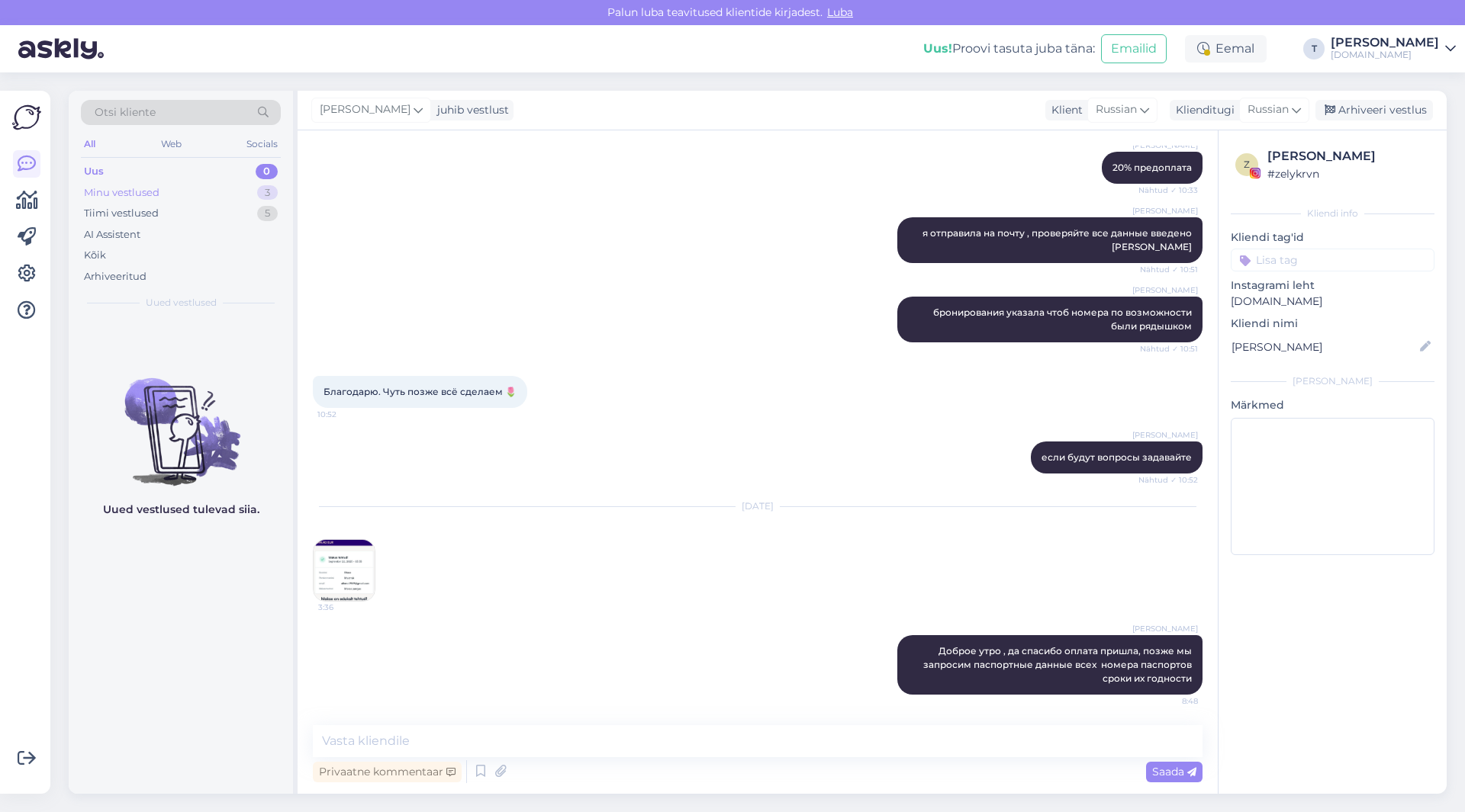
click at [188, 184] on div "Minu vestlused 3" at bounding box center [181, 193] width 200 height 21
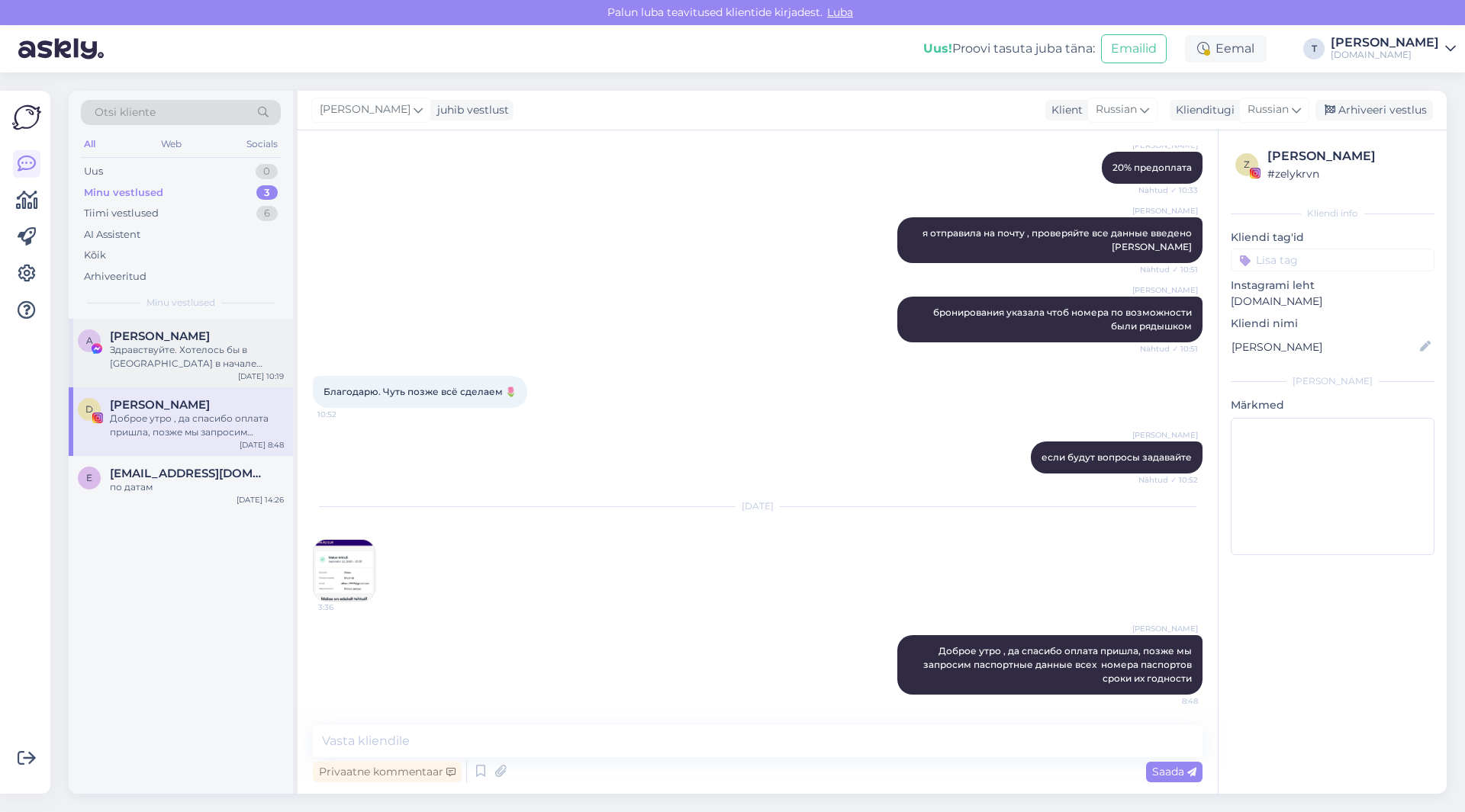
click at [162, 340] on span "[PERSON_NAME]" at bounding box center [159, 336] width 100 height 14
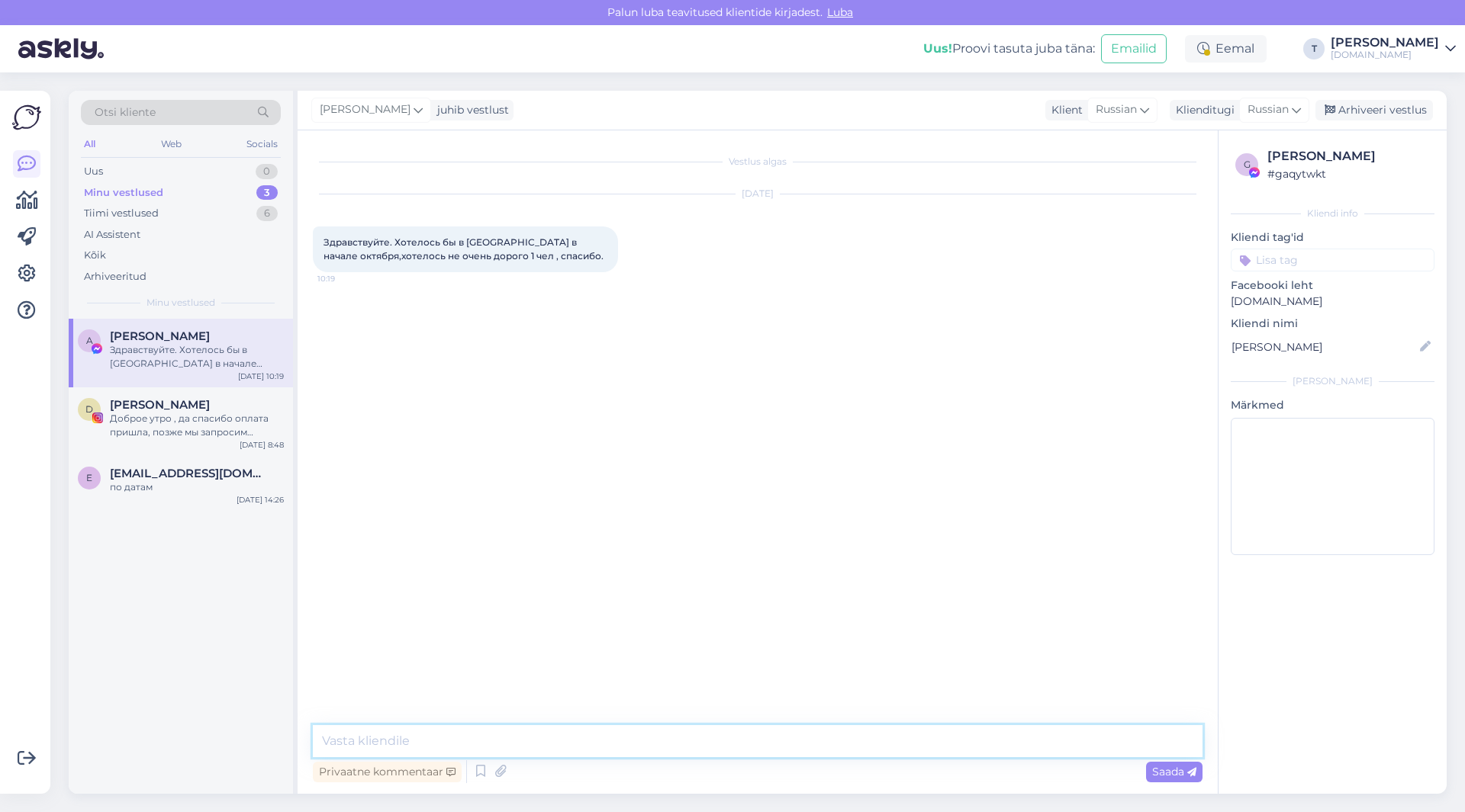
click at [505, 737] on textarea at bounding box center [757, 741] width 890 height 32
type textarea "L"
type textarea "Добрый день , укажите какой бюджет и даты вылета от и до , и вашу почту электро…"
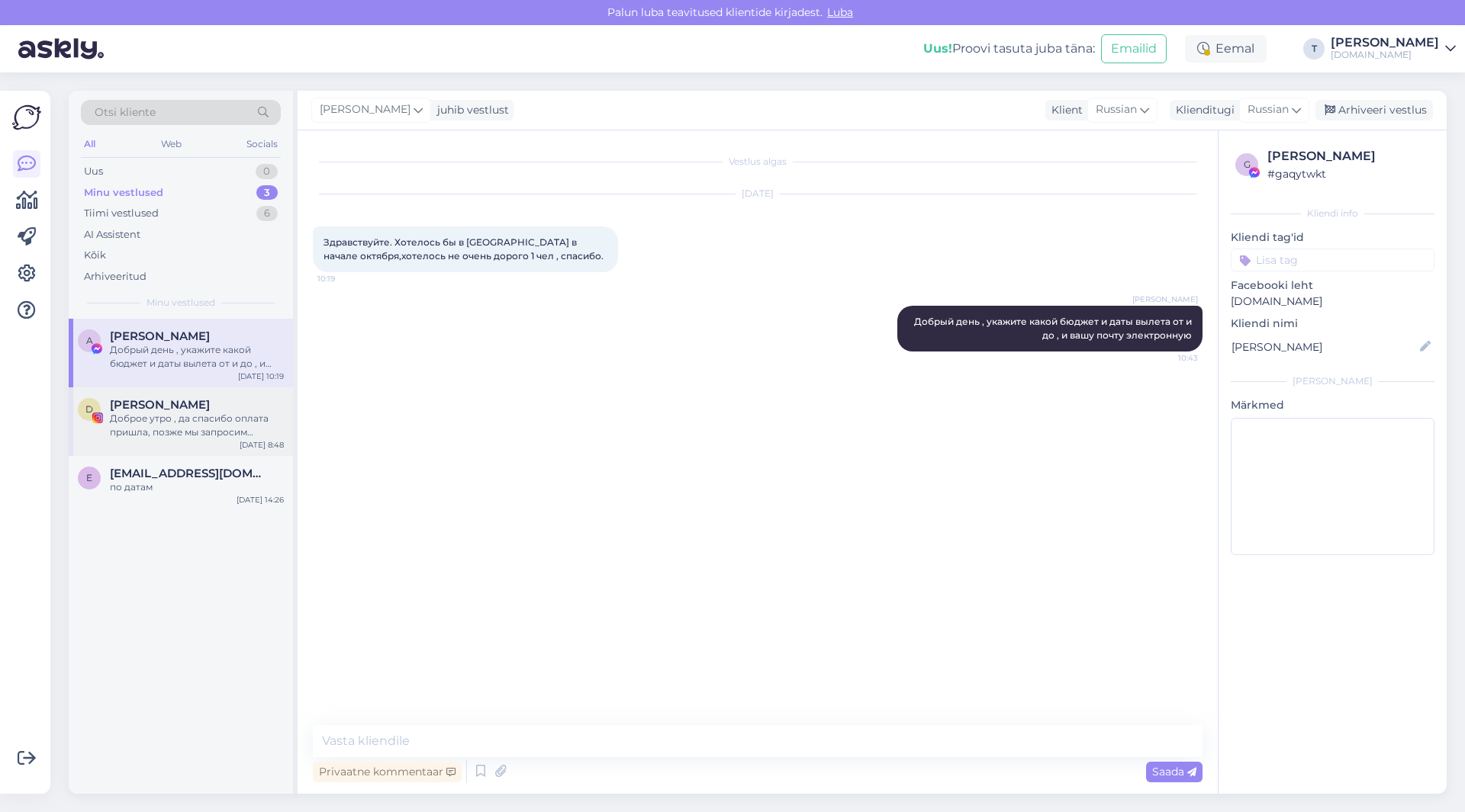
click at [122, 430] on div "Доброе утро , да спасибо оплата пришла, позже мы запросим паспортные данные все…" at bounding box center [196, 426] width 174 height 28
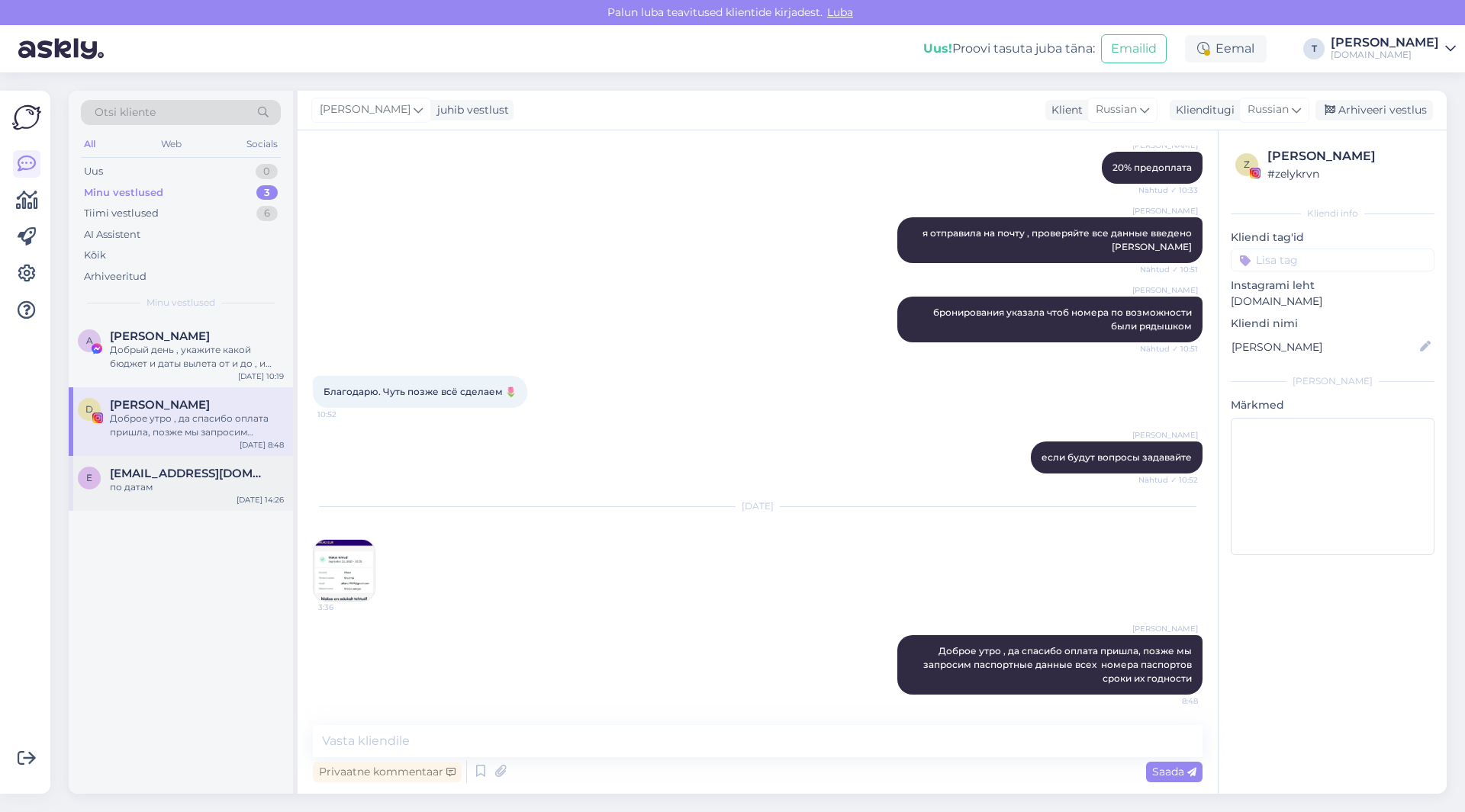
click at [126, 489] on div "по датам" at bounding box center [196, 487] width 174 height 14
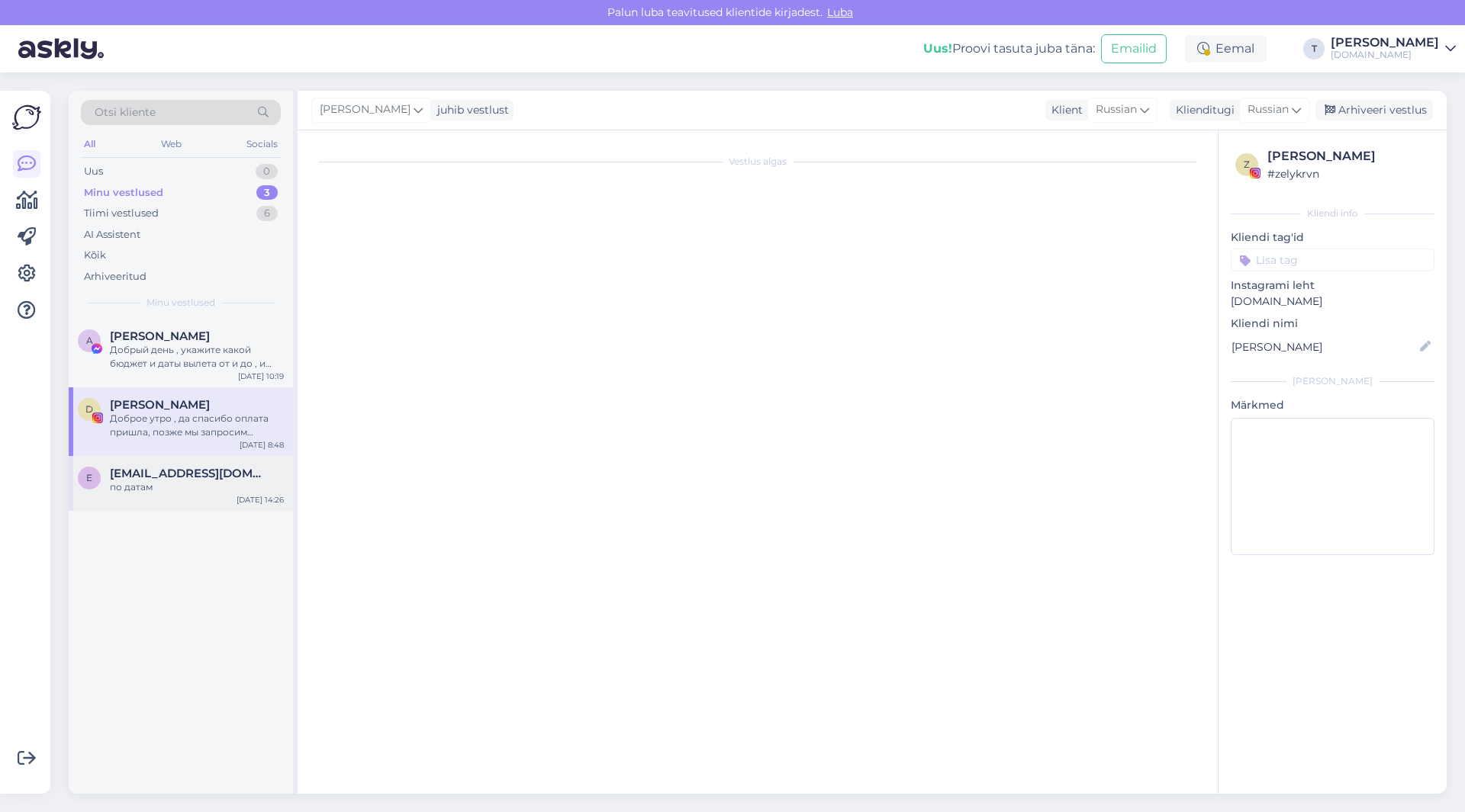
scroll to position [3220, 0]
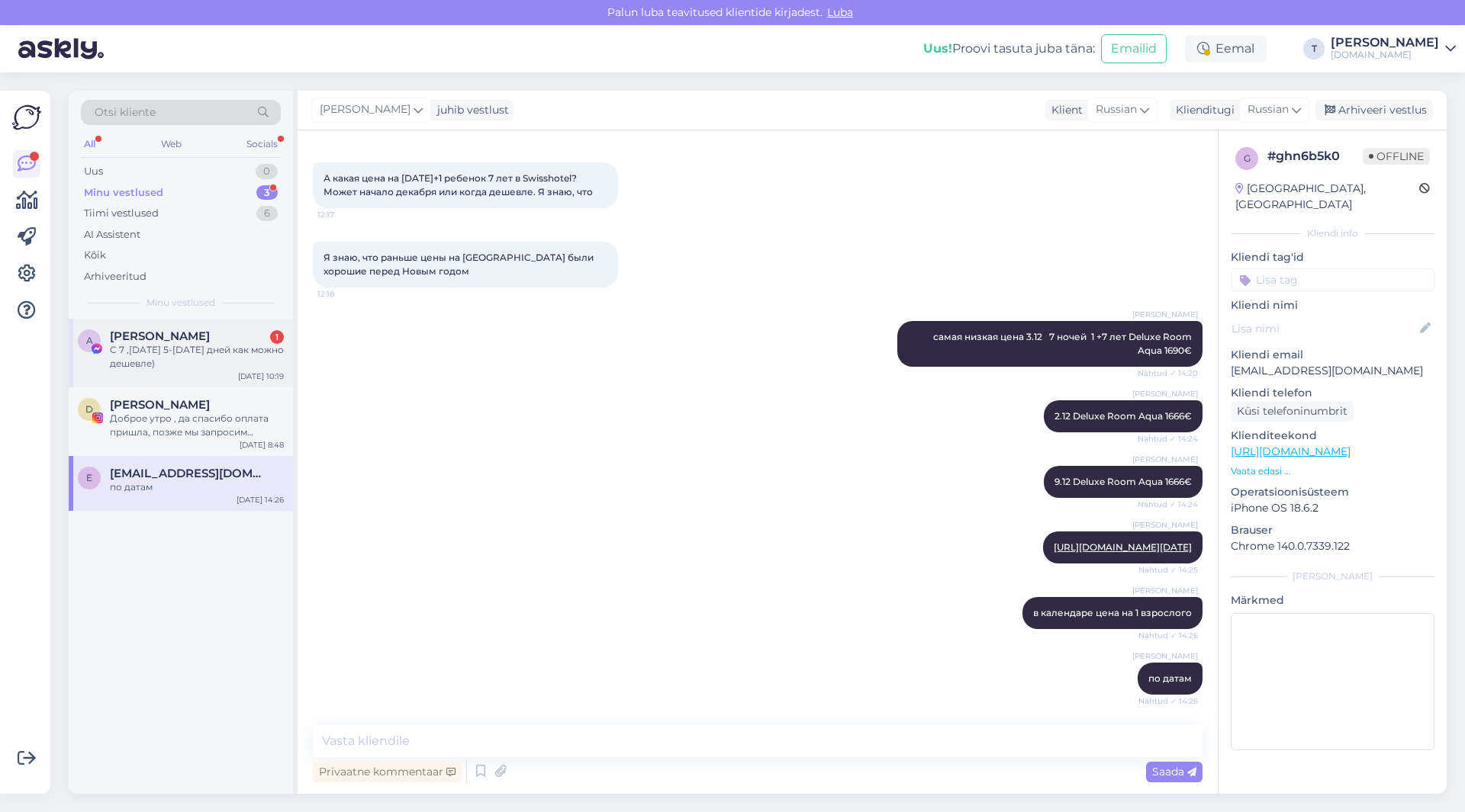
click at [173, 342] on span "[PERSON_NAME]" at bounding box center [159, 336] width 100 height 14
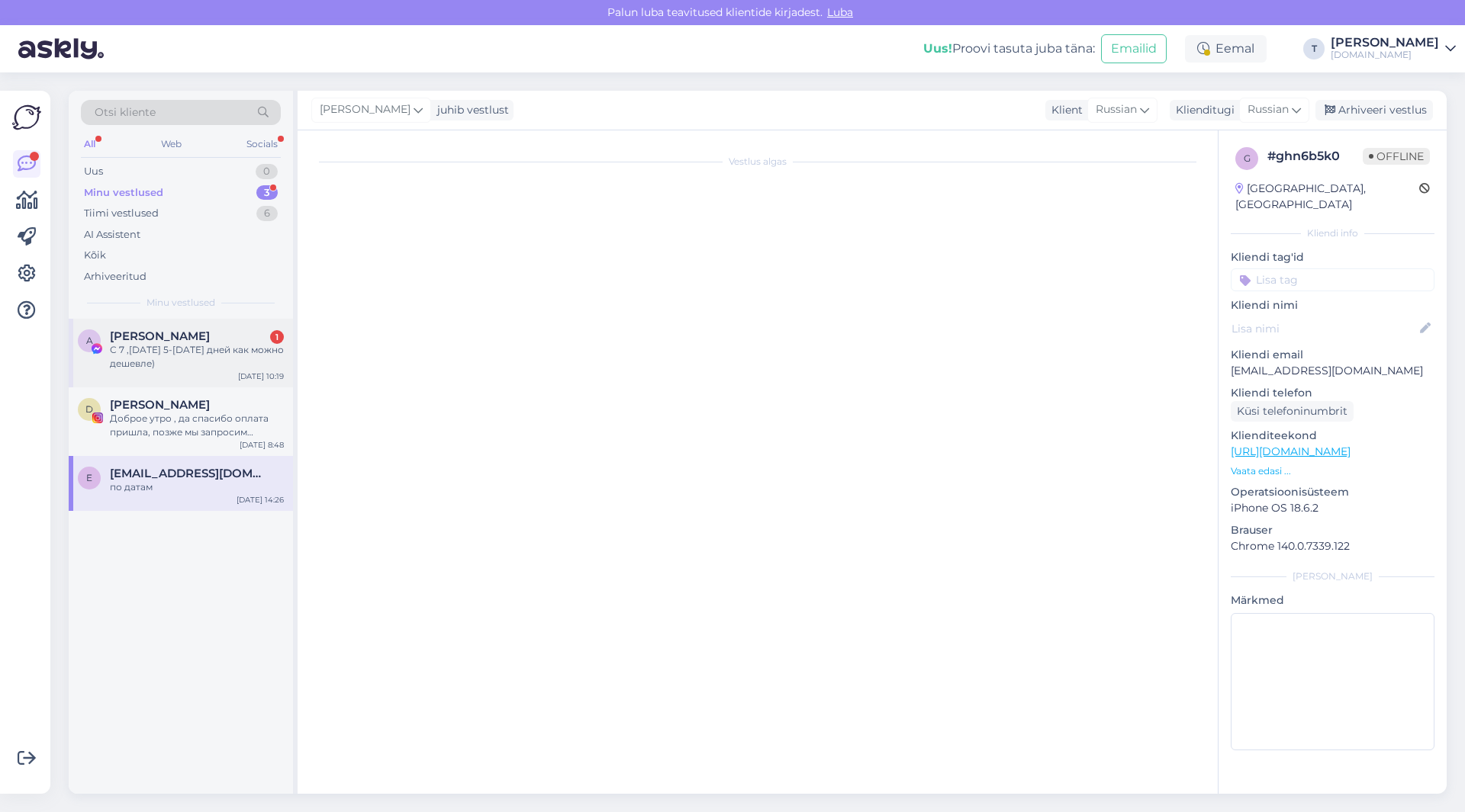
scroll to position [0, 0]
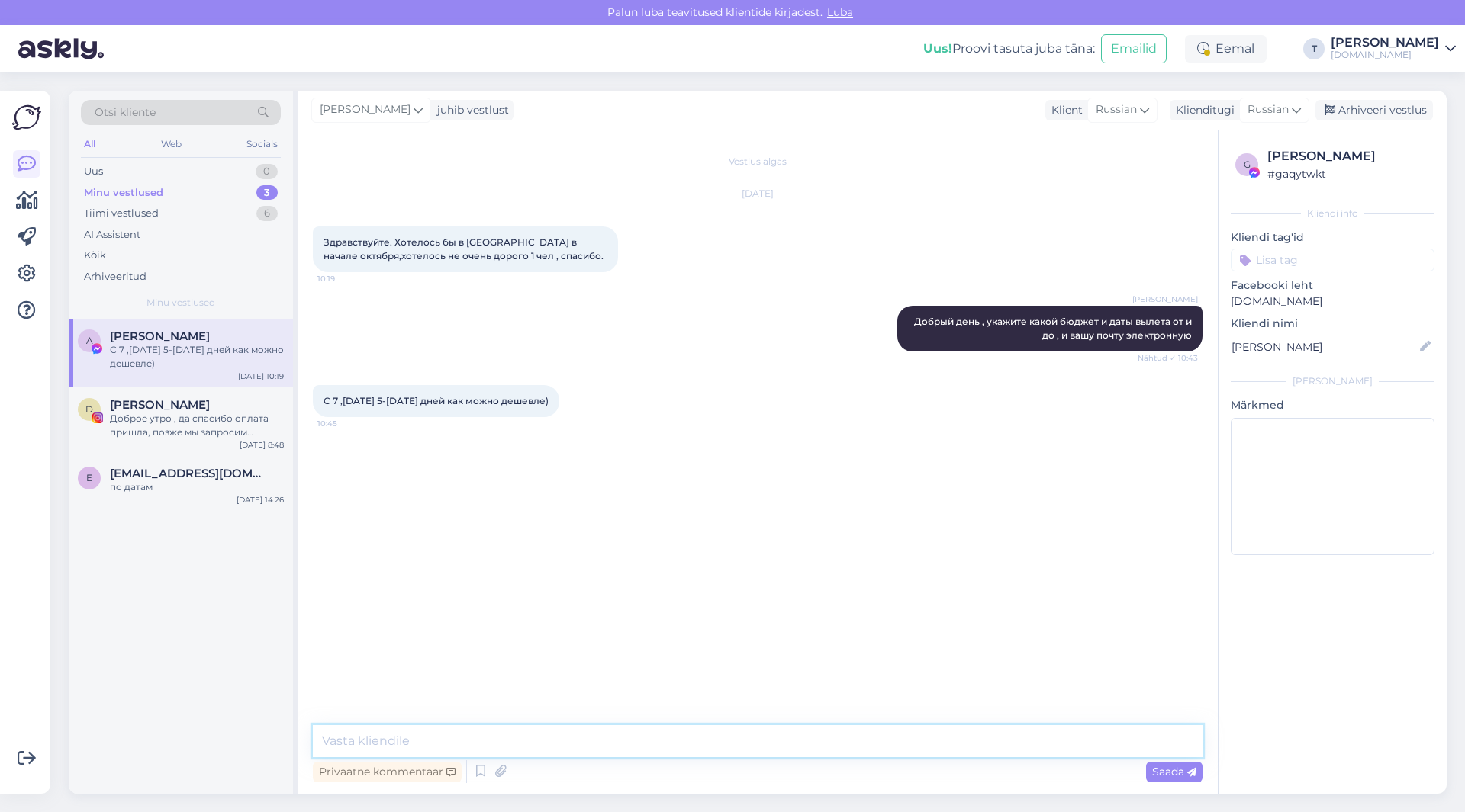
click at [458, 745] on textarea at bounding box center [757, 741] width 890 height 32
type textarea "y"
type textarea "назовите бюджет от и до"
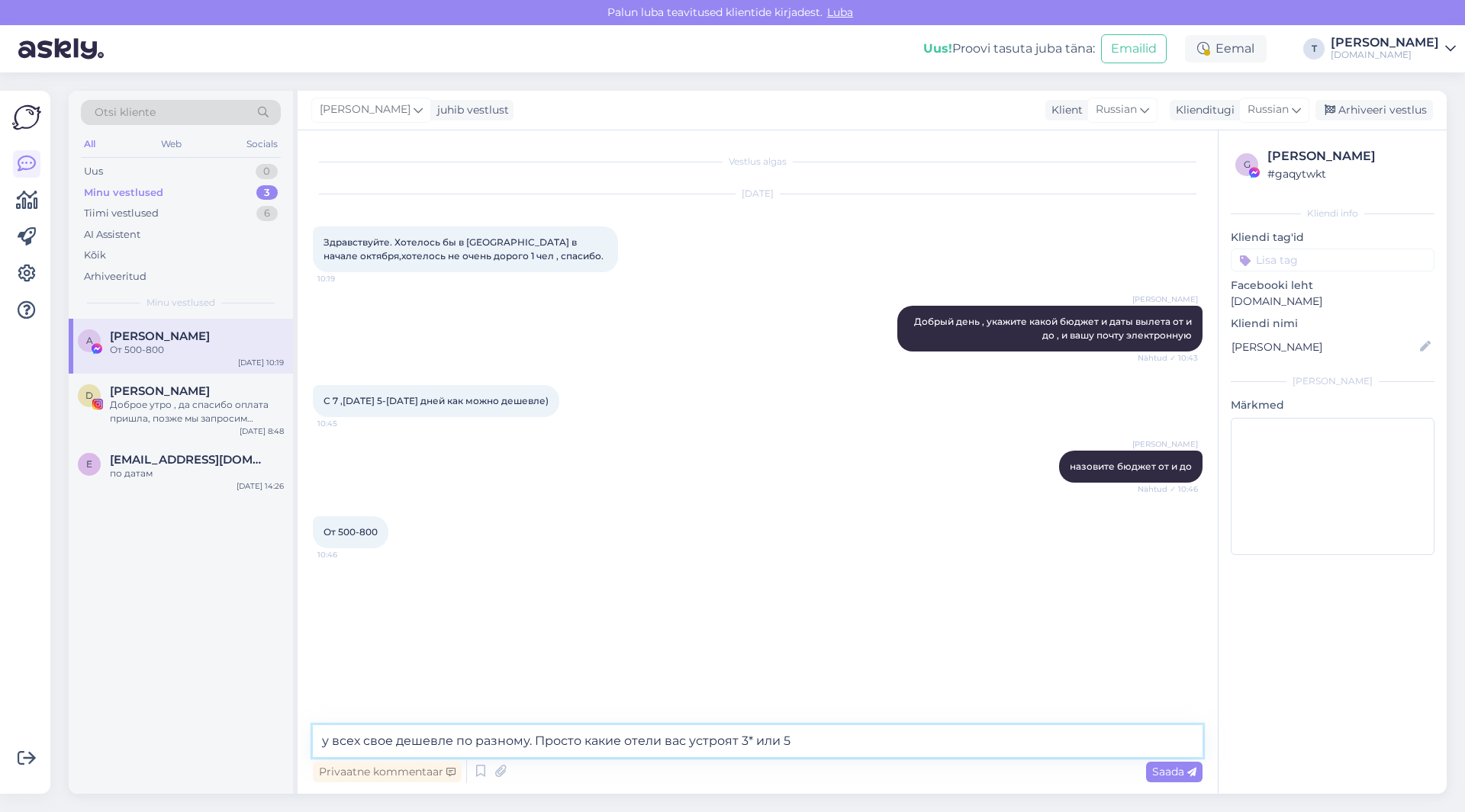
type textarea "у всех свое дешевле по разному. Просто какие отели вас устроят 3* или 5*"
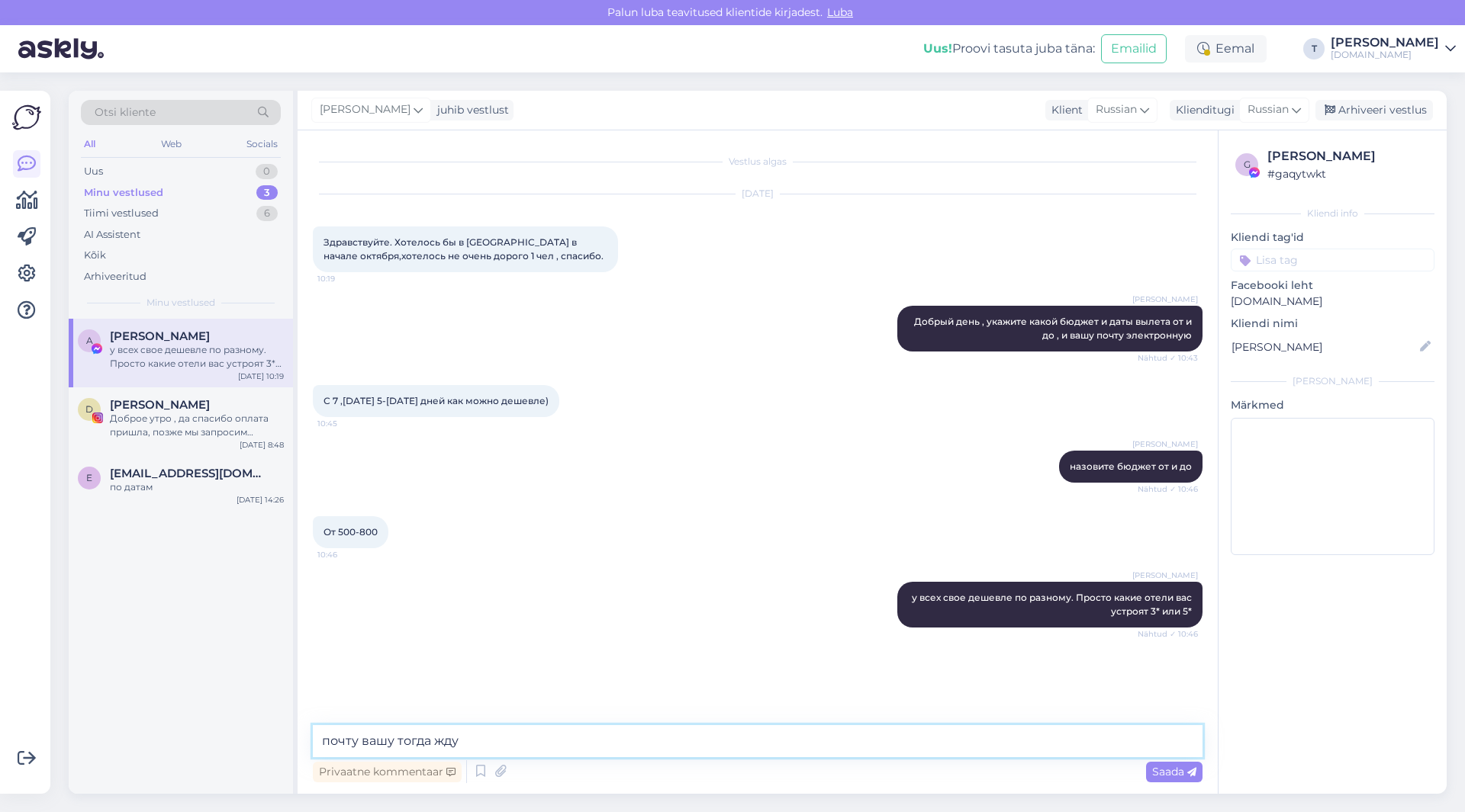
type textarea "почту вашу тогда жду"
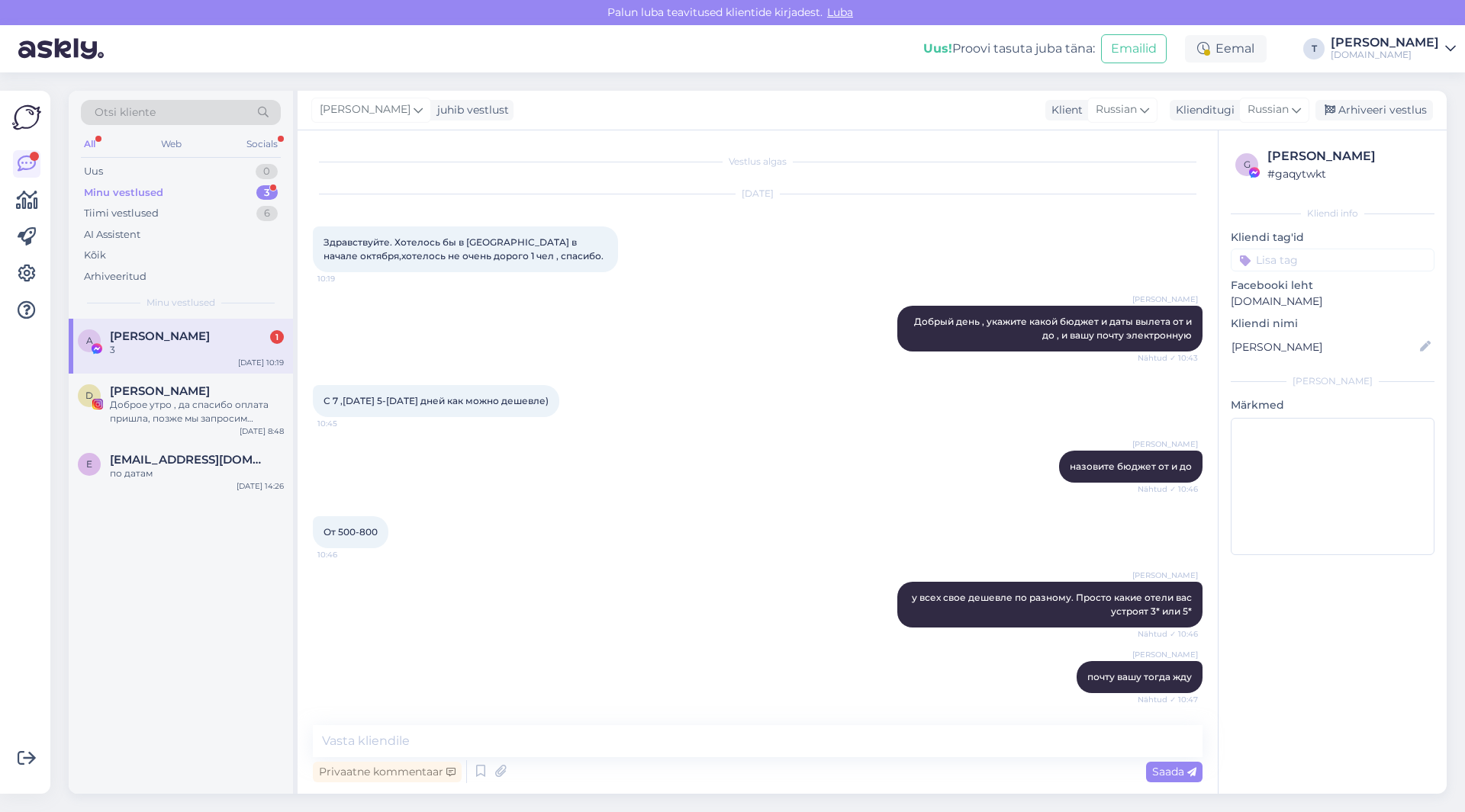
click at [222, 189] on div "Minu vestlused 3" at bounding box center [181, 193] width 200 height 21
click at [175, 356] on div "3" at bounding box center [196, 350] width 174 height 14
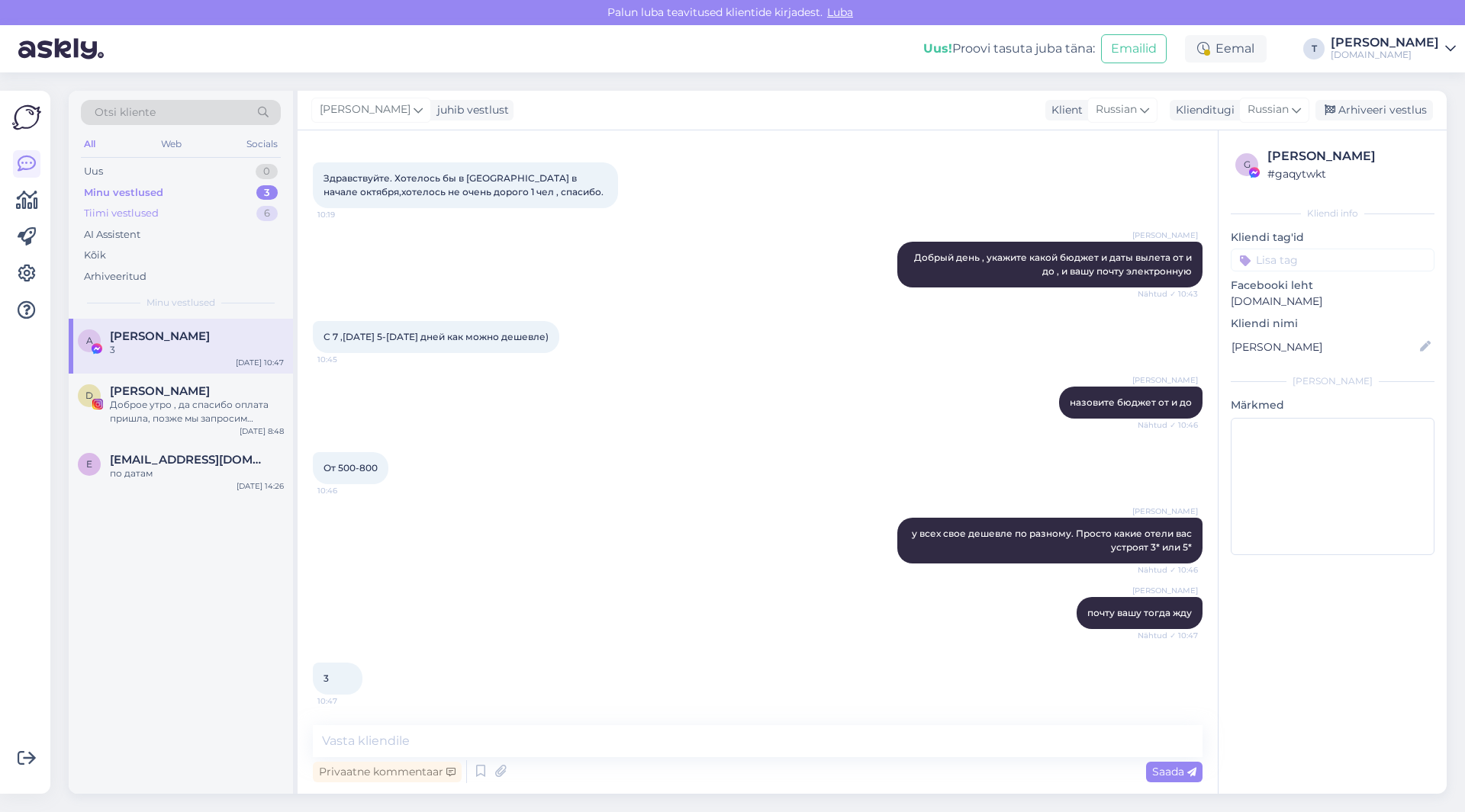
click at [207, 205] on div "Tiimi vestlused 6" at bounding box center [181, 213] width 200 height 21
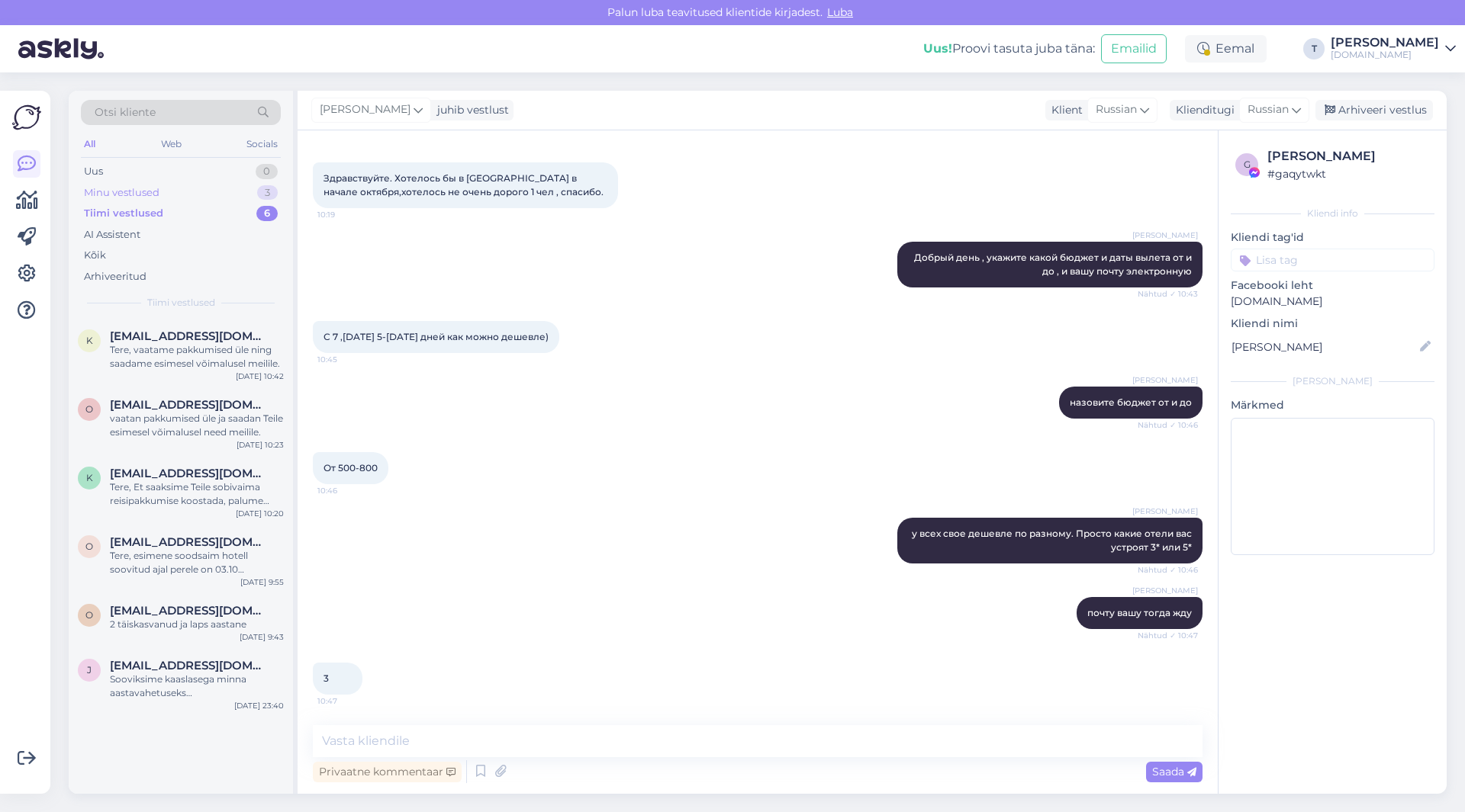
click at [205, 189] on div "Minu vestlused 3" at bounding box center [181, 193] width 200 height 21
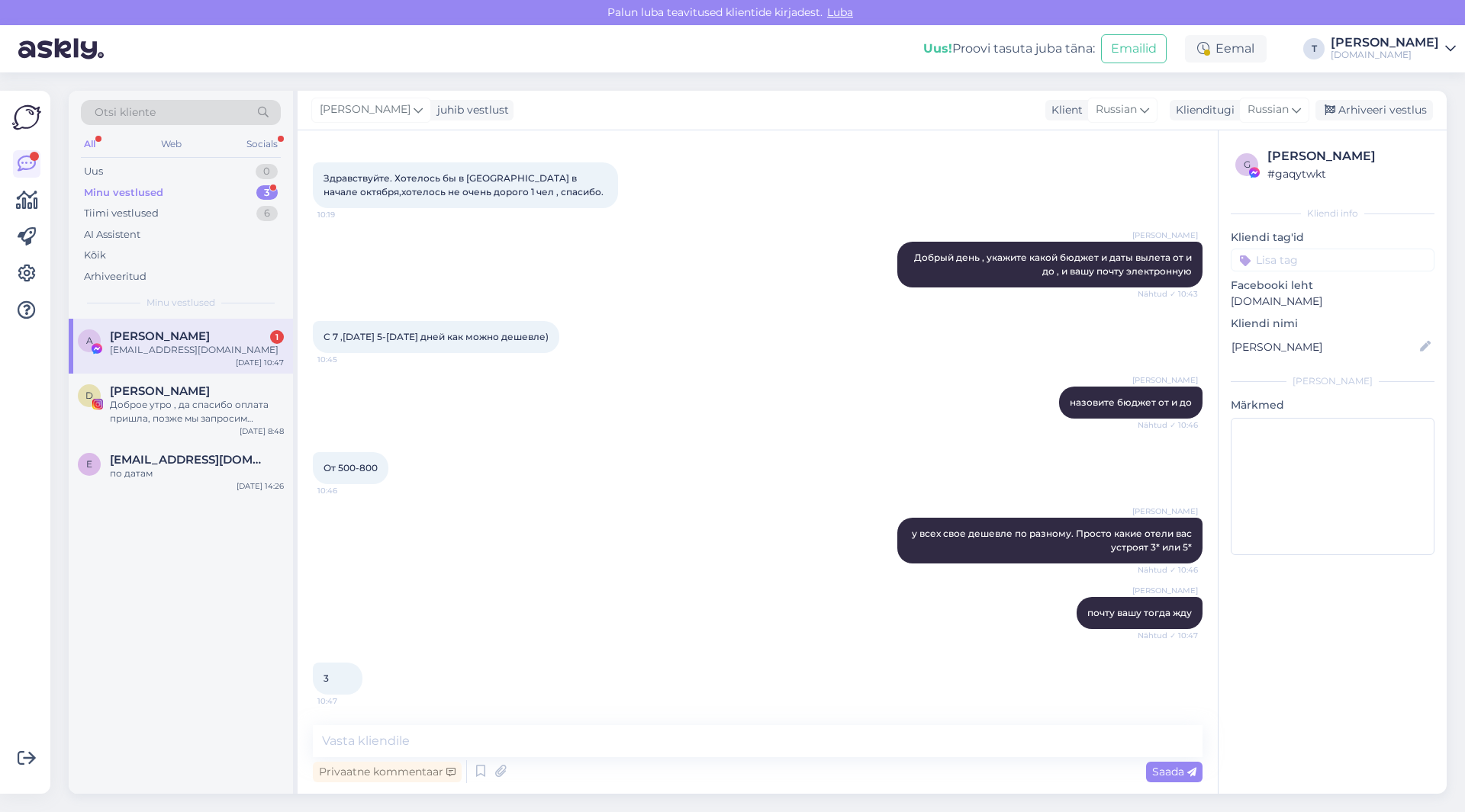
scroll to position [130, 0]
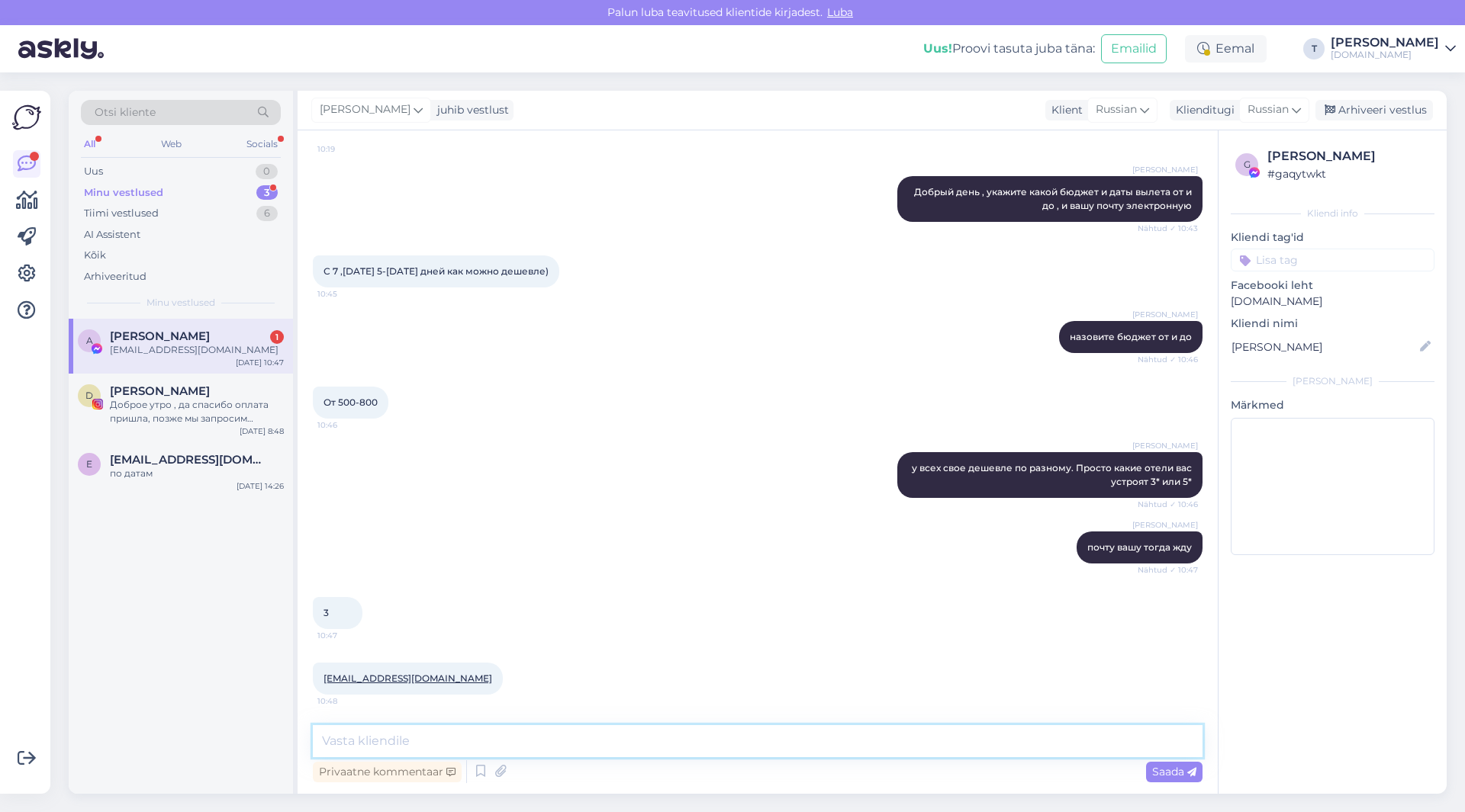
click at [411, 735] on textarea at bounding box center [757, 741] width 890 height 32
type textarea "g"
type textarea "пришлю вам скоро"
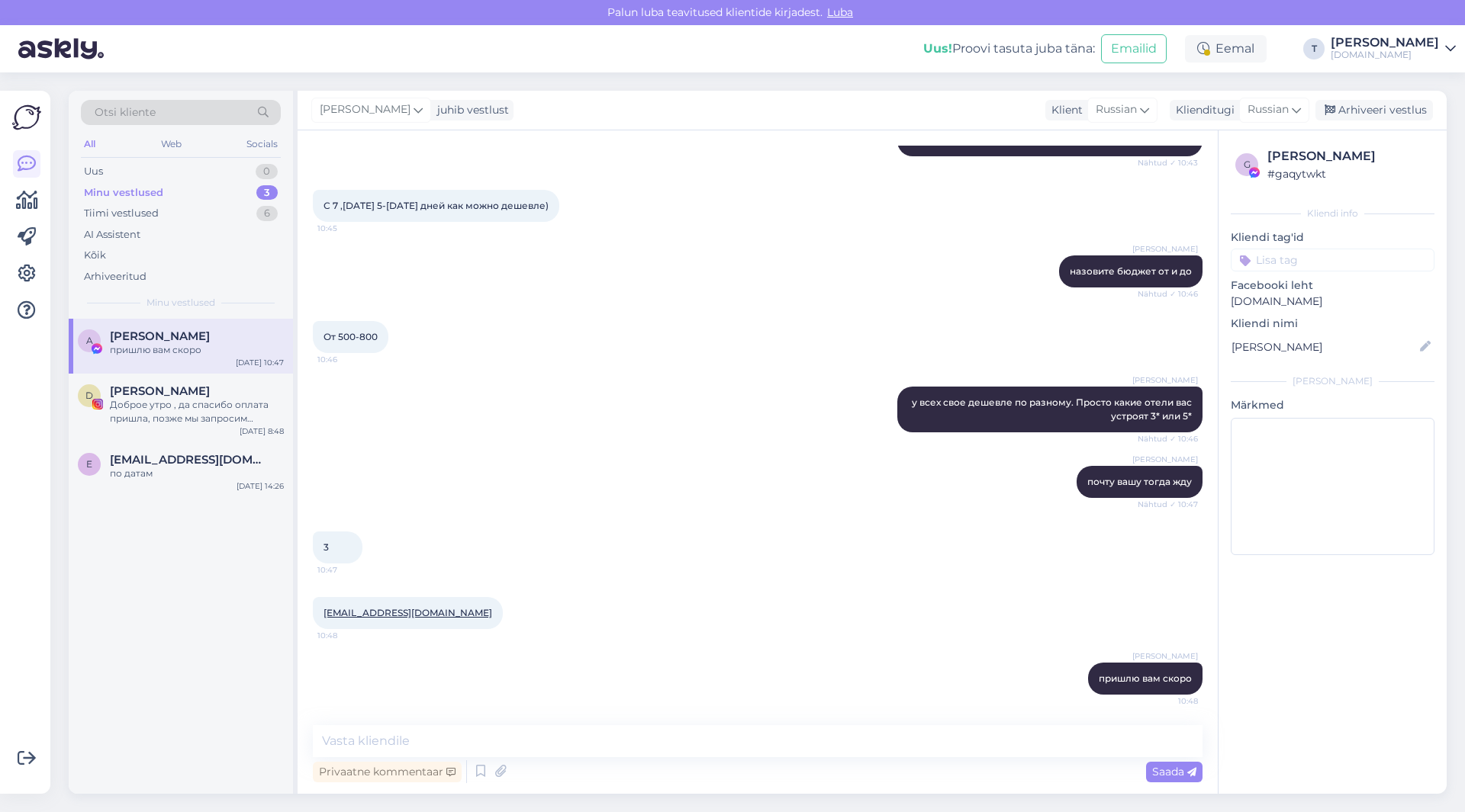
click at [666, 488] on div "[PERSON_NAME] почту вашу тогда жду Nähtud ✓ 10:47" at bounding box center [757, 482] width 890 height 66
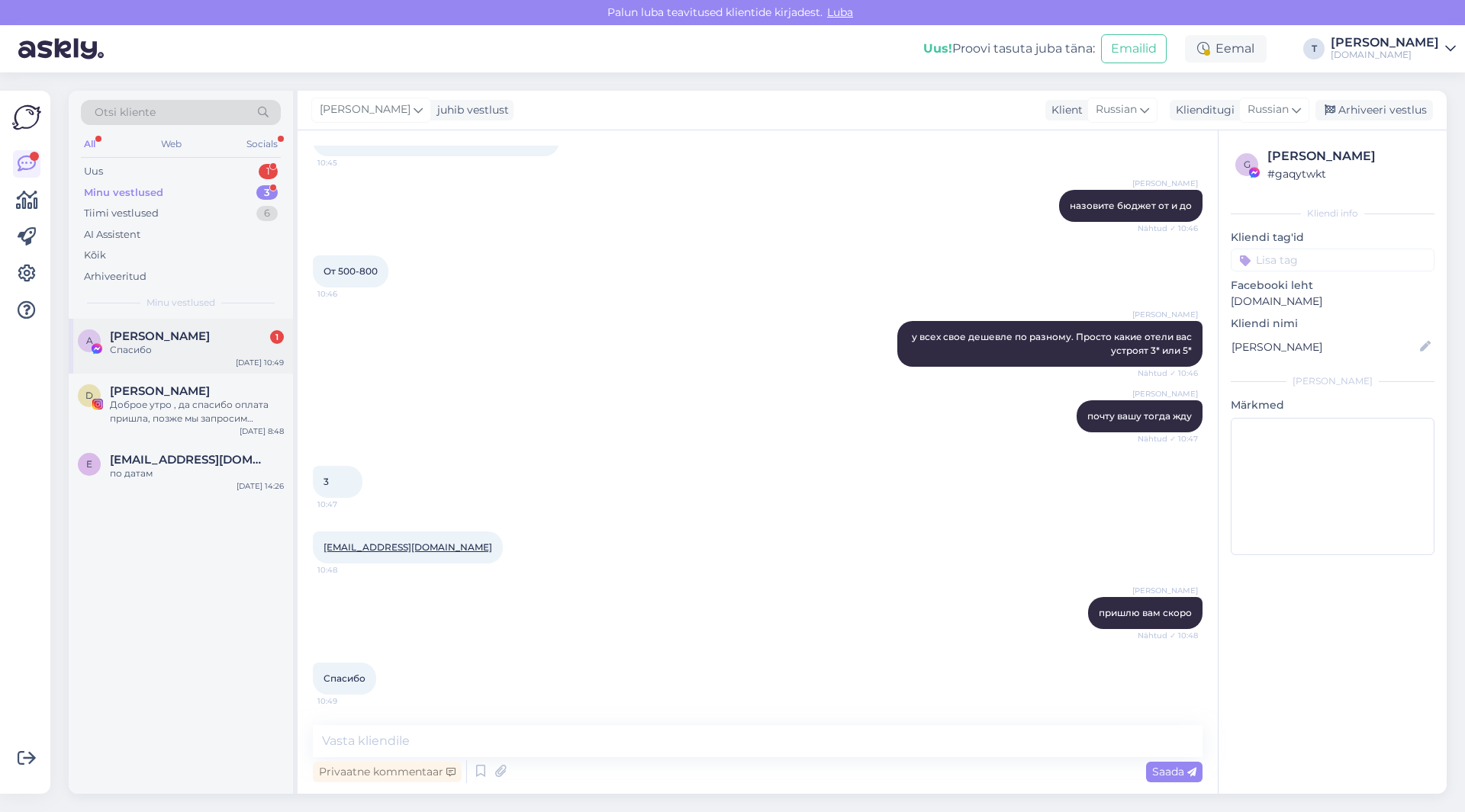
click at [170, 356] on div "Спасибо" at bounding box center [196, 350] width 174 height 14
click at [657, 744] on textarea at bounding box center [757, 741] width 890 height 32
type textarea "отправила вам смотрите"
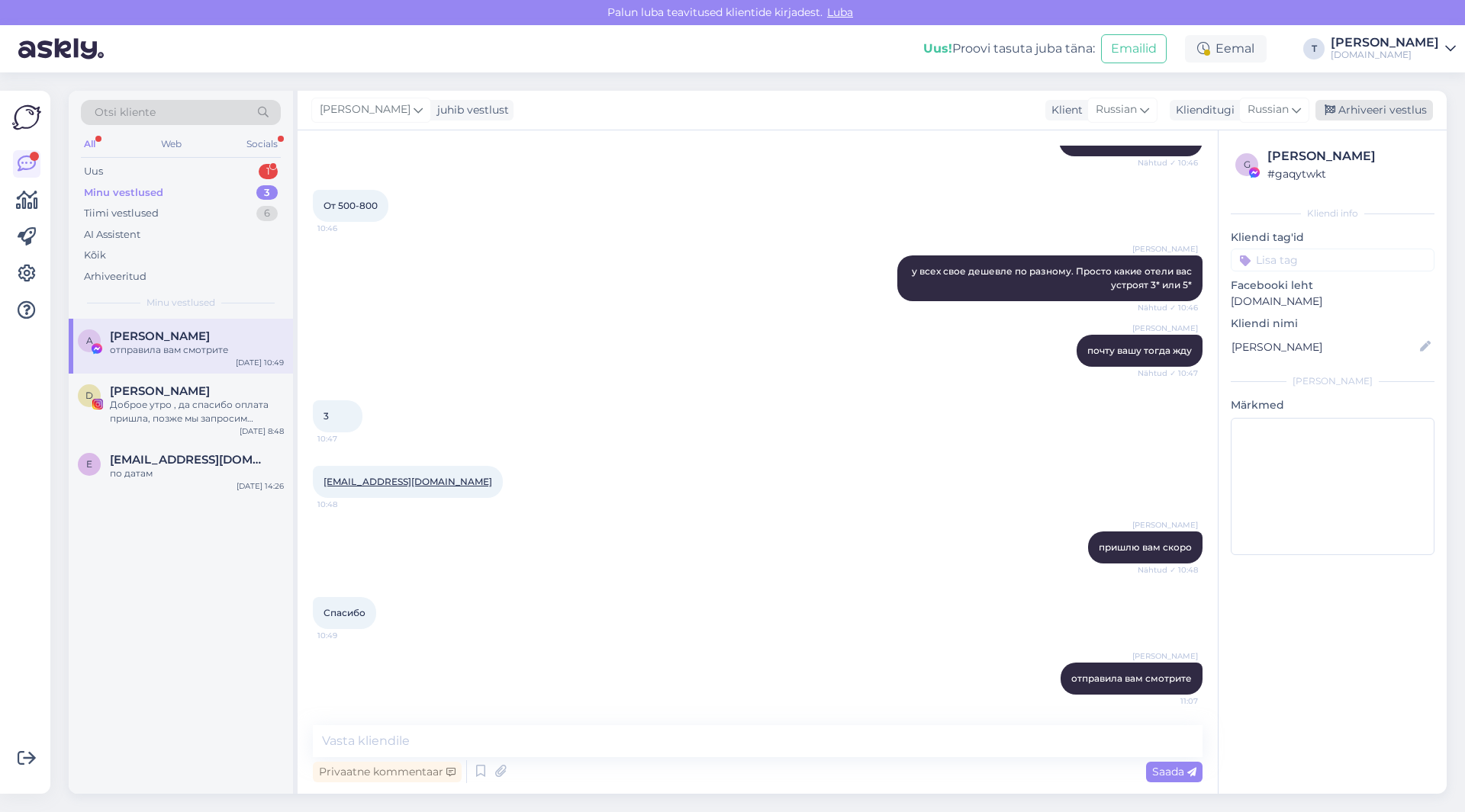
click at [1329, 108] on icon at bounding box center [1329, 110] width 11 height 11
